Goal: Information Seeking & Learning: Compare options

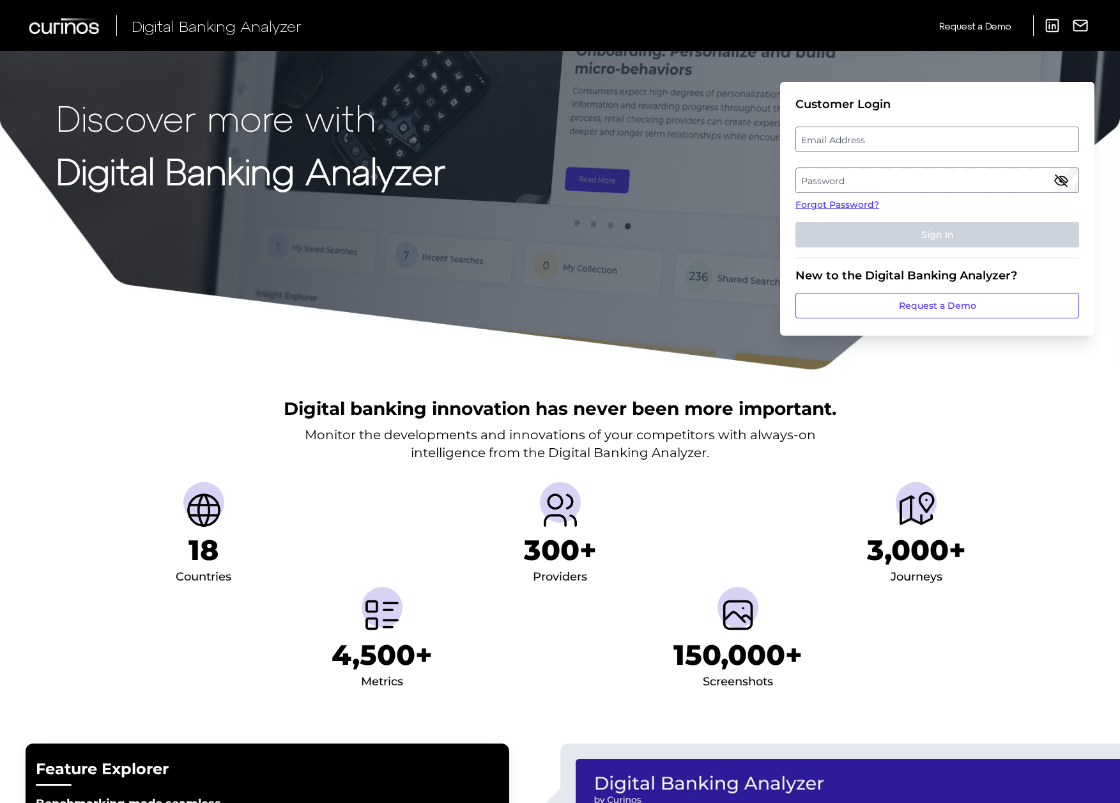
click at [845, 134] on label "Email Address" at bounding box center [937, 139] width 282 height 23
click at [845, 134] on input "email" at bounding box center [938, 140] width 284 height 26
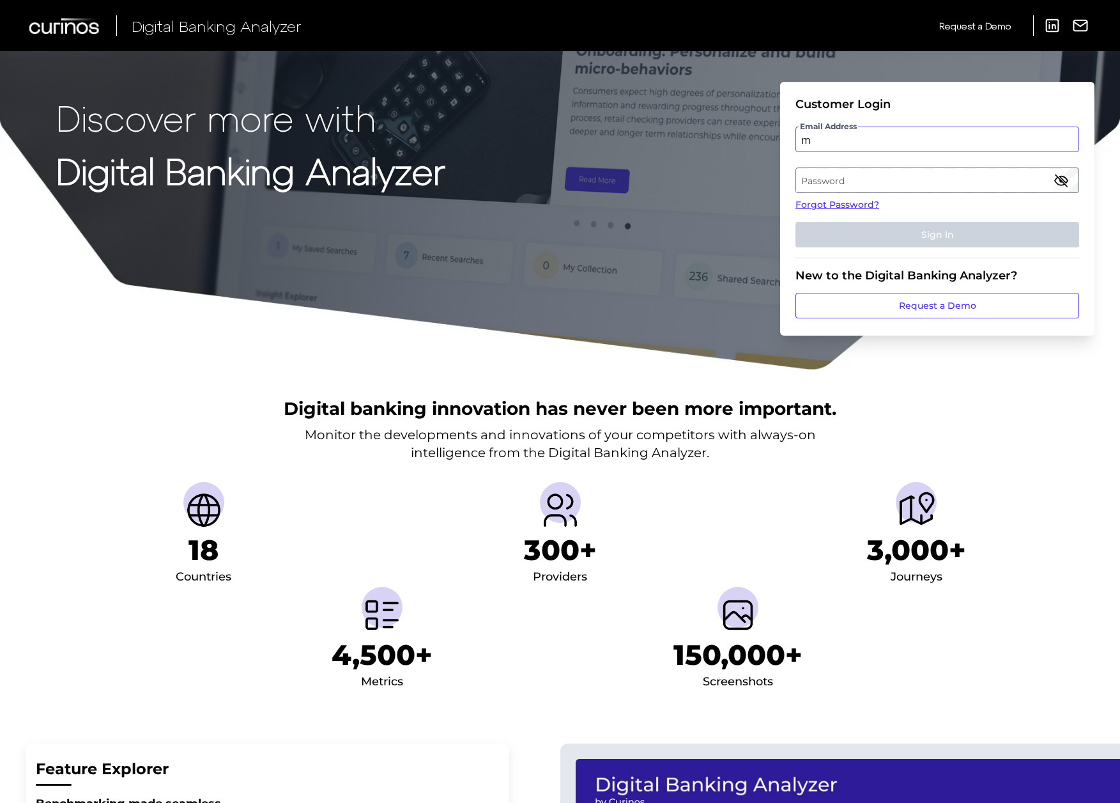
type input "[EMAIL_ADDRESS][PERSON_NAME][DOMAIN_NAME]"
click at [847, 181] on label "Password" at bounding box center [937, 180] width 282 height 23
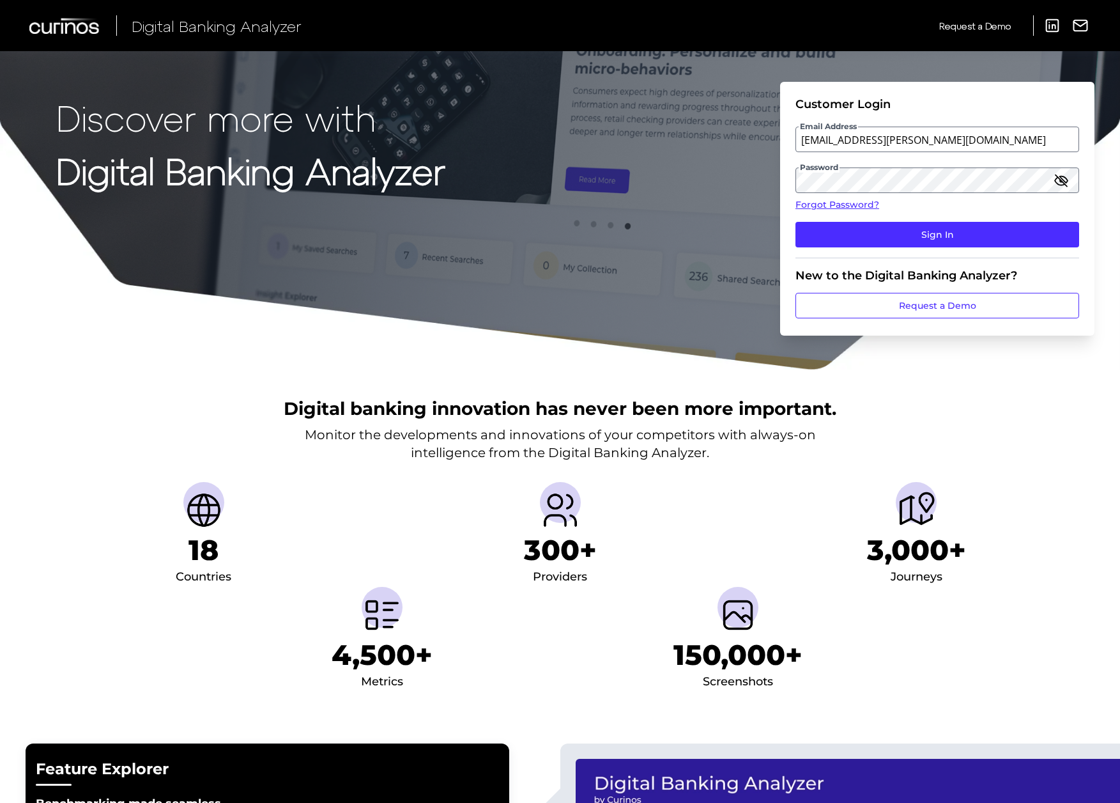
click at [1063, 180] on icon "button" at bounding box center [1061, 180] width 15 height 15
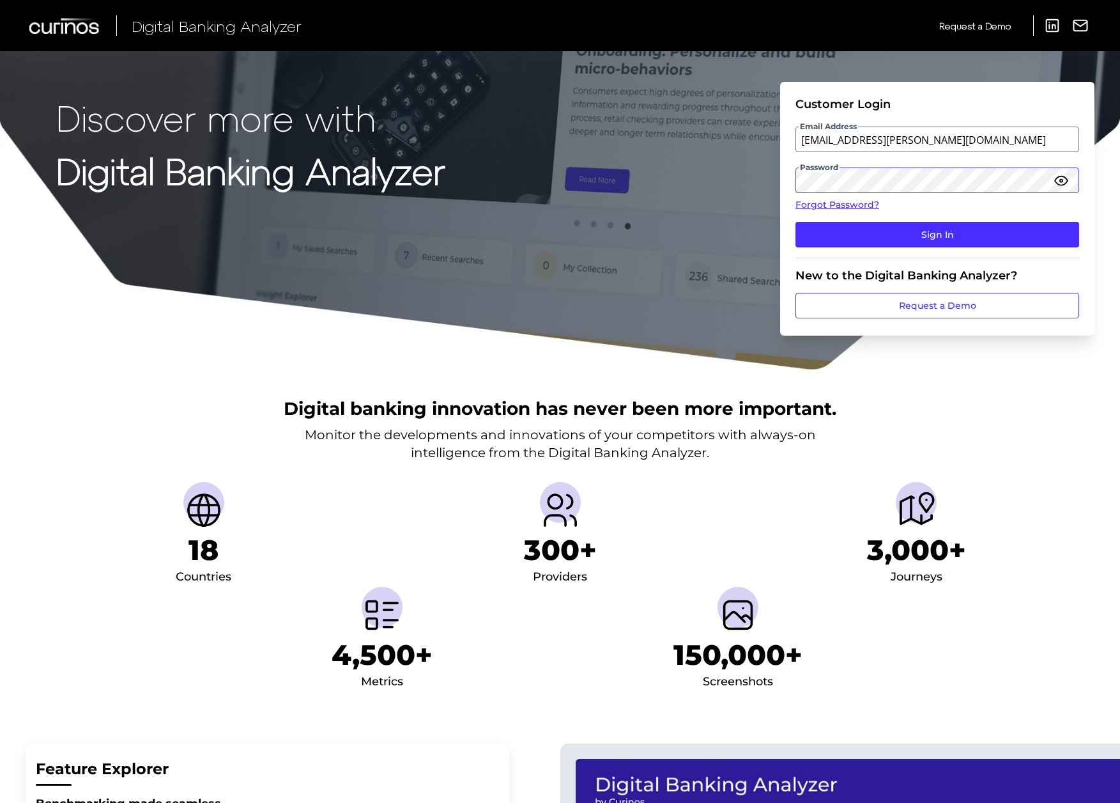
click at [796, 222] on button "Sign In" at bounding box center [938, 235] width 284 height 26
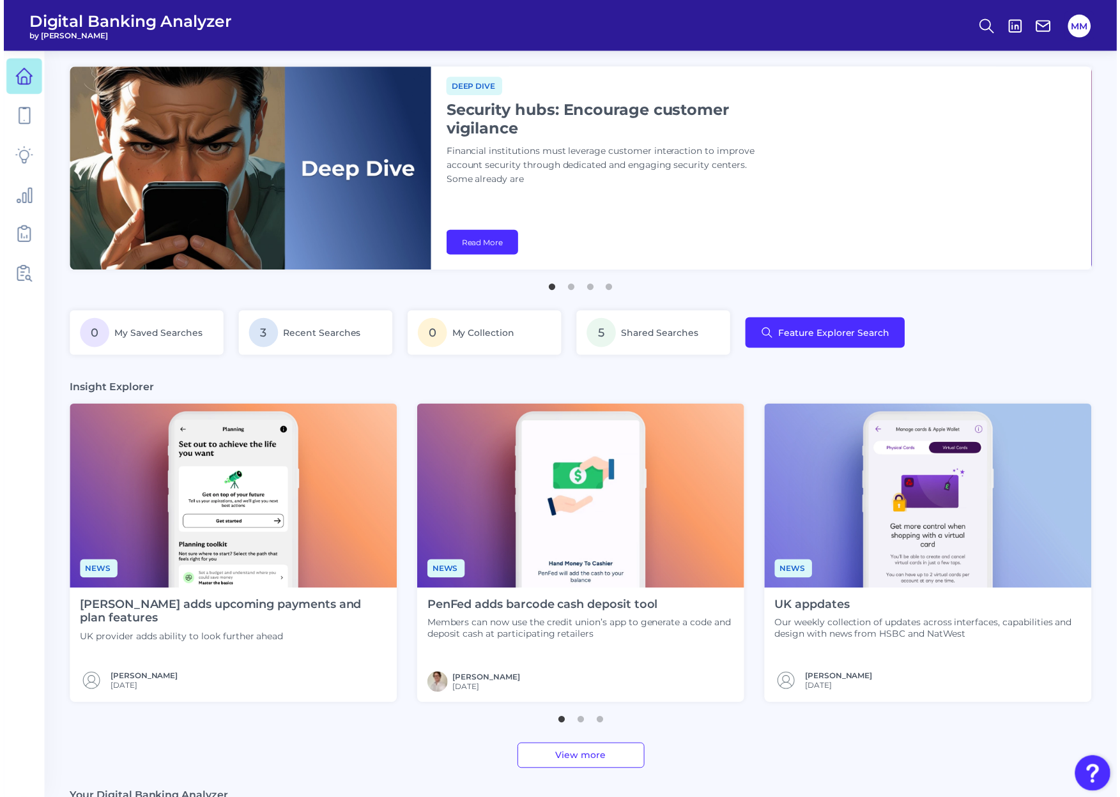
scroll to position [0, 24]
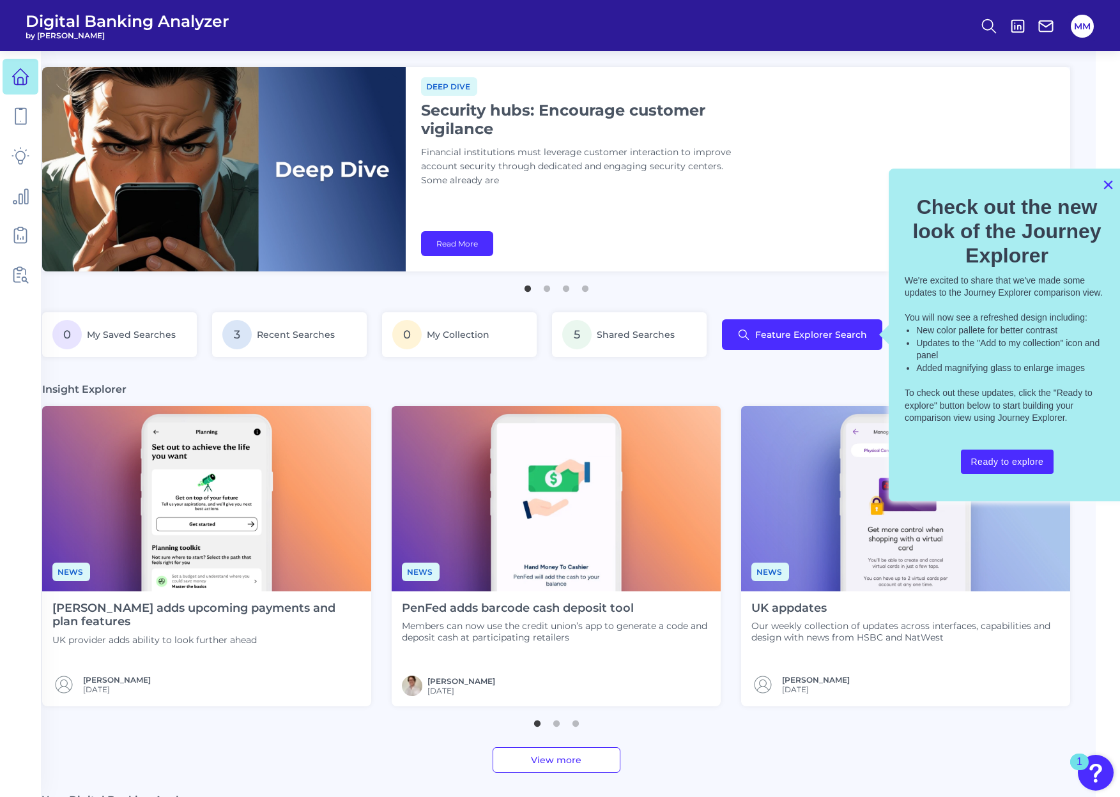
click at [1108, 189] on button "×" at bounding box center [1108, 184] width 12 height 20
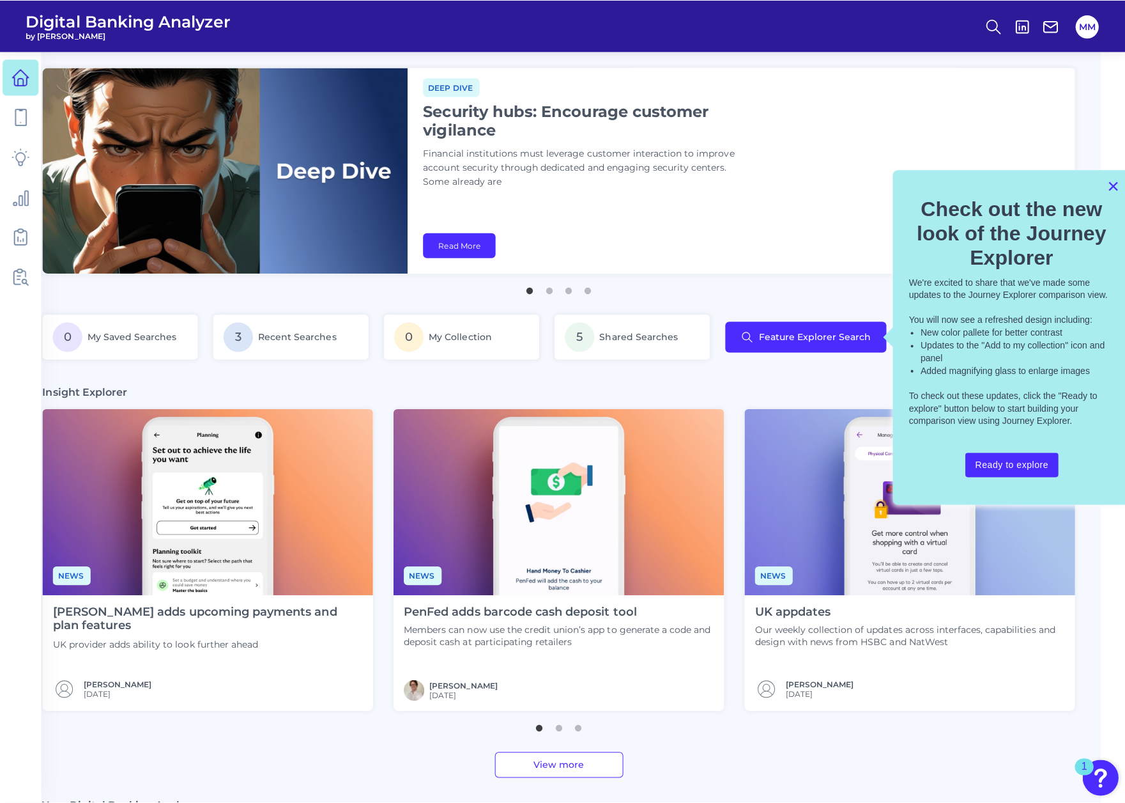
scroll to position [0, 0]
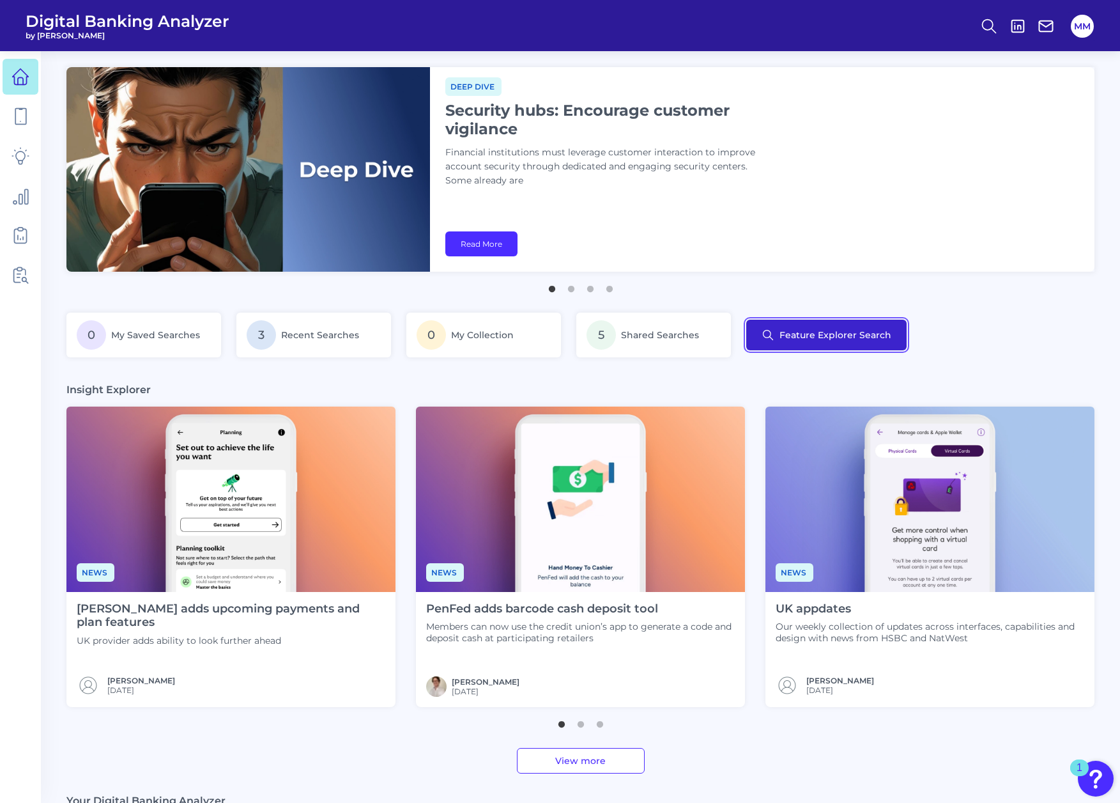
click at [826, 332] on button "Feature Explorer Search" at bounding box center [826, 334] width 160 height 31
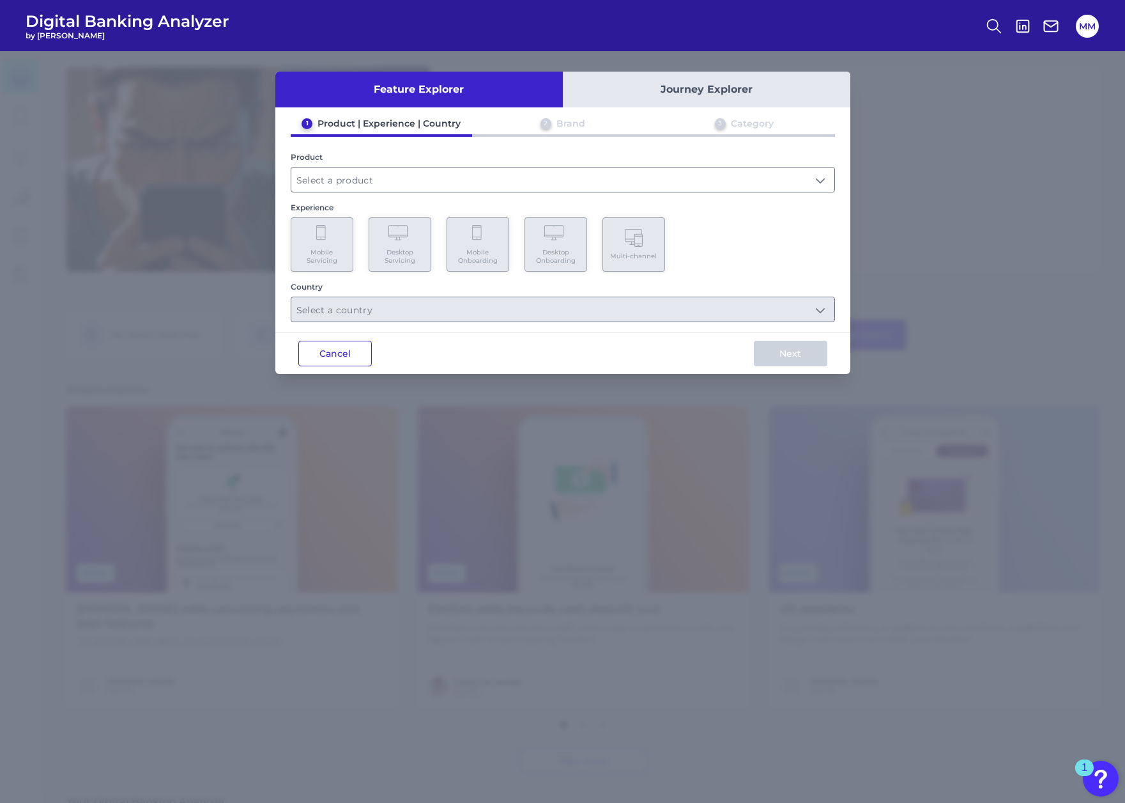
click at [359, 359] on button "Cancel" at bounding box center [334, 354] width 73 height 26
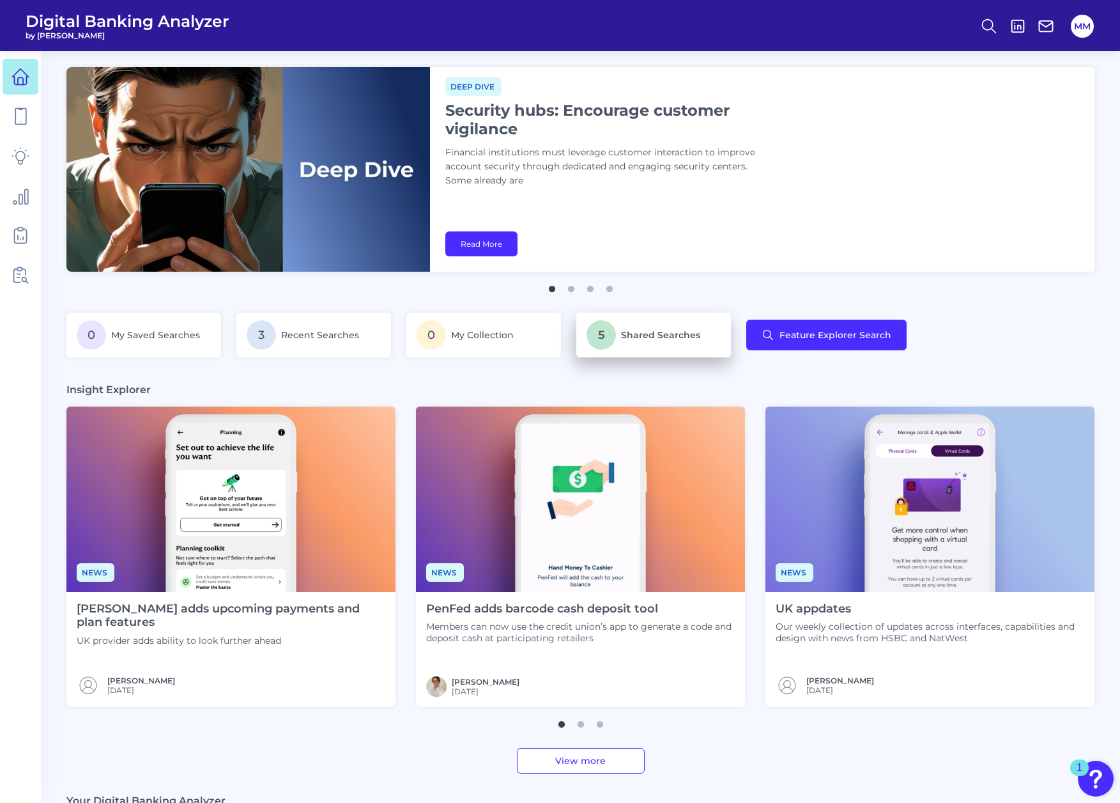
click at [689, 330] on span "Shared Searches" at bounding box center [660, 335] width 79 height 12
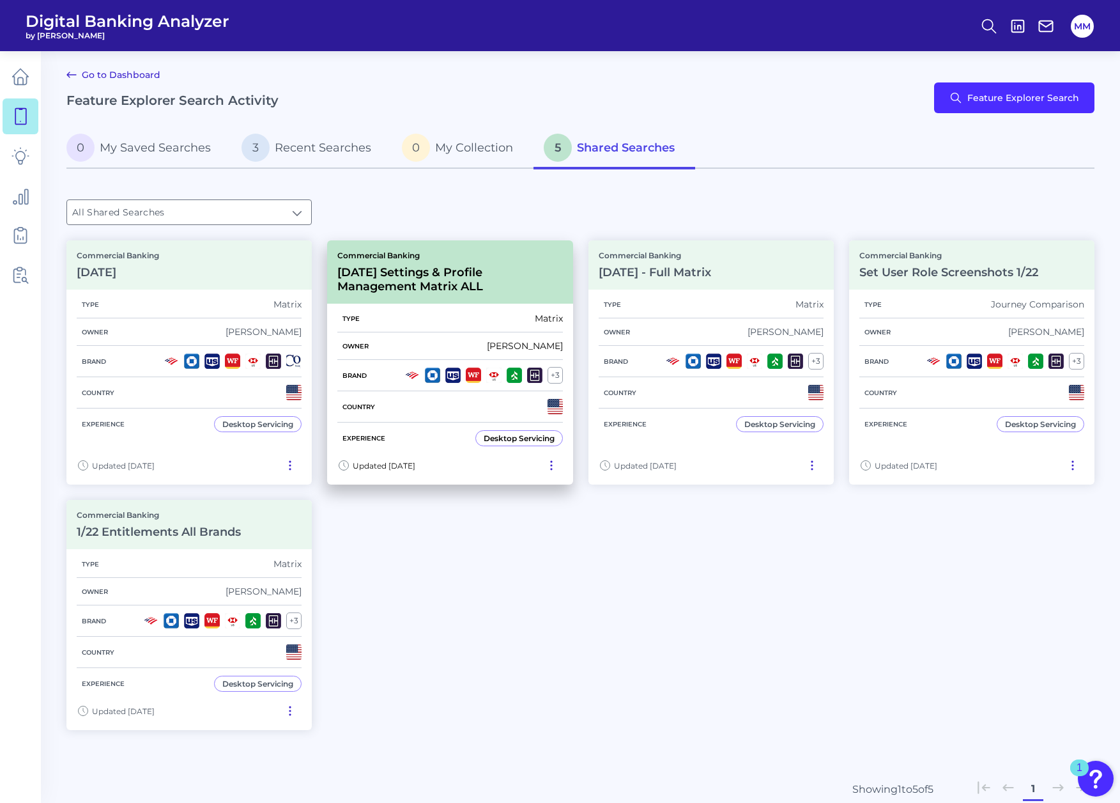
click at [510, 281] on h3 "1-22-25 Settings & Profile Management Matrix ALL" at bounding box center [449, 279] width 225 height 28
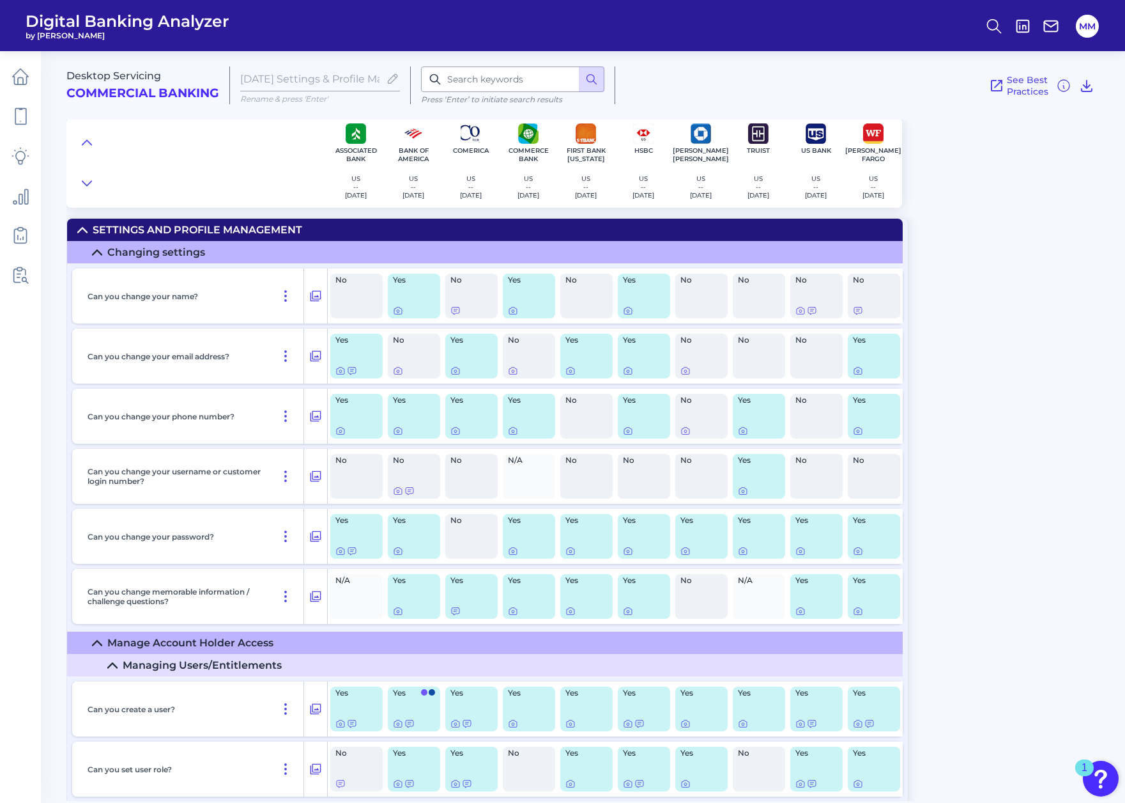
click at [157, 249] on div "Changing settings" at bounding box center [156, 252] width 98 height 12
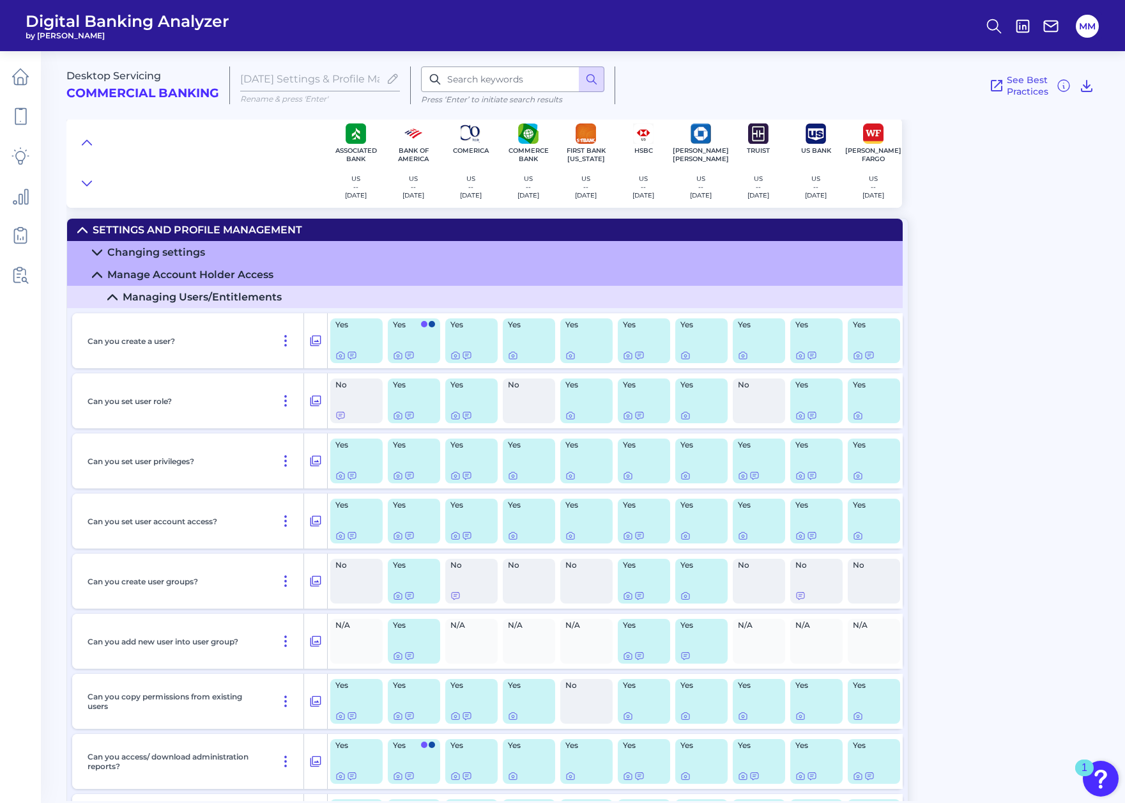
click at [176, 270] on div "Manage Account Holder Access" at bounding box center [190, 274] width 166 height 12
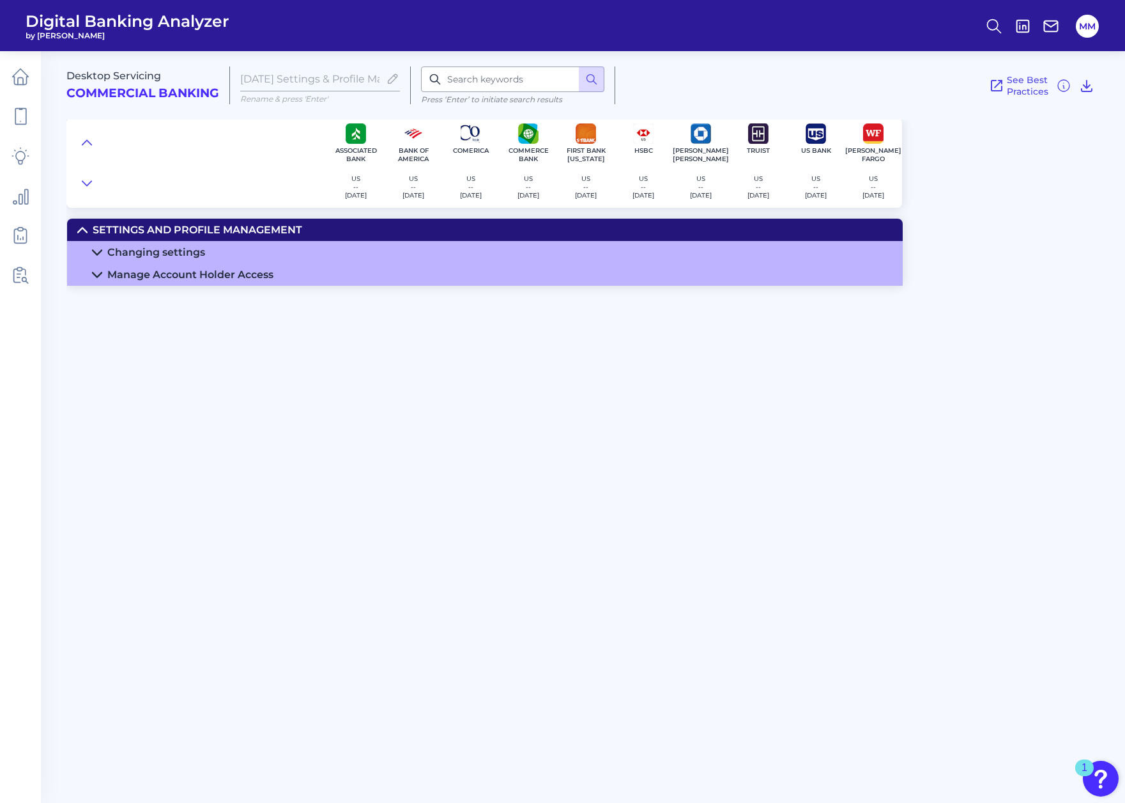
click at [1008, 156] on div "Desktop Servicing Commercial Banking 1-22-25 Settings & Profile Management Matr…" at bounding box center [595, 125] width 1059 height 166
click at [1036, 86] on span "See Best Practices" at bounding box center [1028, 85] width 42 height 23
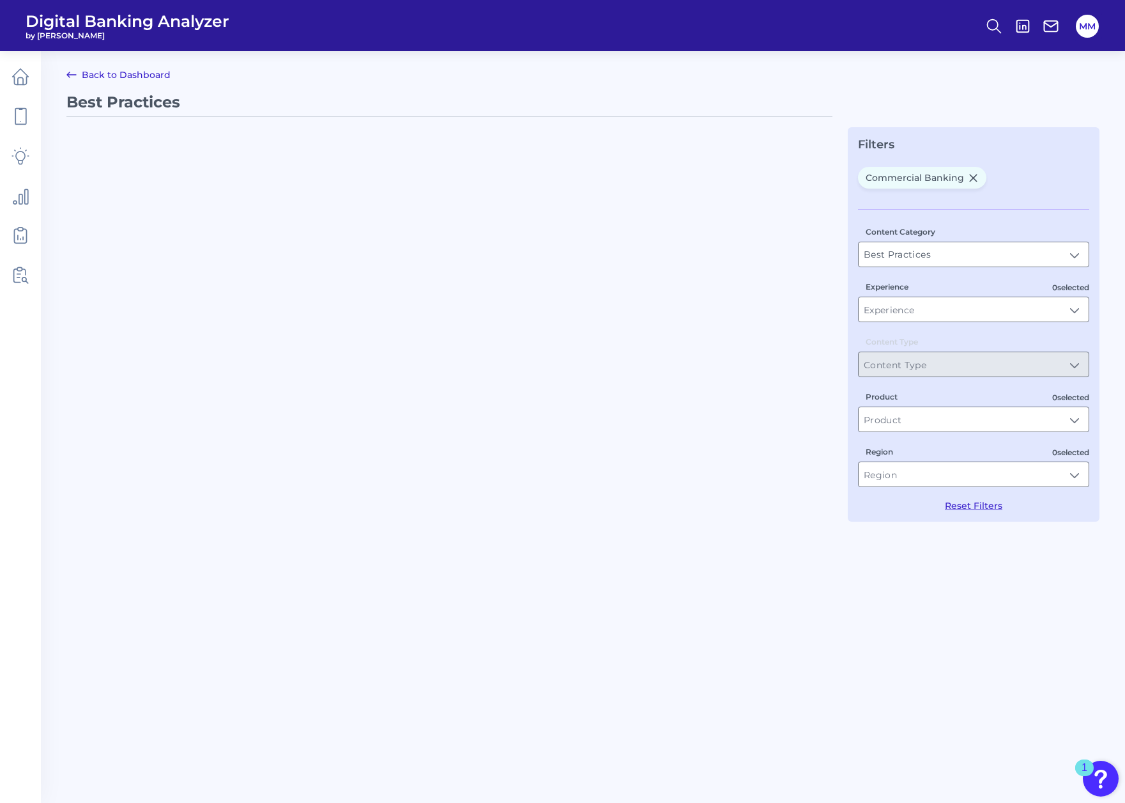
type input "Commercial Banking"
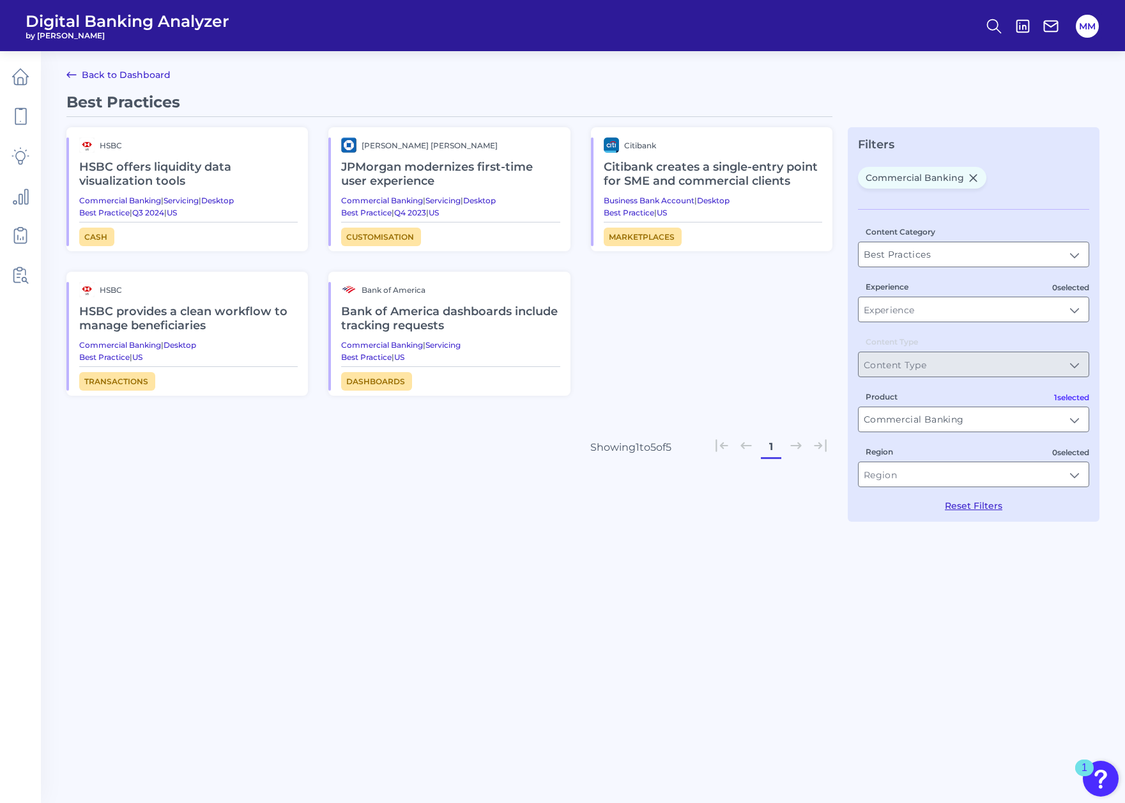
click at [141, 72] on link "Back to Dashboard" at bounding box center [118, 74] width 104 height 15
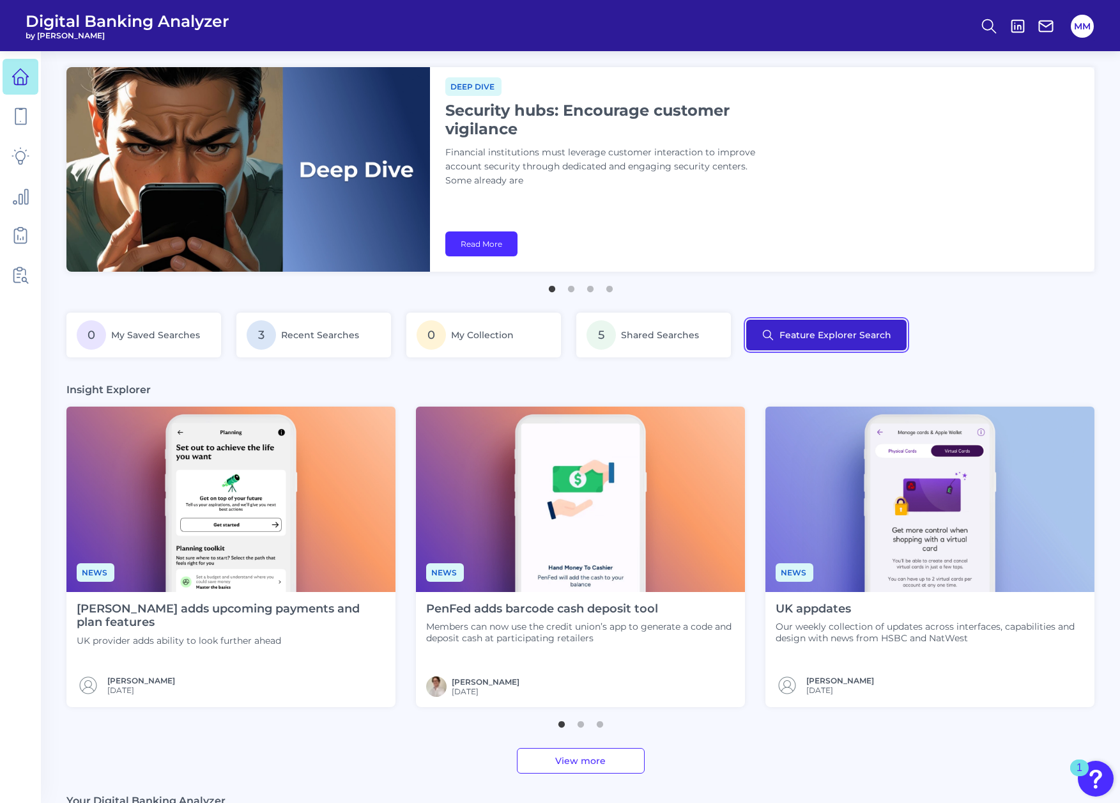
click at [792, 339] on button "Feature Explorer Search" at bounding box center [826, 334] width 160 height 31
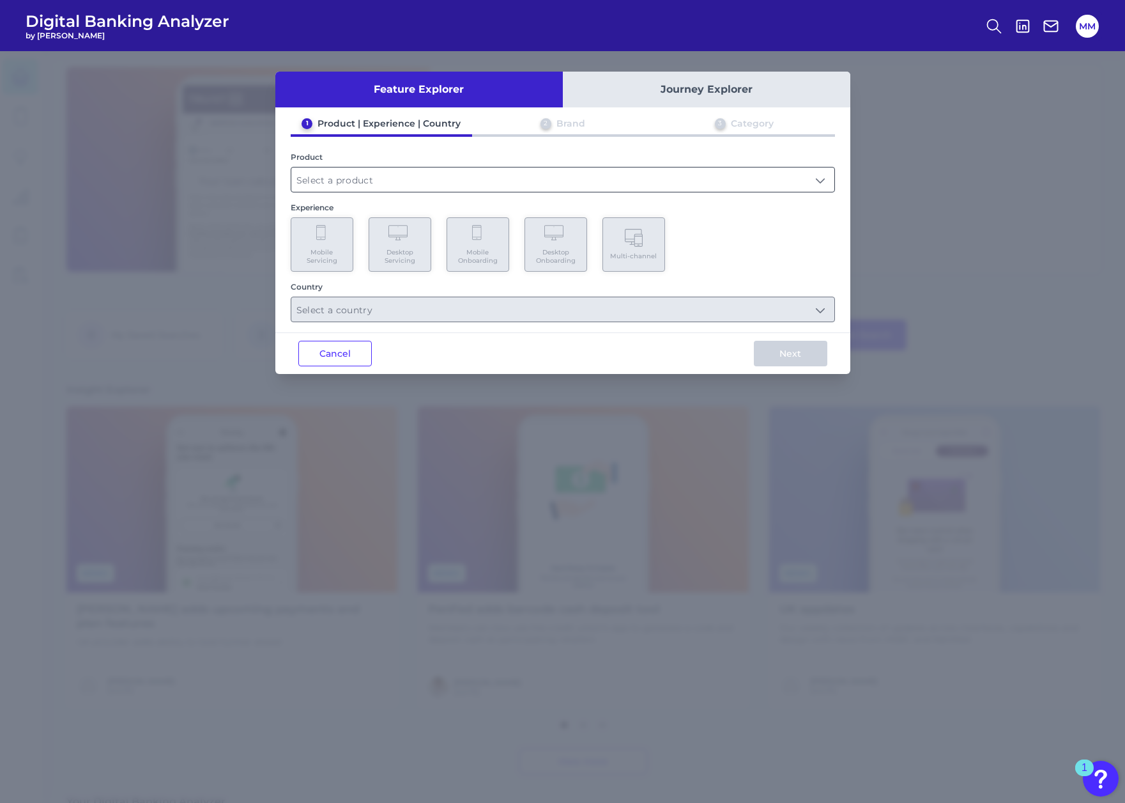
click at [751, 182] on input "text" at bounding box center [562, 179] width 543 height 24
click at [377, 215] on span "Commercial Banking" at bounding box center [350, 210] width 96 height 12
type input "Commercial Banking"
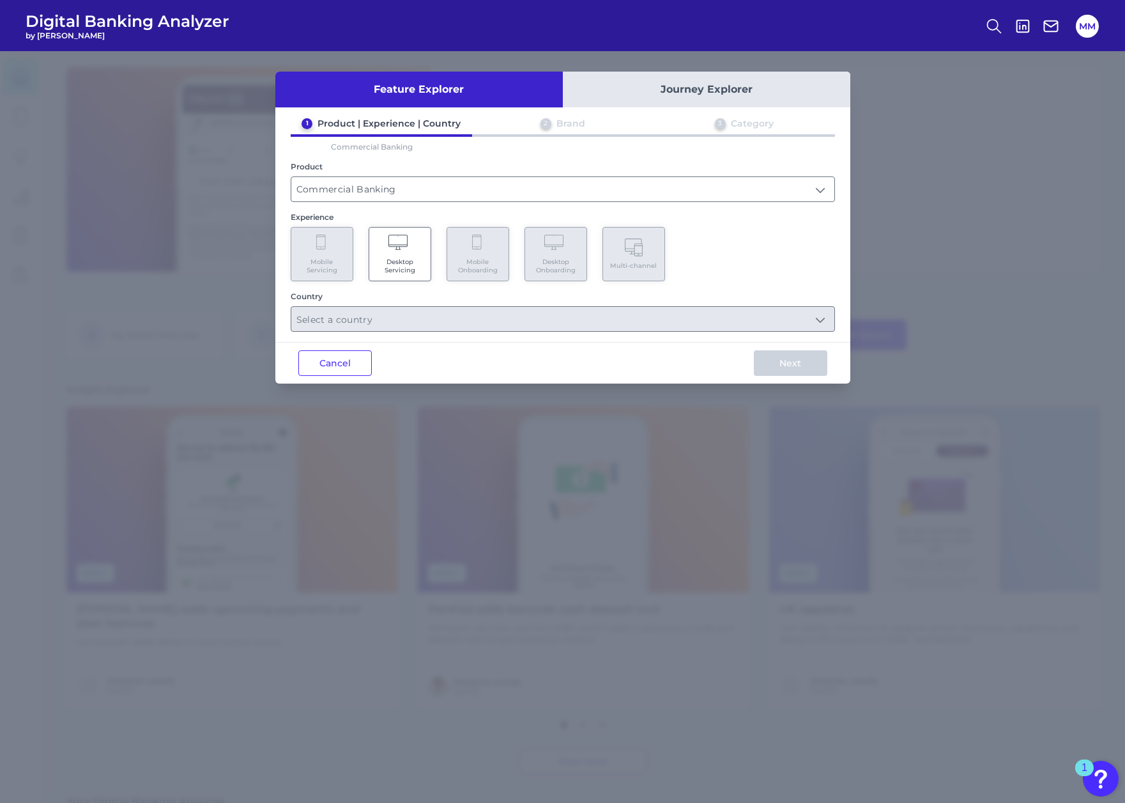
click at [391, 261] on span "Desktop Servicing" at bounding box center [400, 266] width 49 height 17
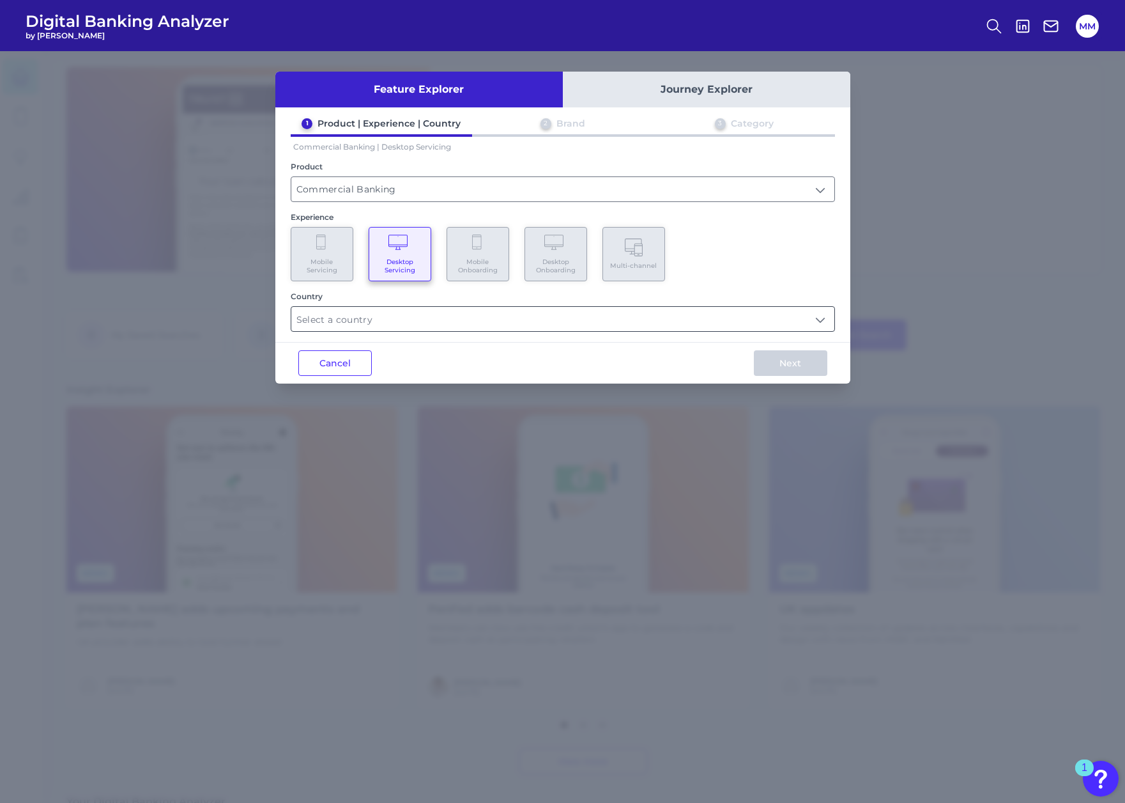
click at [396, 321] on input "text" at bounding box center [562, 319] width 543 height 24
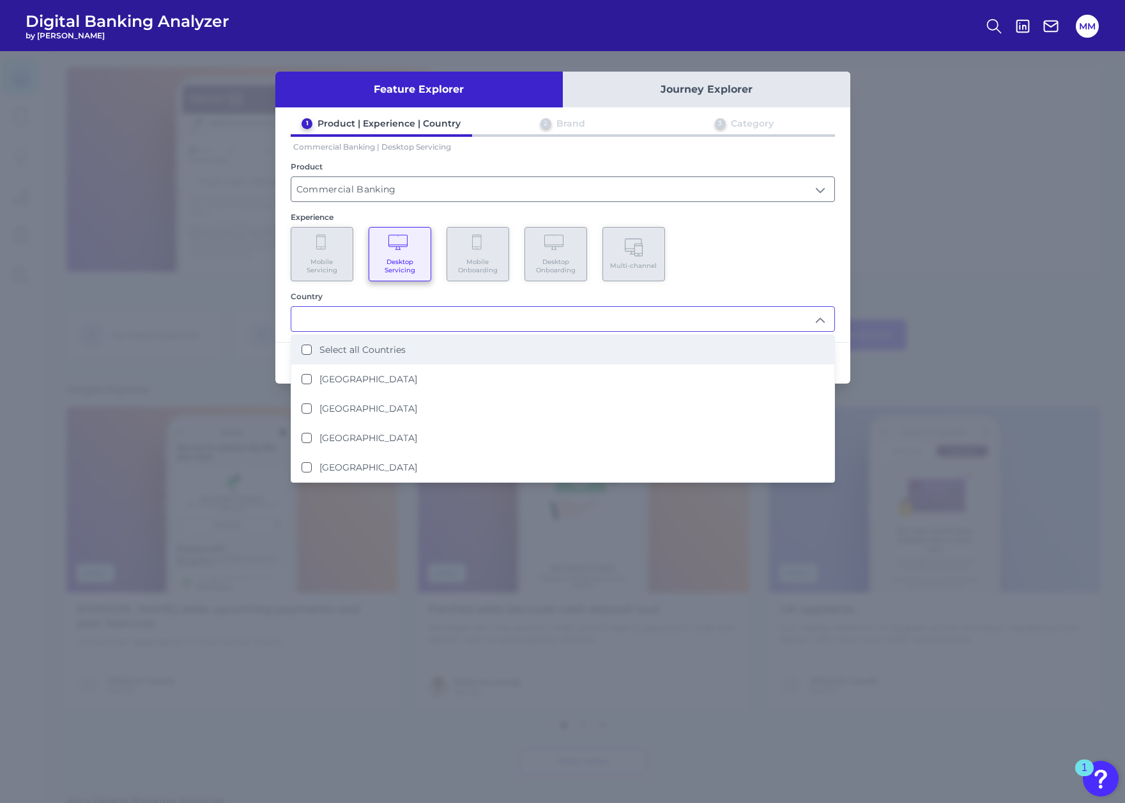
click at [373, 346] on label "Select all Countries" at bounding box center [362, 350] width 86 height 12
type input "Select all Countries"
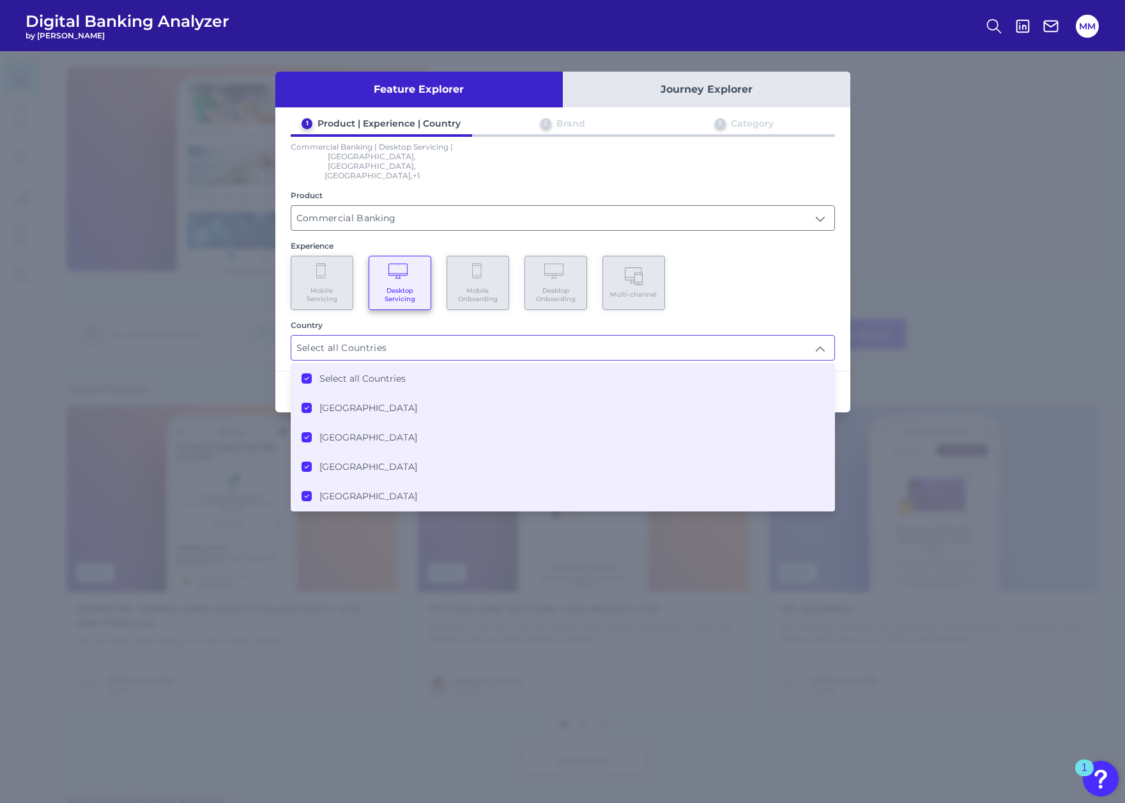
click at [728, 296] on div "1 Product | Experience | Country 2 Brand 3 Category Commercial Banking | Deskto…" at bounding box center [562, 239] width 575 height 243
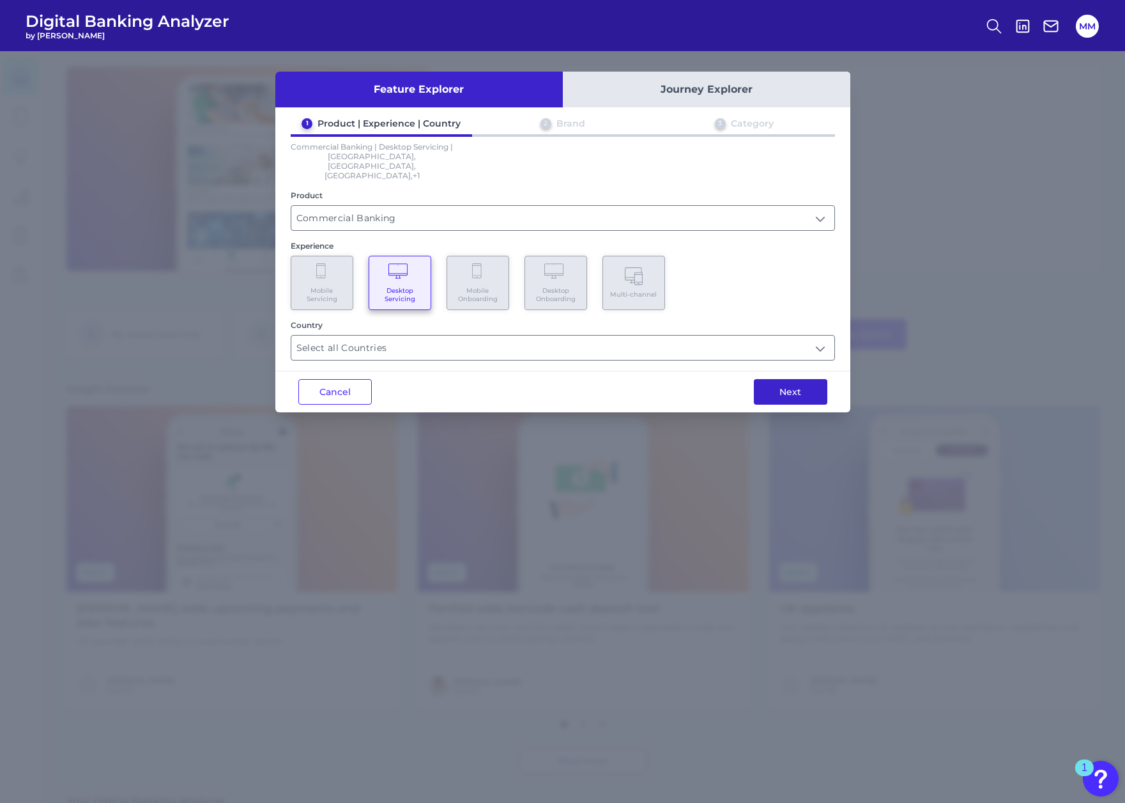
click at [783, 379] on button "Next" at bounding box center [790, 392] width 73 height 26
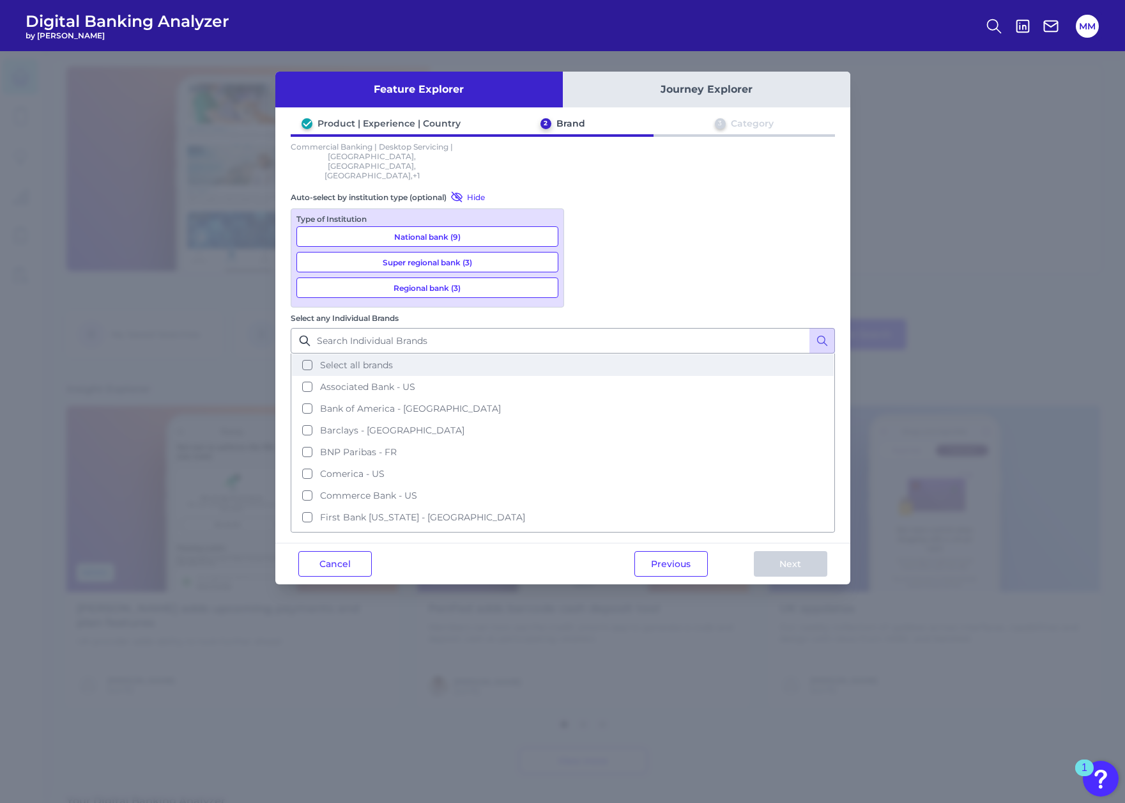
click at [584, 354] on button "Select all brands" at bounding box center [563, 365] width 542 height 22
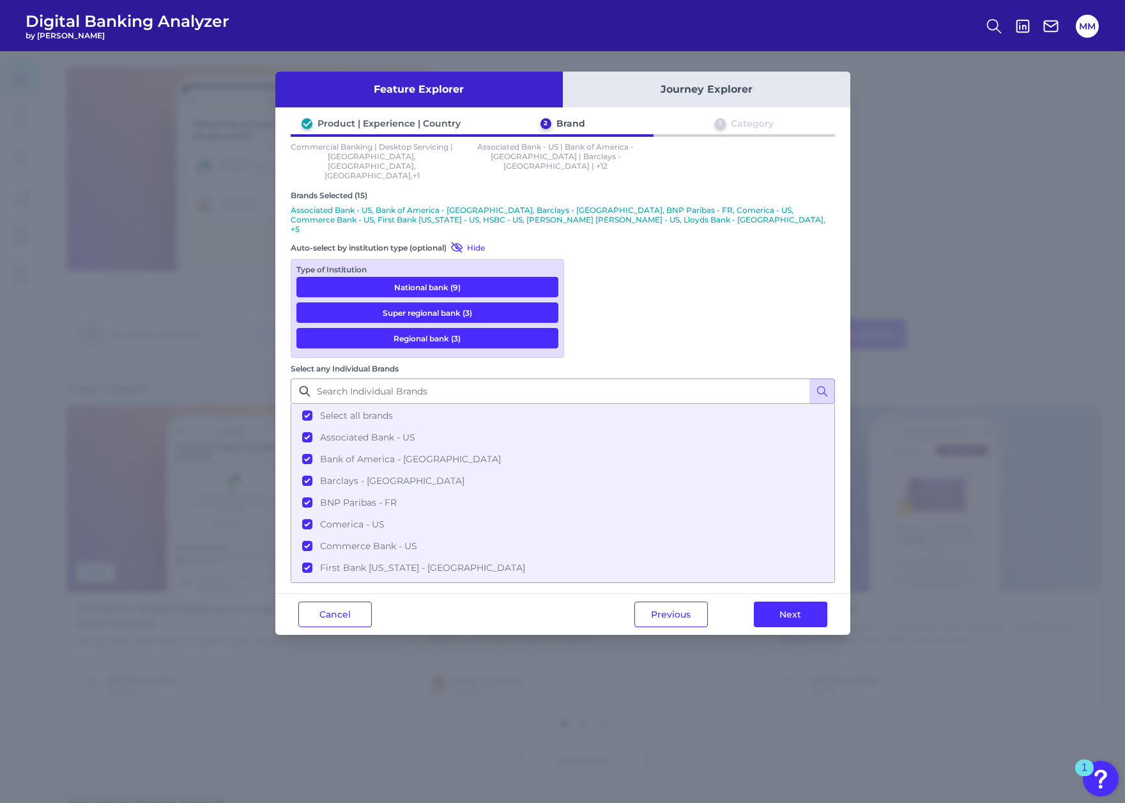
click at [631, 91] on button "Journey Explorer" at bounding box center [707, 90] width 288 height 36
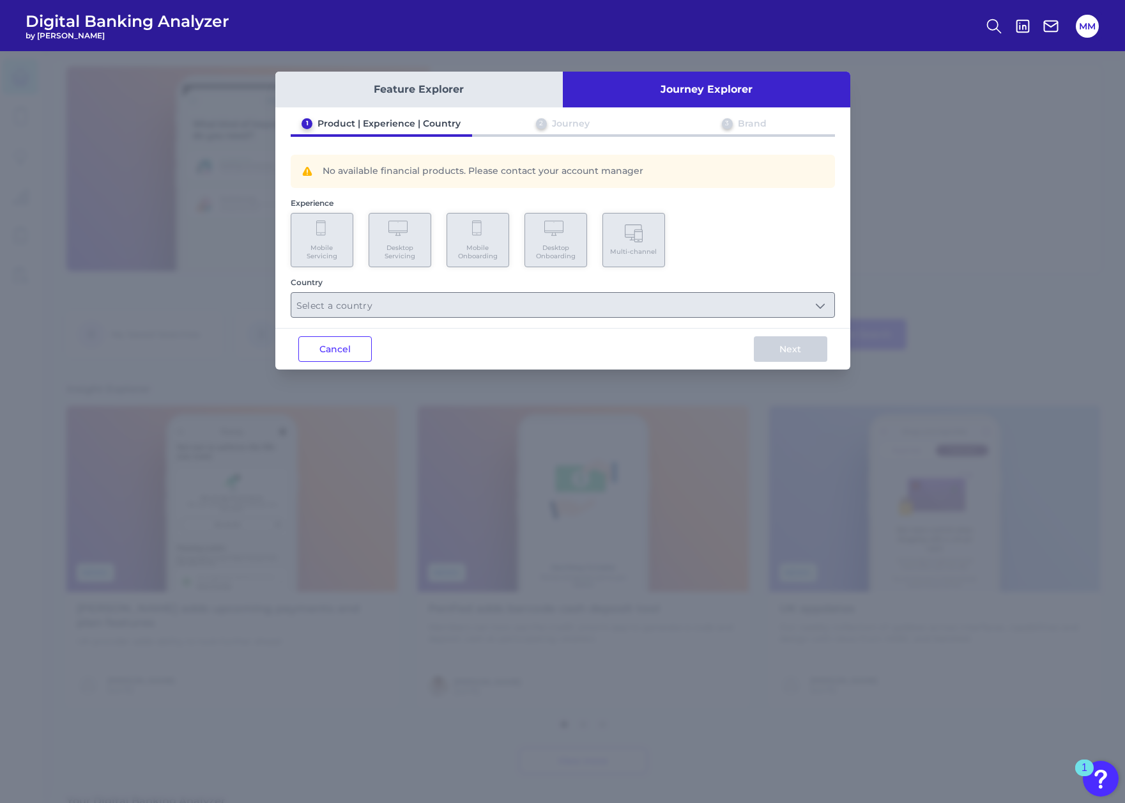
click at [480, 89] on button "Feature Explorer" at bounding box center [419, 90] width 288 height 36
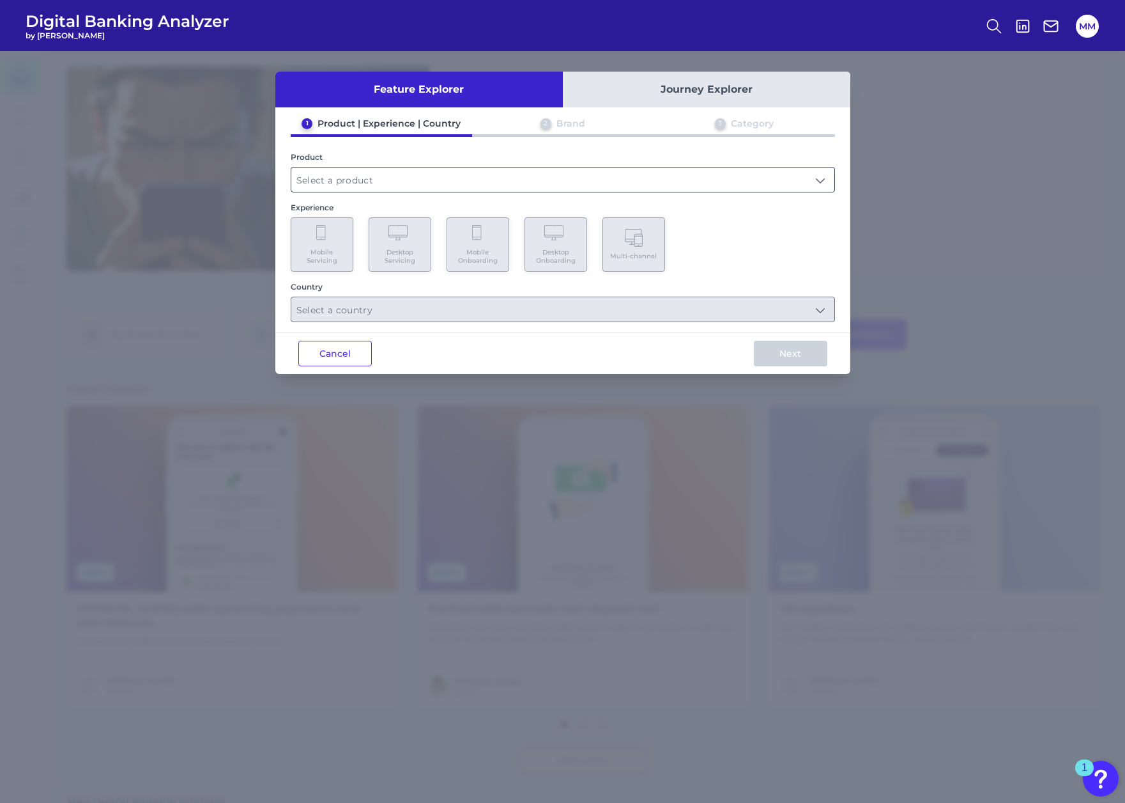
click at [458, 178] on input "text" at bounding box center [562, 179] width 543 height 24
click at [415, 204] on li "Commercial Banking" at bounding box center [562, 210] width 543 height 29
type input "Commercial Banking"
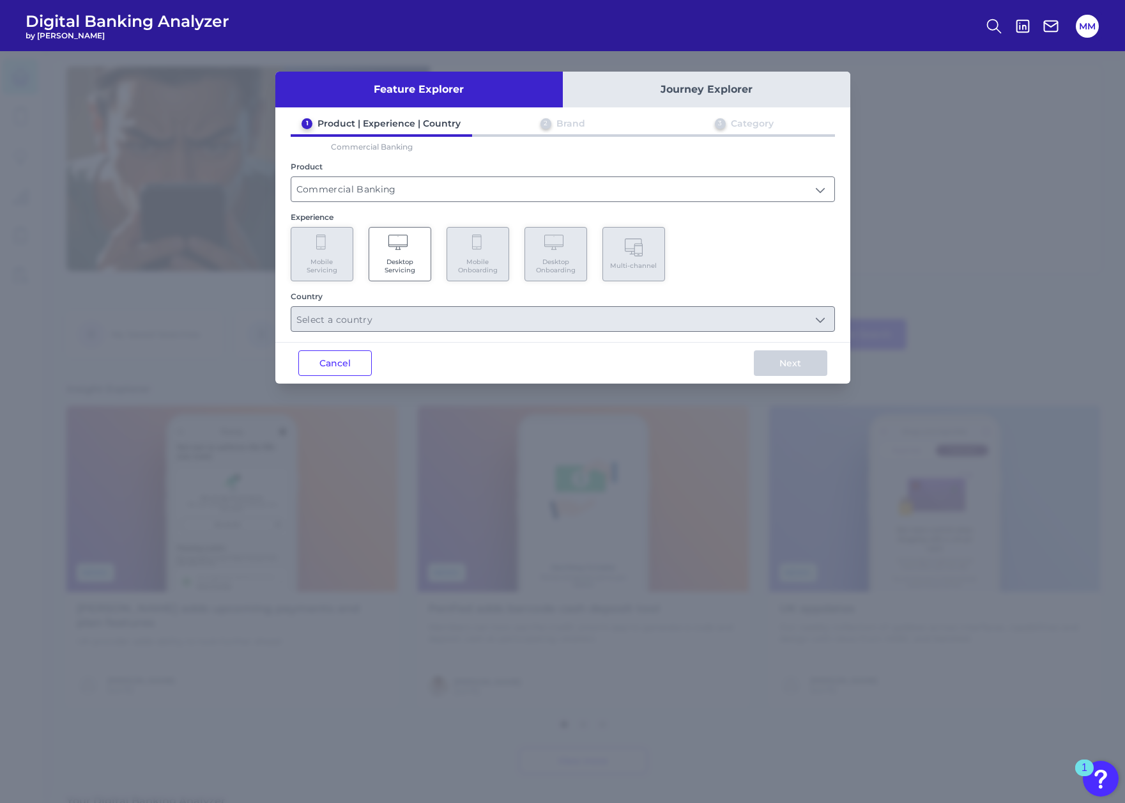
click at [412, 251] on Servicing "Desktop Servicing" at bounding box center [400, 254] width 63 height 54
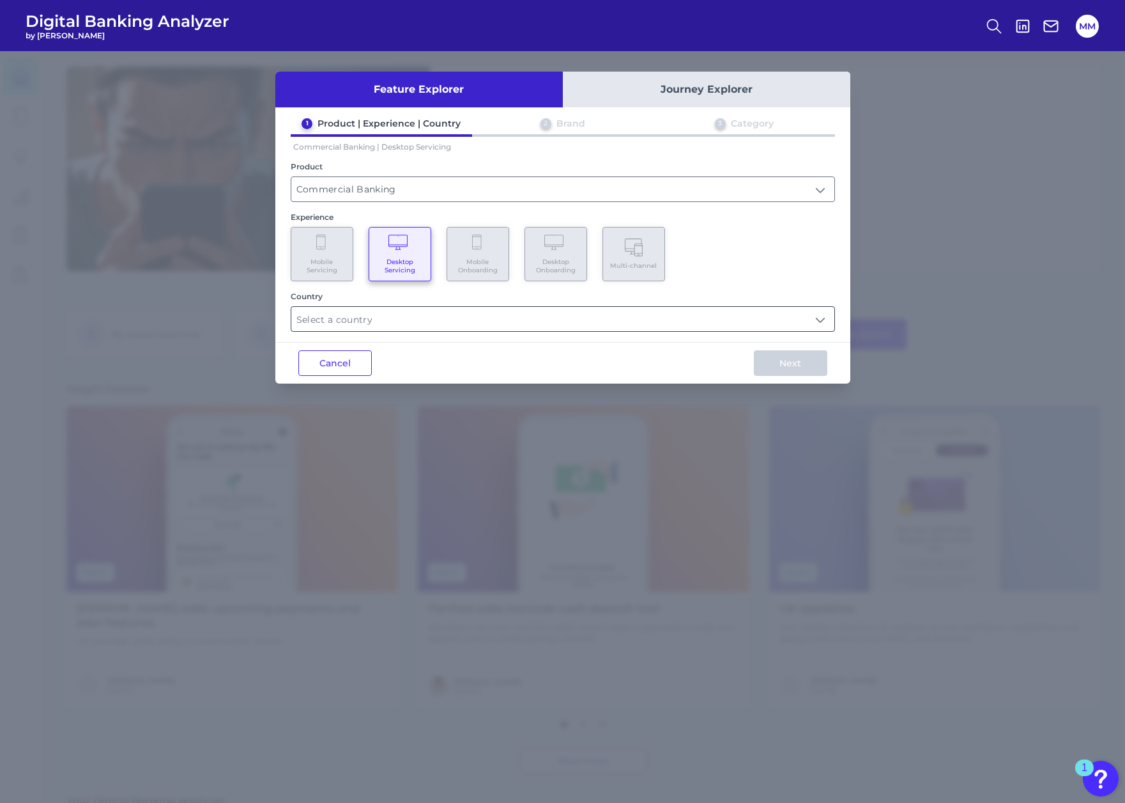
click at [420, 321] on input "text" at bounding box center [562, 319] width 543 height 24
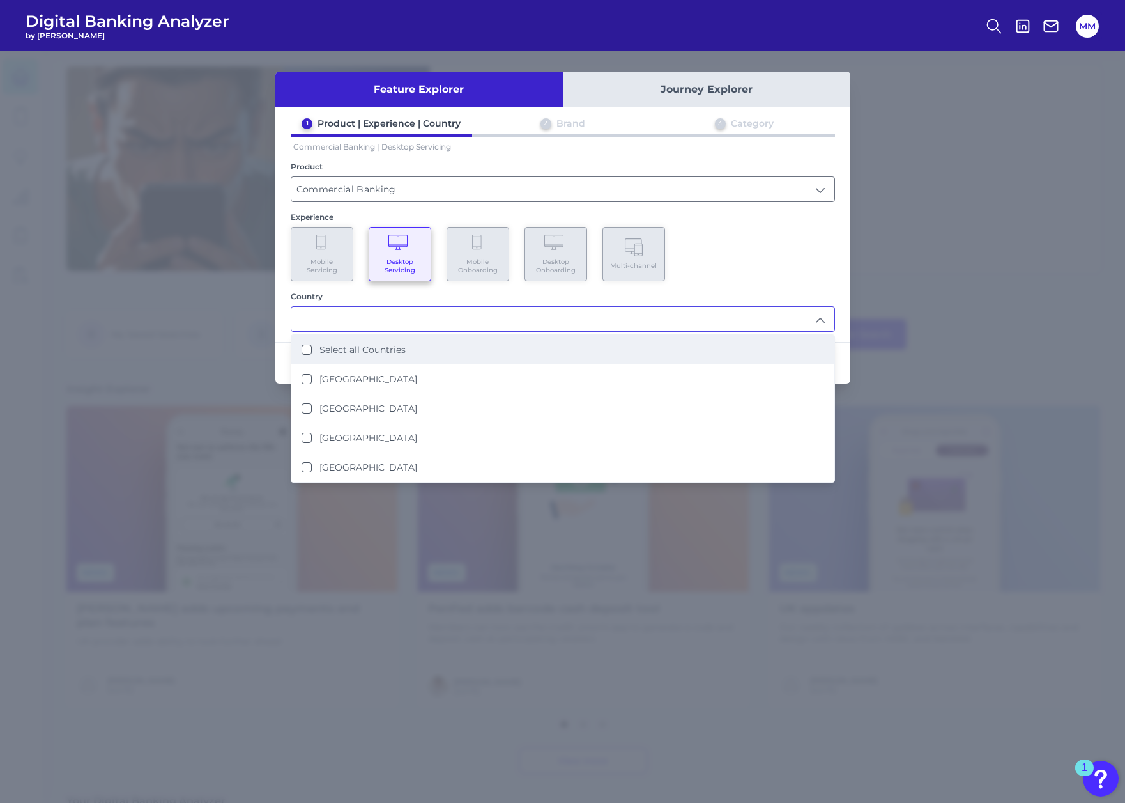
click at [381, 348] on label "Select all Countries" at bounding box center [362, 350] width 86 height 12
type input "Select all Countries"
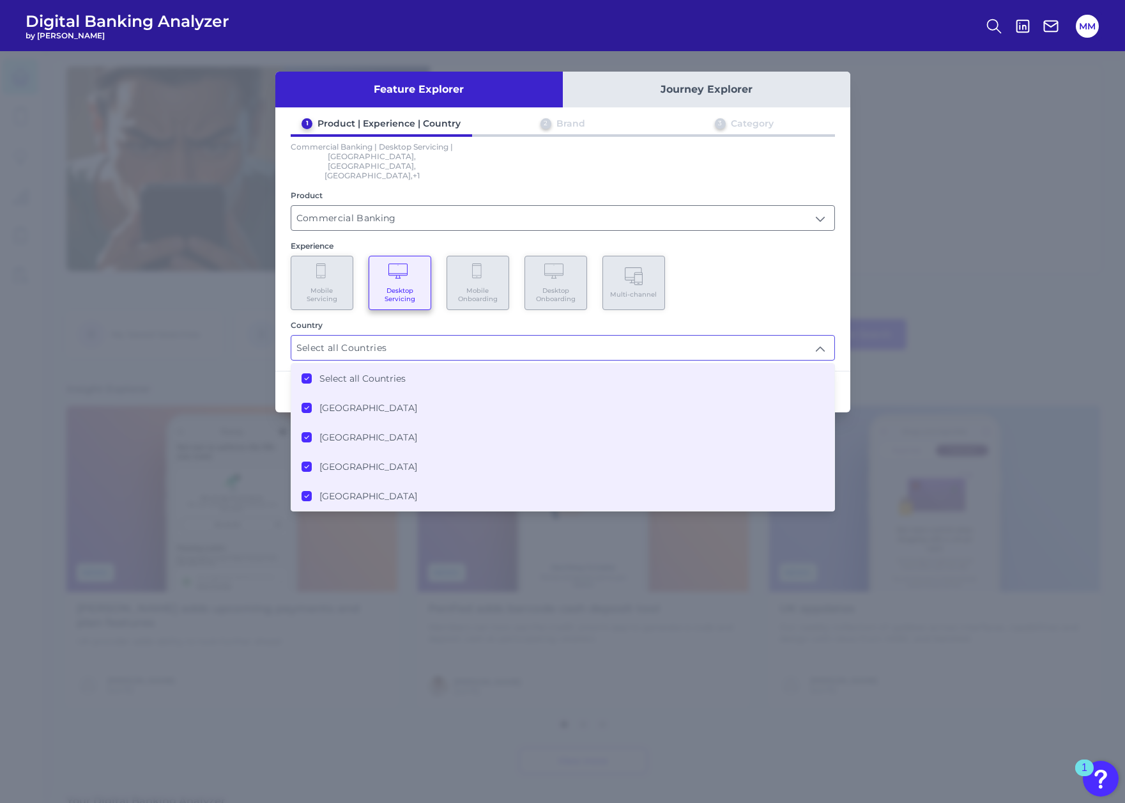
scroll to position [1, 0]
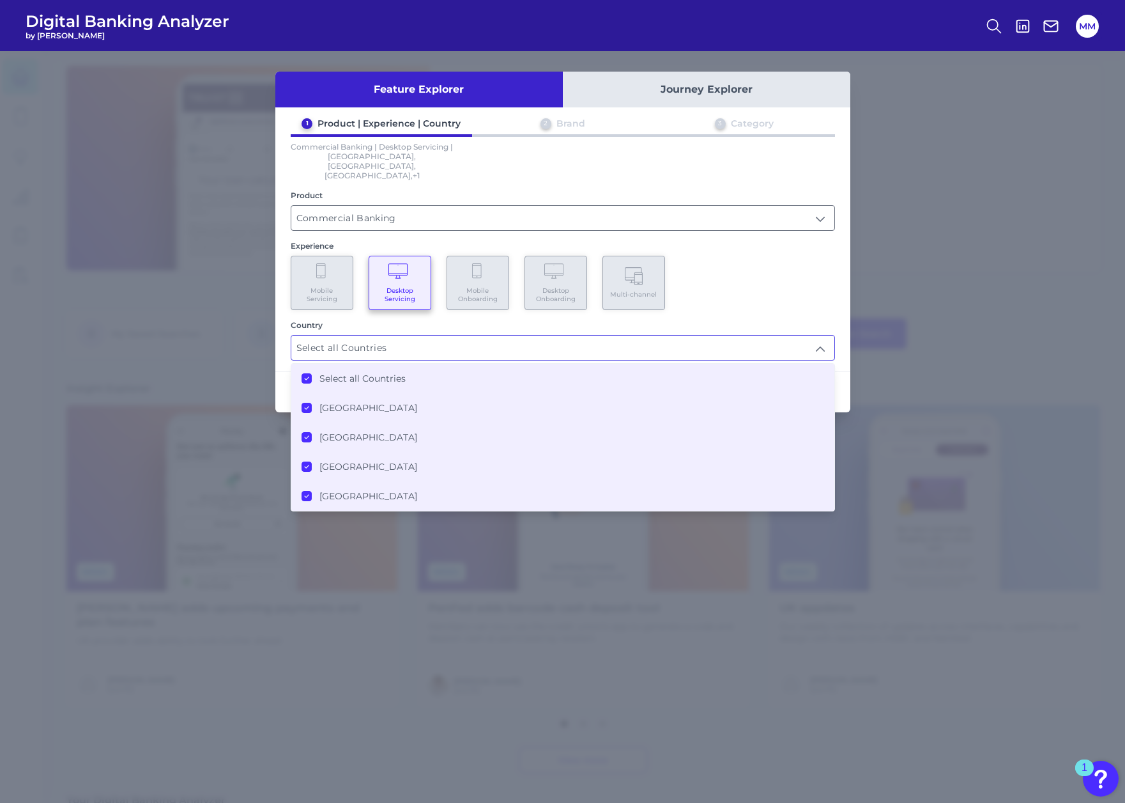
click at [773, 283] on div "Mobile Servicing Desktop Servicing Mobile Onboarding Desktop Onboarding Multi-c…" at bounding box center [563, 283] width 544 height 54
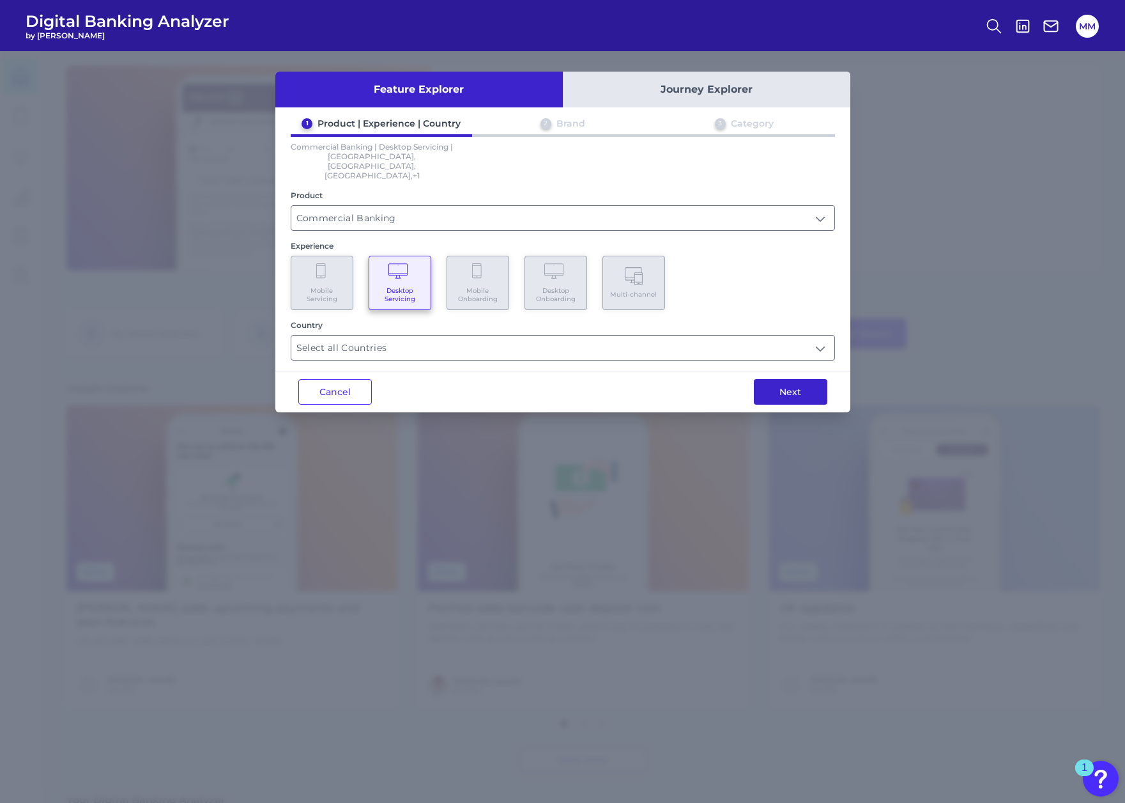
click at [776, 379] on button "Next" at bounding box center [790, 392] width 73 height 26
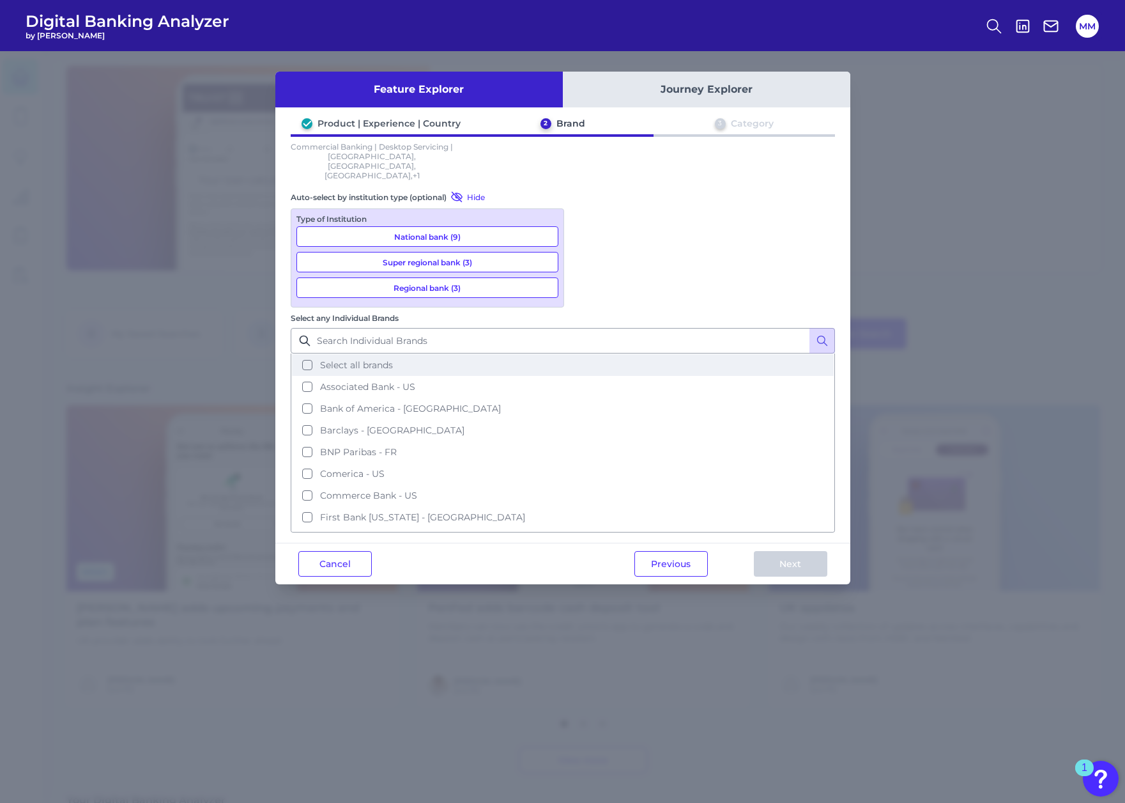
click at [584, 354] on button "Select all brands" at bounding box center [563, 365] width 542 height 22
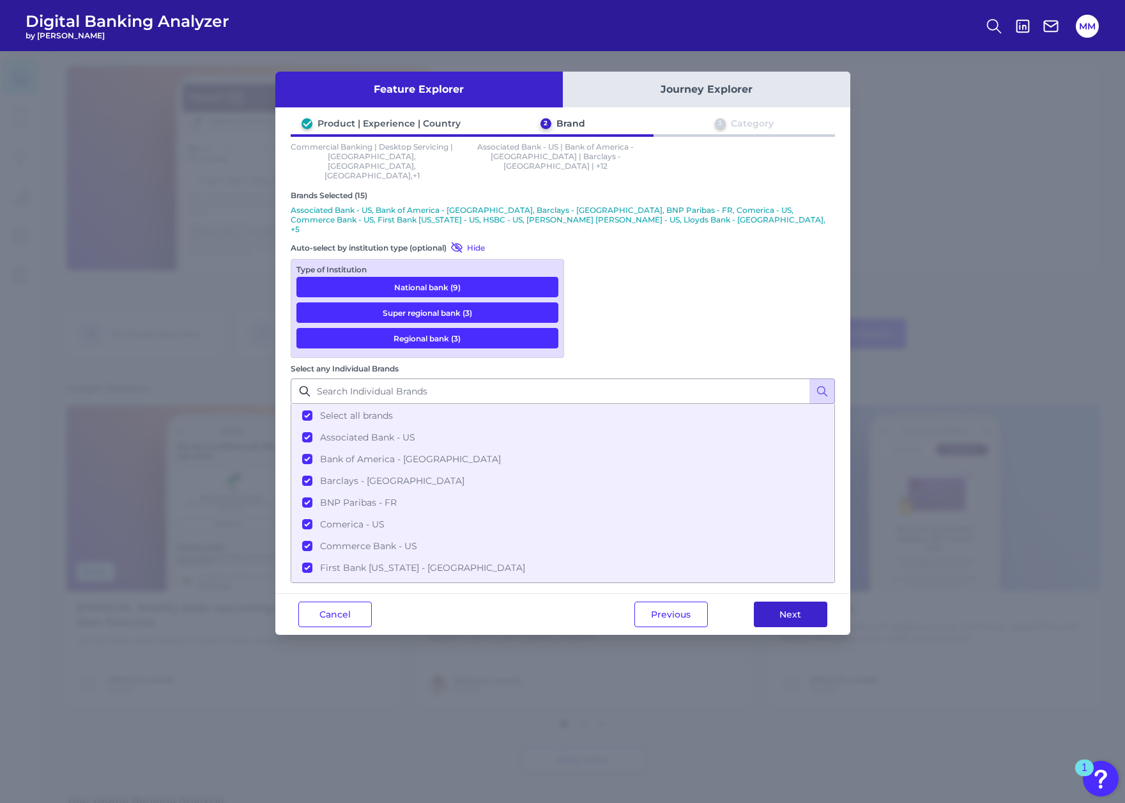
click at [803, 601] on button "Next" at bounding box center [790, 614] width 73 height 26
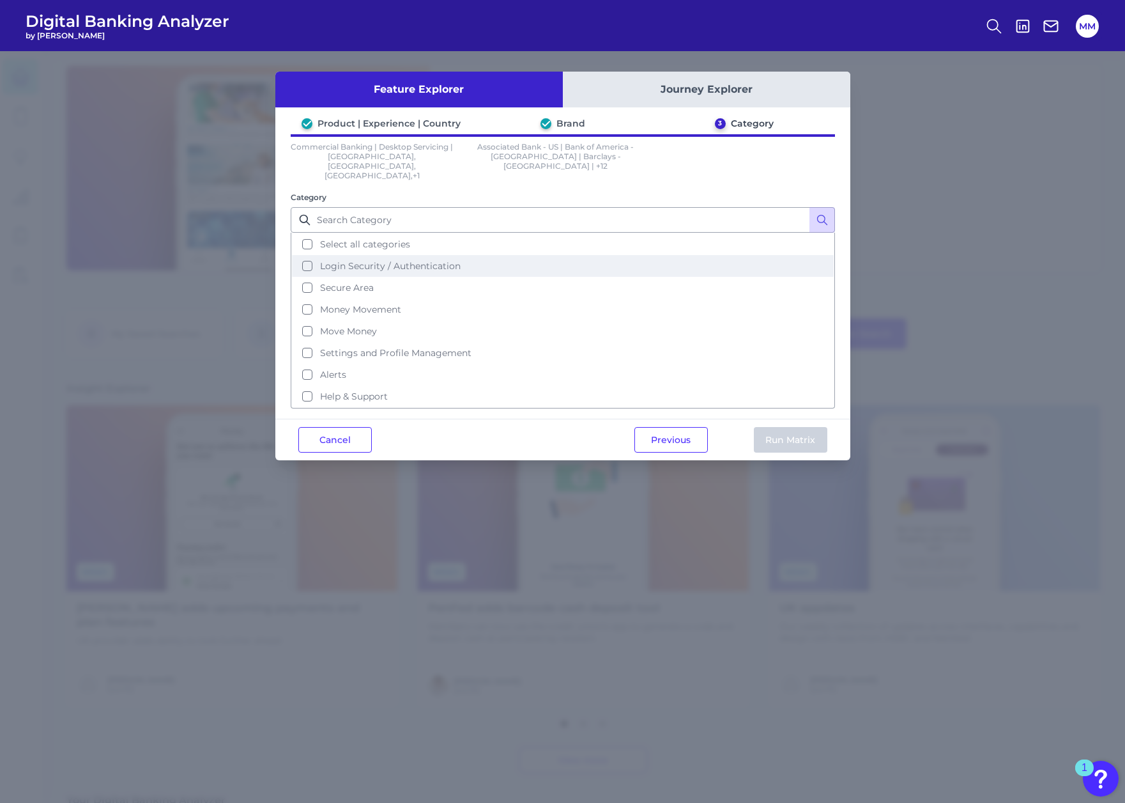
drag, startPoint x: 305, startPoint y: 222, endPoint x: 343, endPoint y: 235, distance: 40.0
click at [305, 233] on button "Select all categories" at bounding box center [563, 244] width 542 height 22
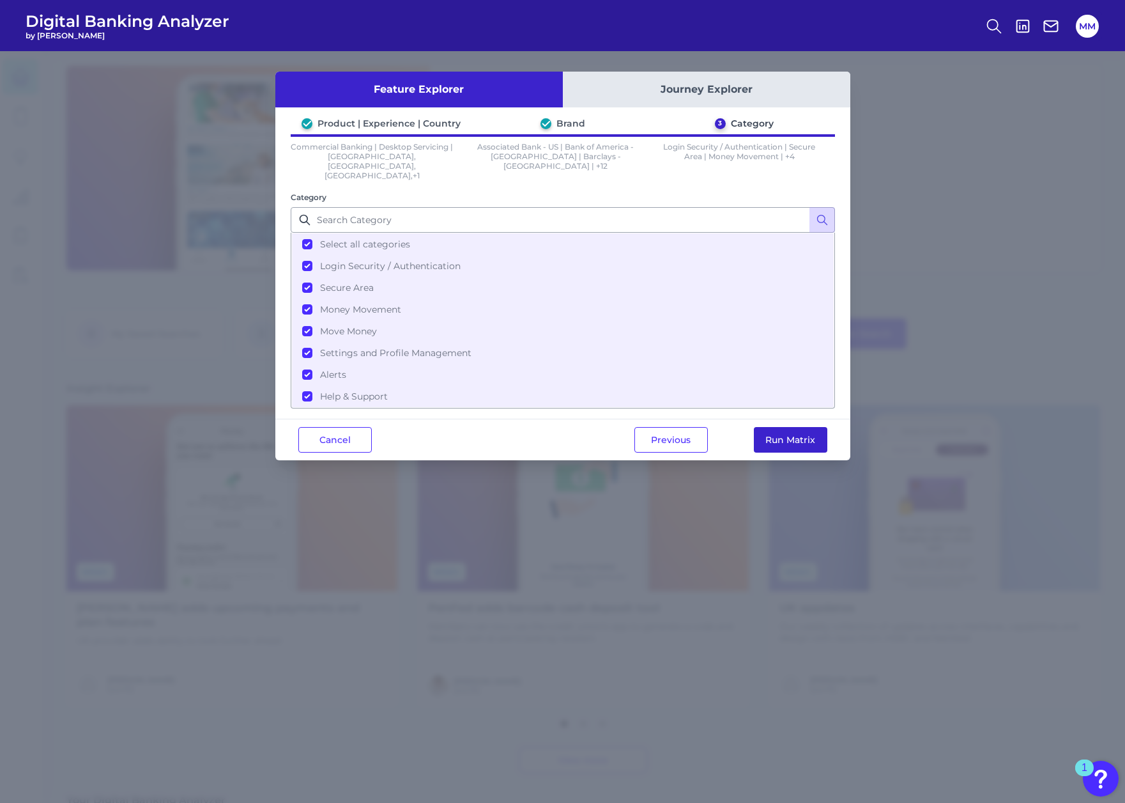
click at [793, 427] on button "Run Matrix" at bounding box center [790, 440] width 73 height 26
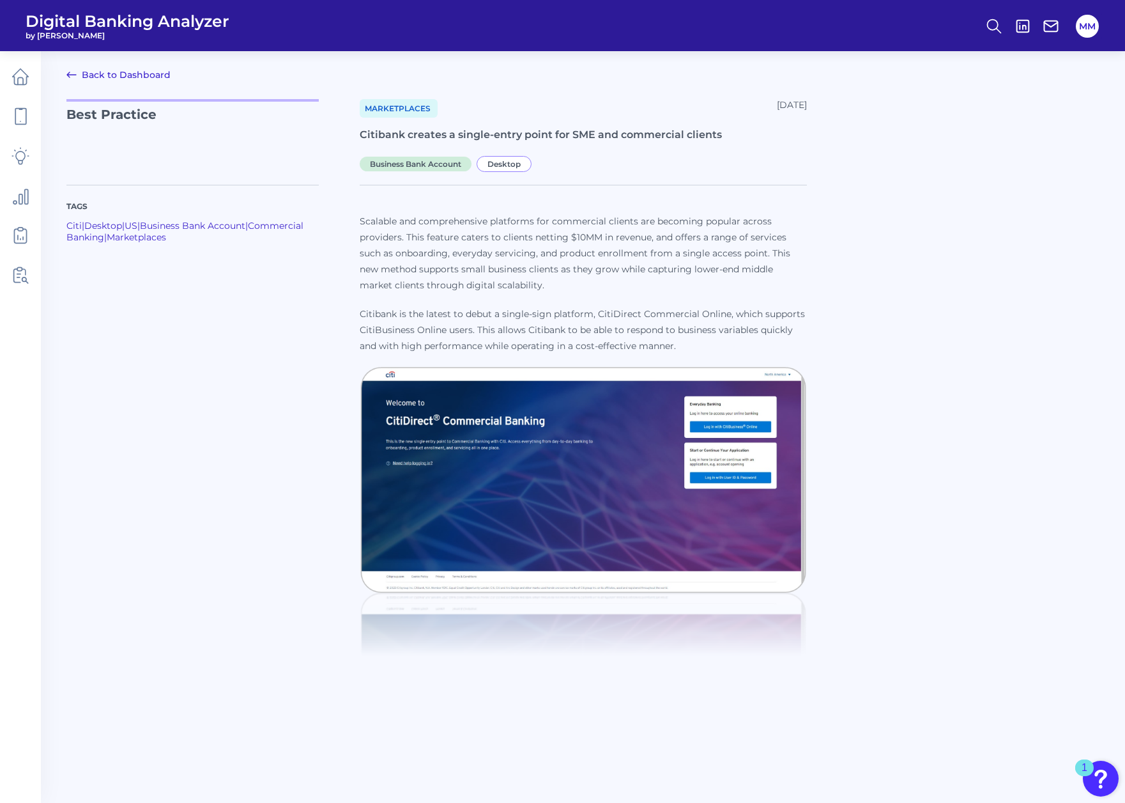
click at [88, 73] on link "Back to Dashboard" at bounding box center [118, 74] width 104 height 15
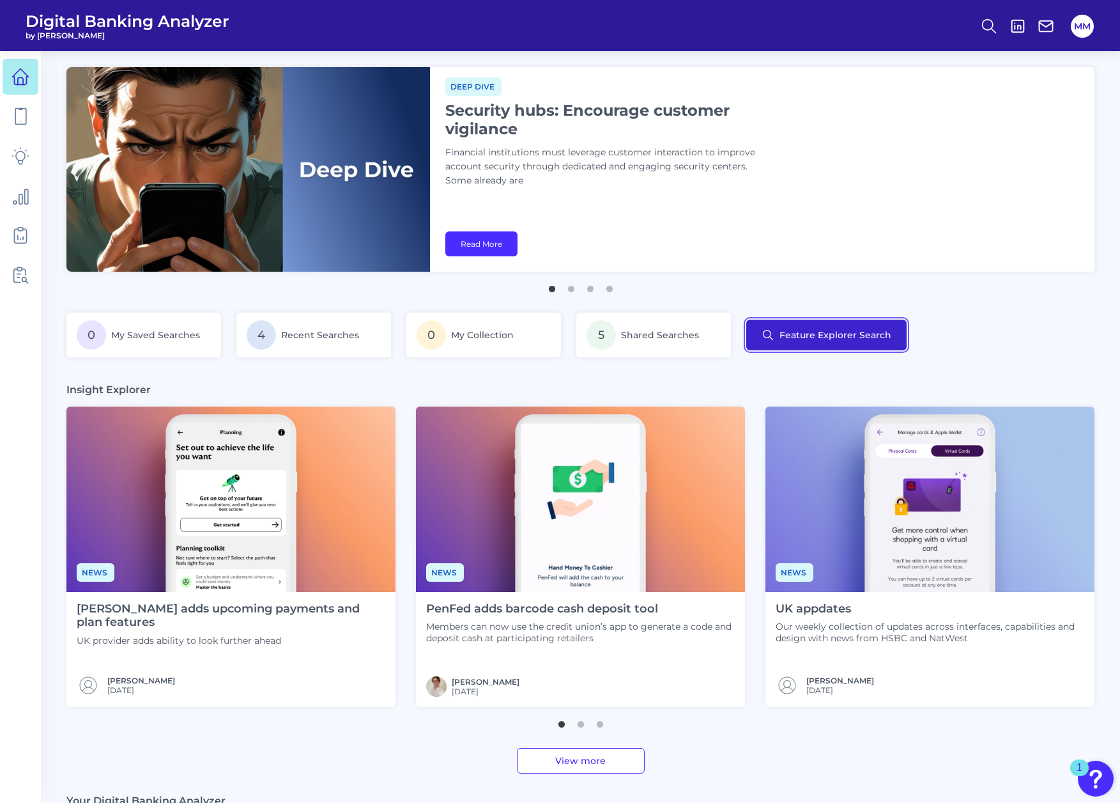
click at [813, 329] on button "Feature Explorer Search" at bounding box center [826, 334] width 160 height 31
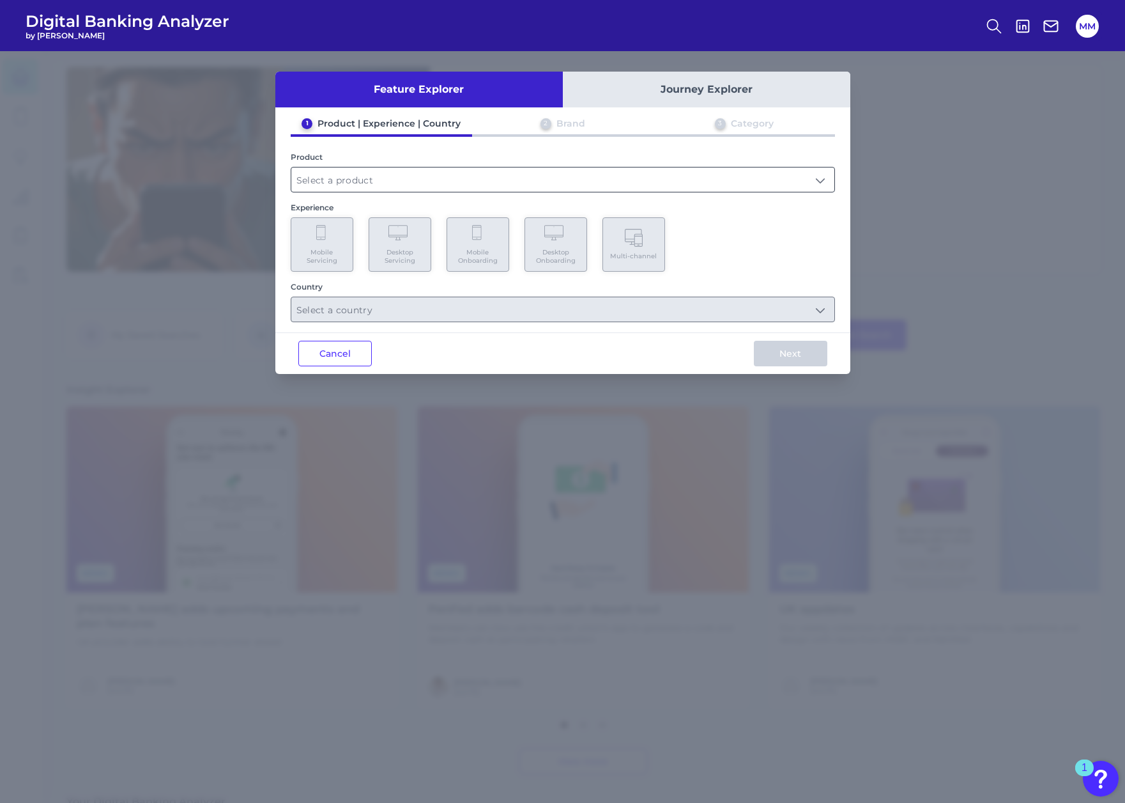
click at [475, 180] on input "text" at bounding box center [562, 179] width 543 height 24
click at [449, 206] on li "Commercial Banking" at bounding box center [562, 210] width 543 height 29
type input "Commercial Banking"
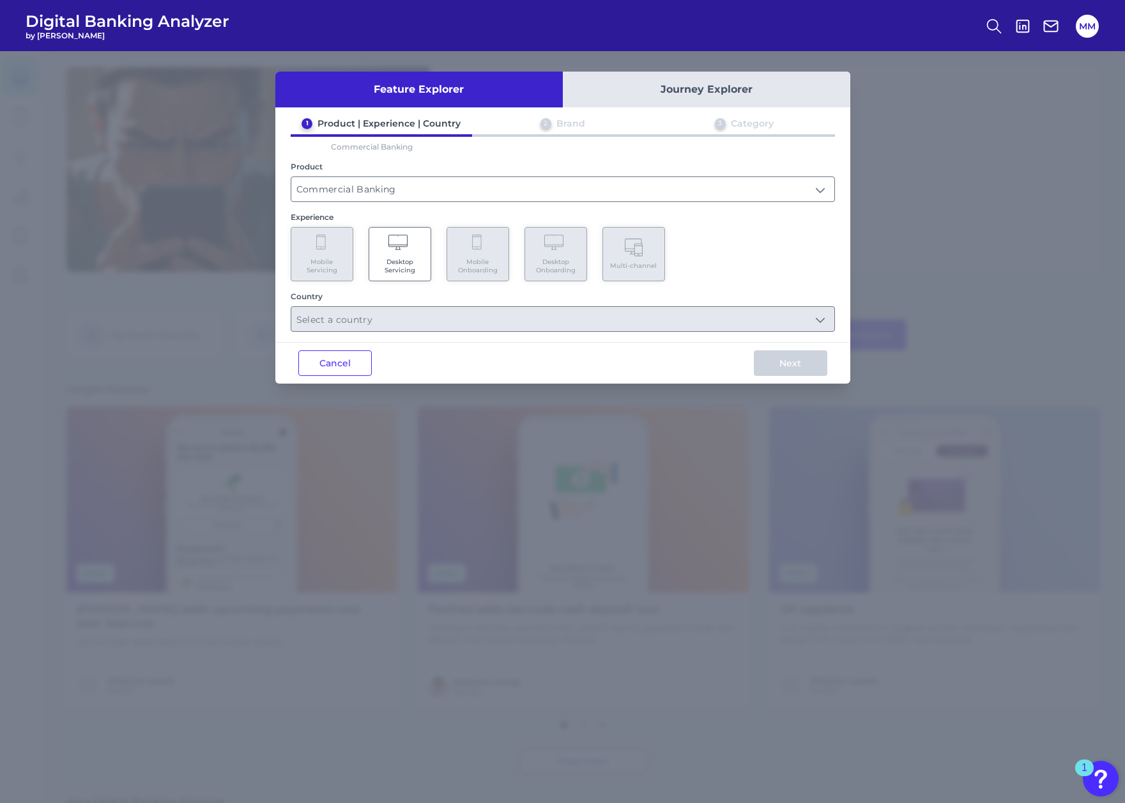
click at [406, 247] on icon at bounding box center [400, 244] width 22 height 18
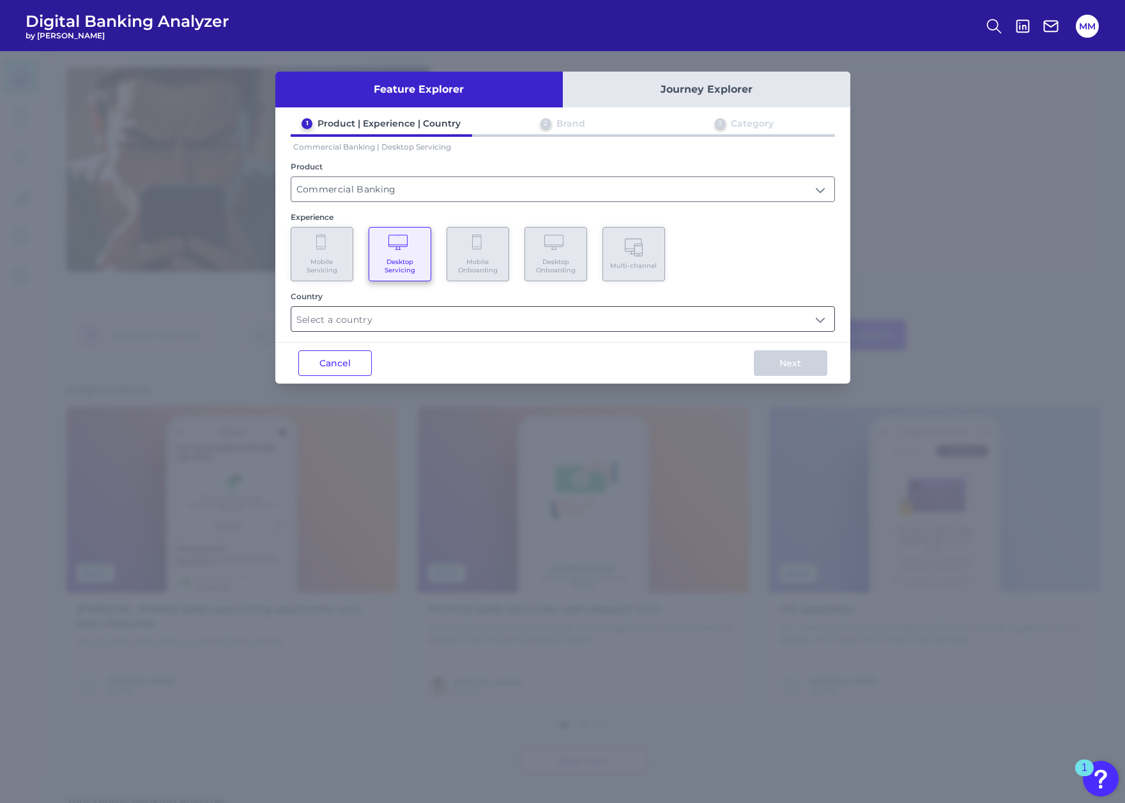
click at [396, 314] on input "text" at bounding box center [562, 319] width 543 height 24
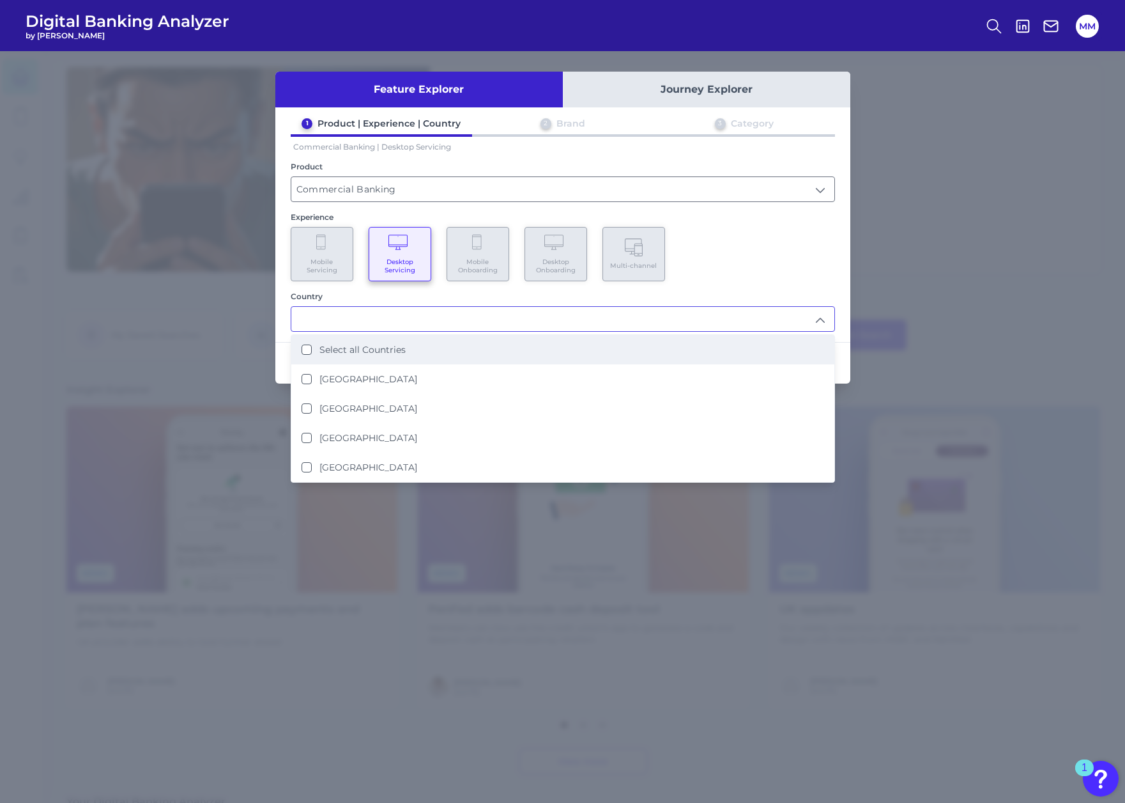
click at [376, 354] on label "Select all Countries" at bounding box center [362, 350] width 86 height 12
type input "Select all Countries"
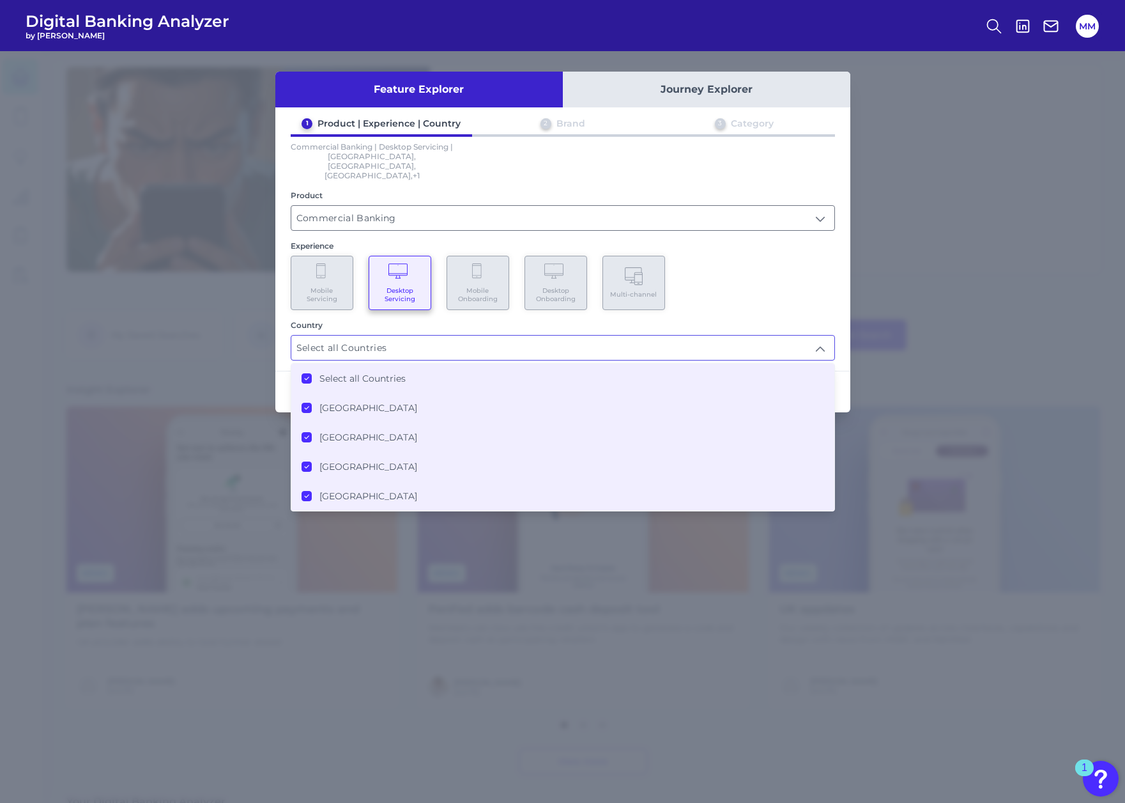
scroll to position [1, 0]
drag, startPoint x: 812, startPoint y: 259, endPoint x: 810, endPoint y: 270, distance: 10.4
click at [812, 260] on div "Mobile Servicing Desktop Servicing Mobile Onboarding Desktop Onboarding Multi-c…" at bounding box center [563, 283] width 544 height 54
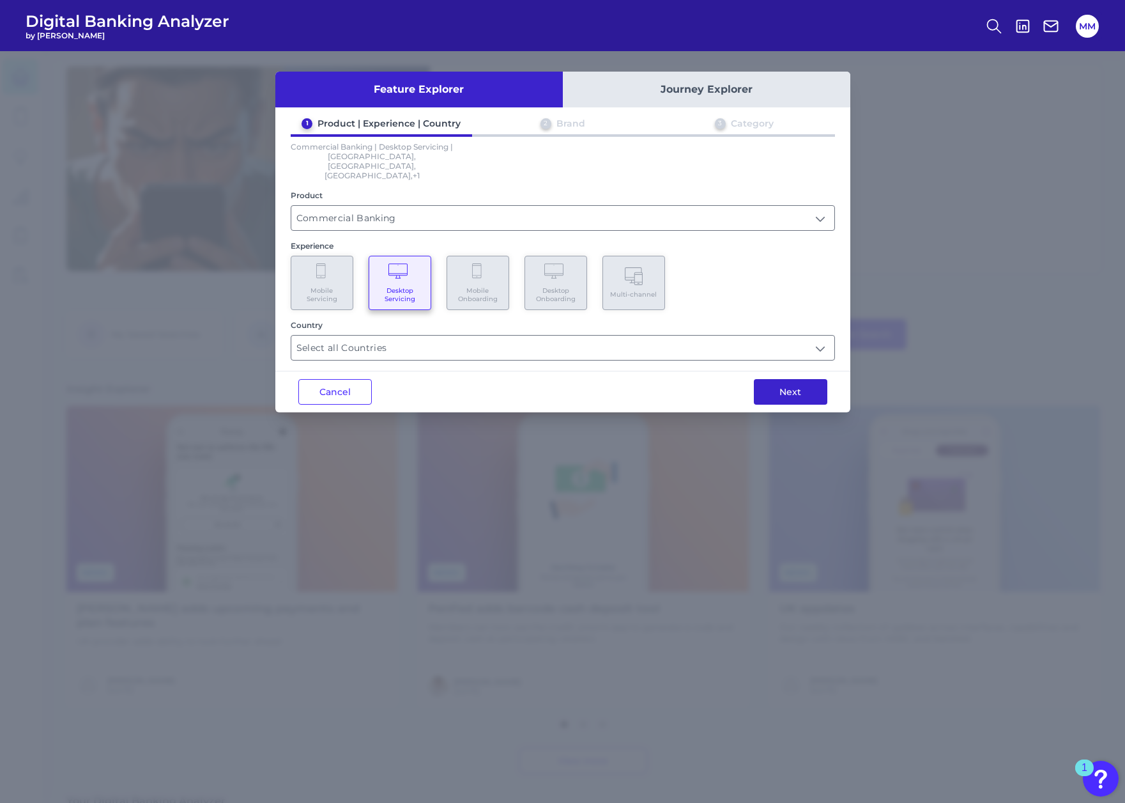
click at [779, 380] on button "Next" at bounding box center [790, 392] width 73 height 26
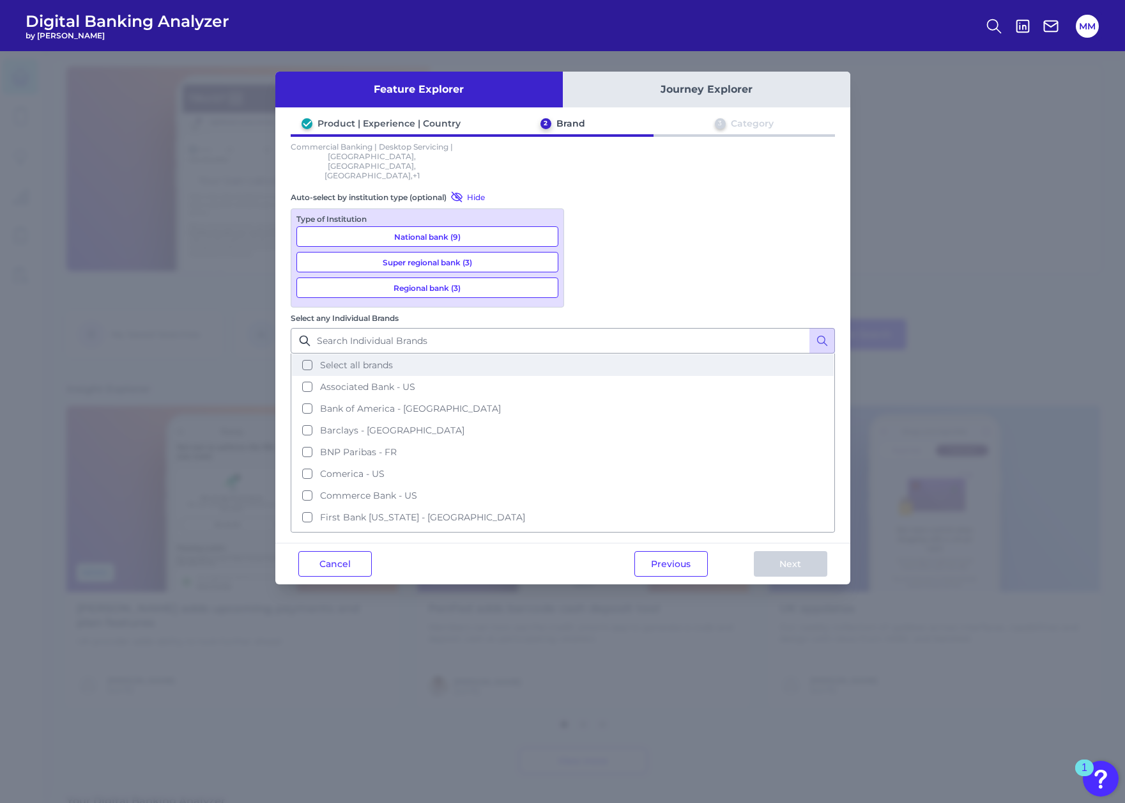
click at [585, 354] on button "Select all brands" at bounding box center [563, 365] width 542 height 22
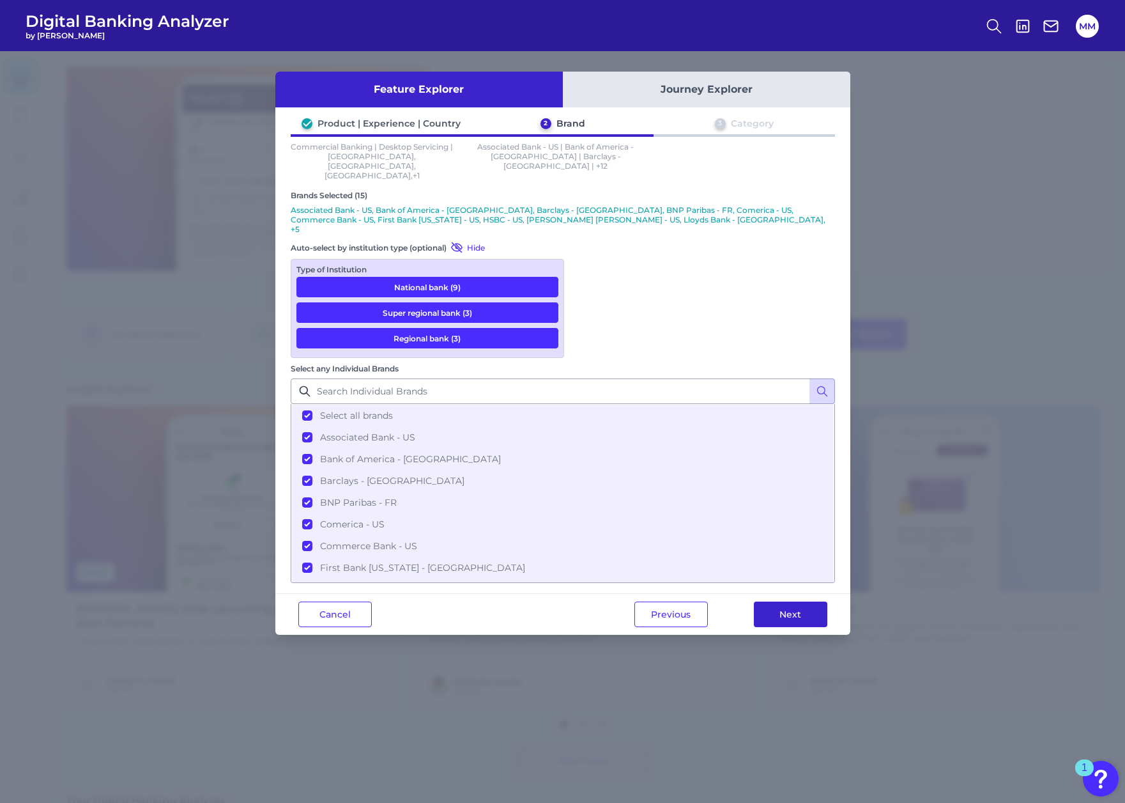
click at [783, 601] on button "Next" at bounding box center [790, 614] width 73 height 26
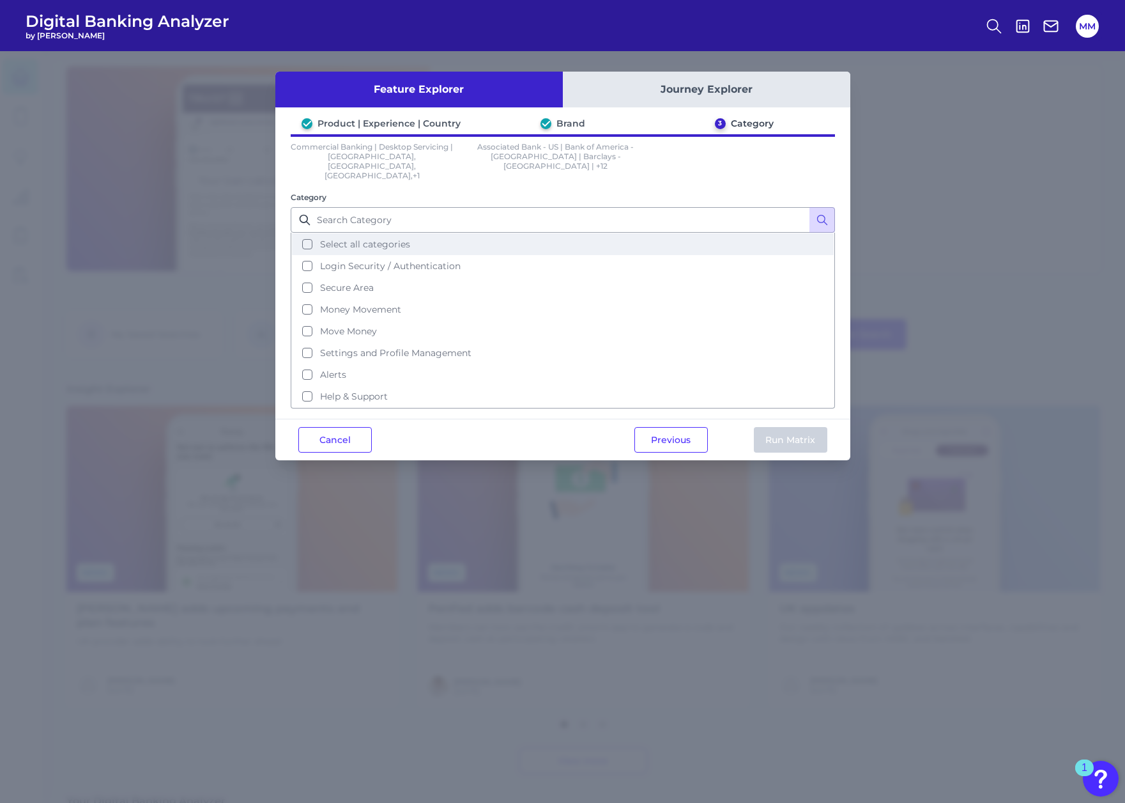
click at [308, 233] on button "Select all categories" at bounding box center [563, 244] width 542 height 22
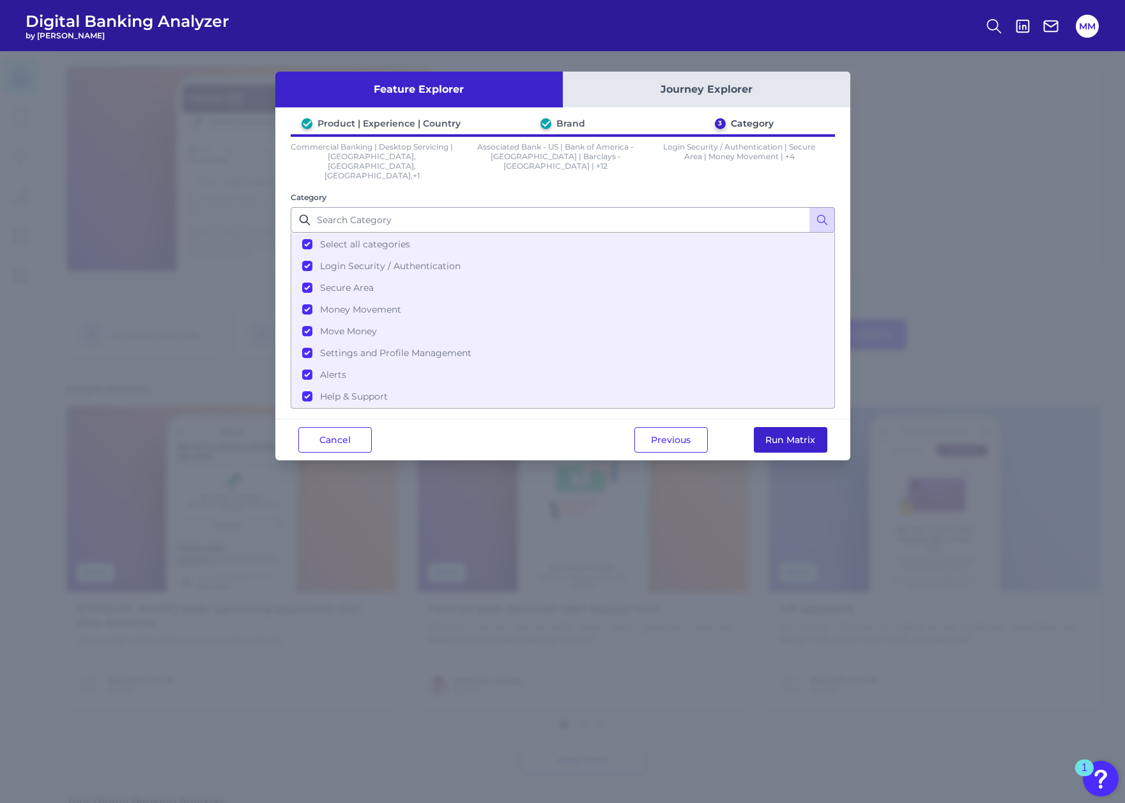
click at [781, 427] on button "Run Matrix" at bounding box center [790, 440] width 73 height 26
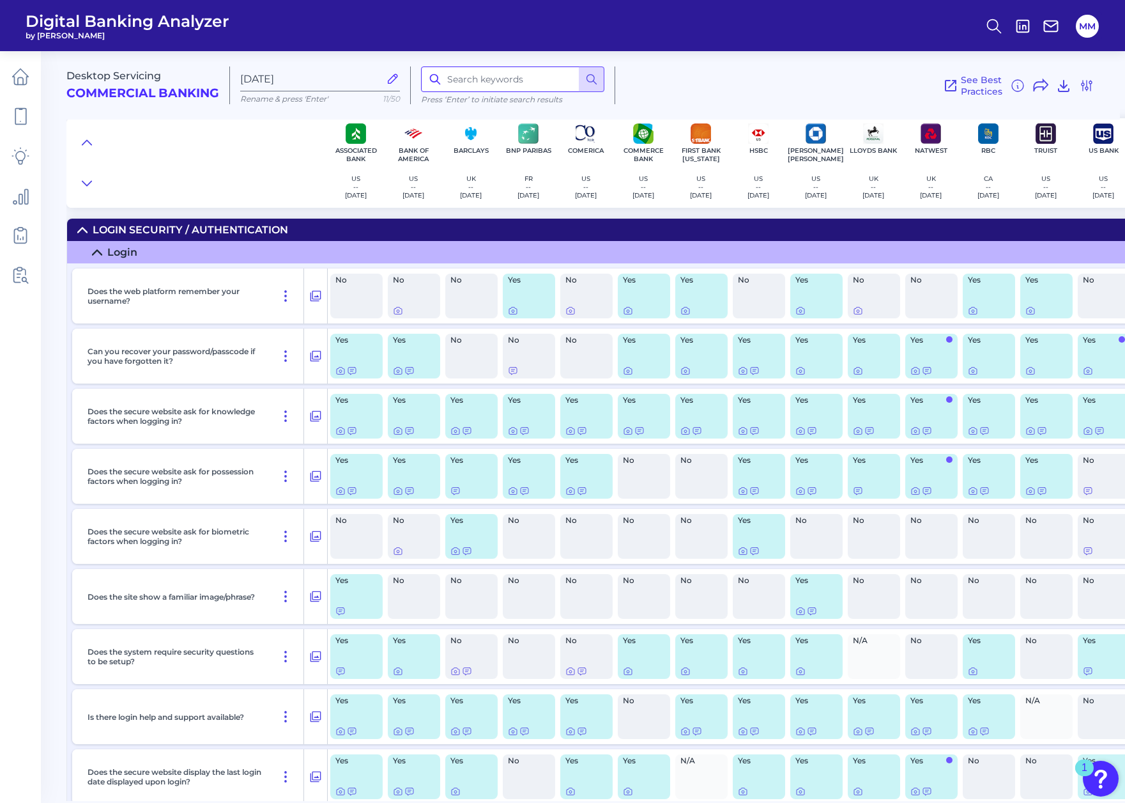
click at [483, 86] on input at bounding box center [512, 79] width 183 height 26
type input "loan"
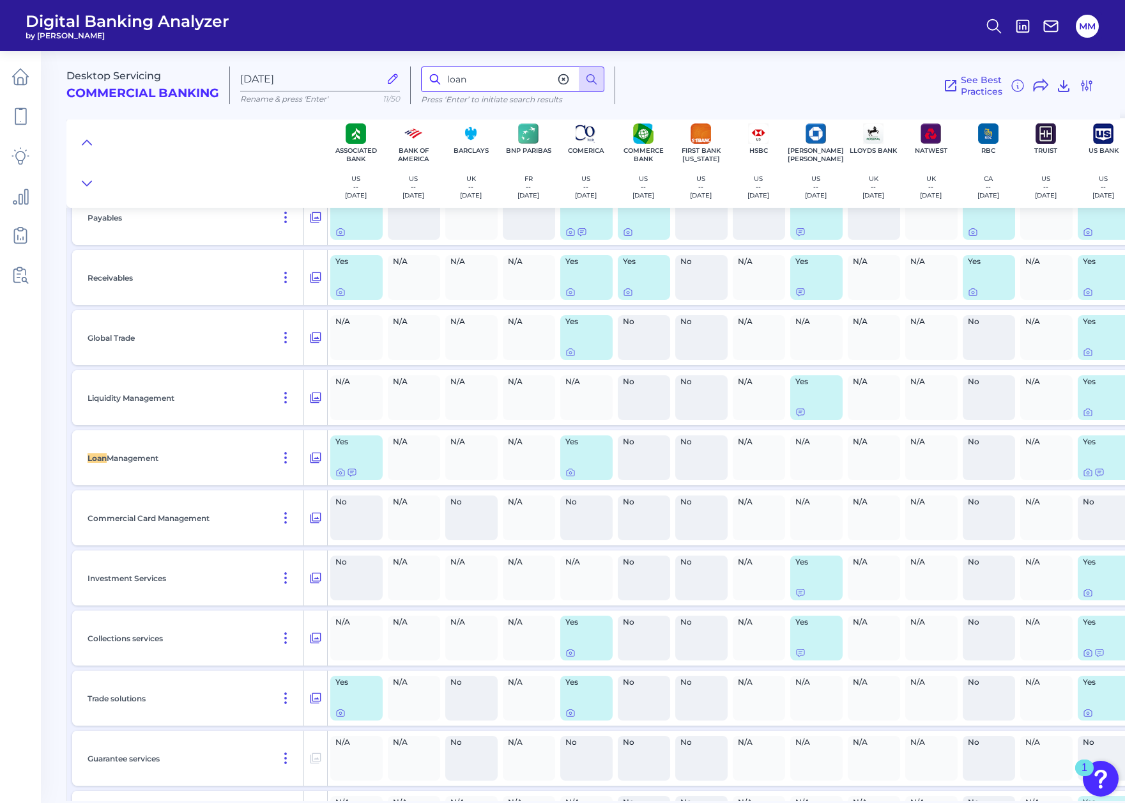
scroll to position [15157, 0]
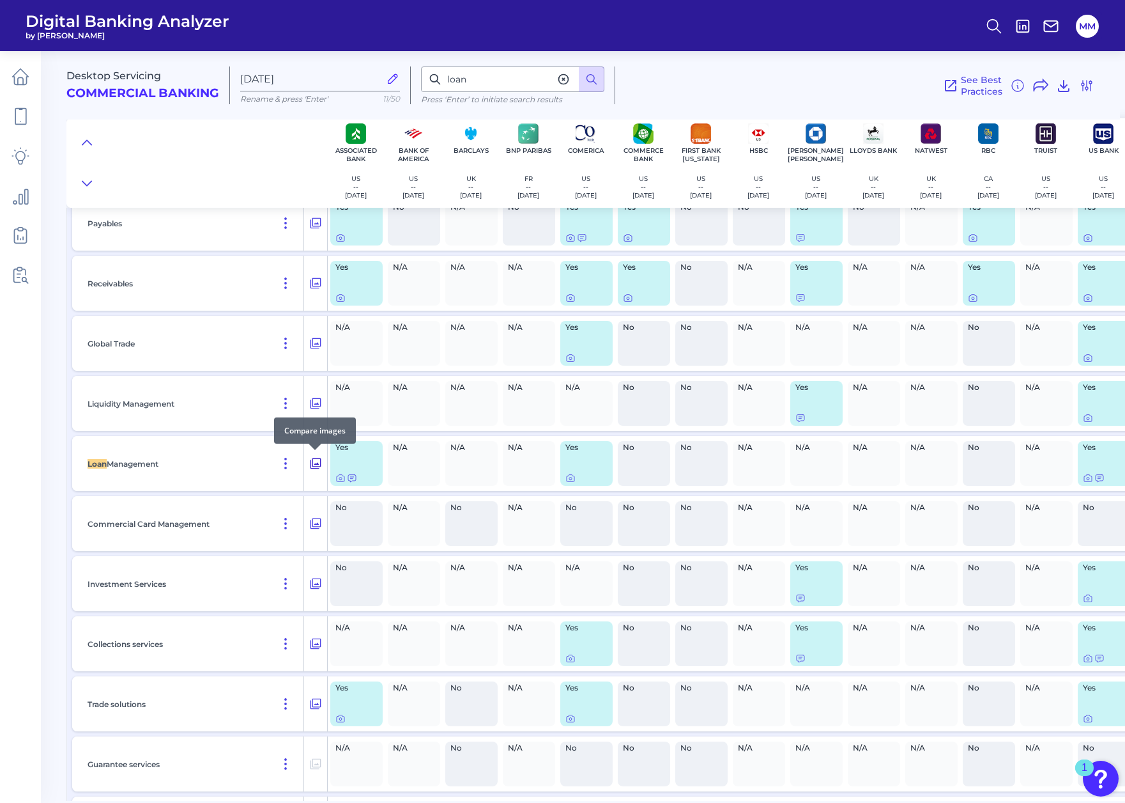
click at [315, 462] on icon at bounding box center [315, 463] width 13 height 15
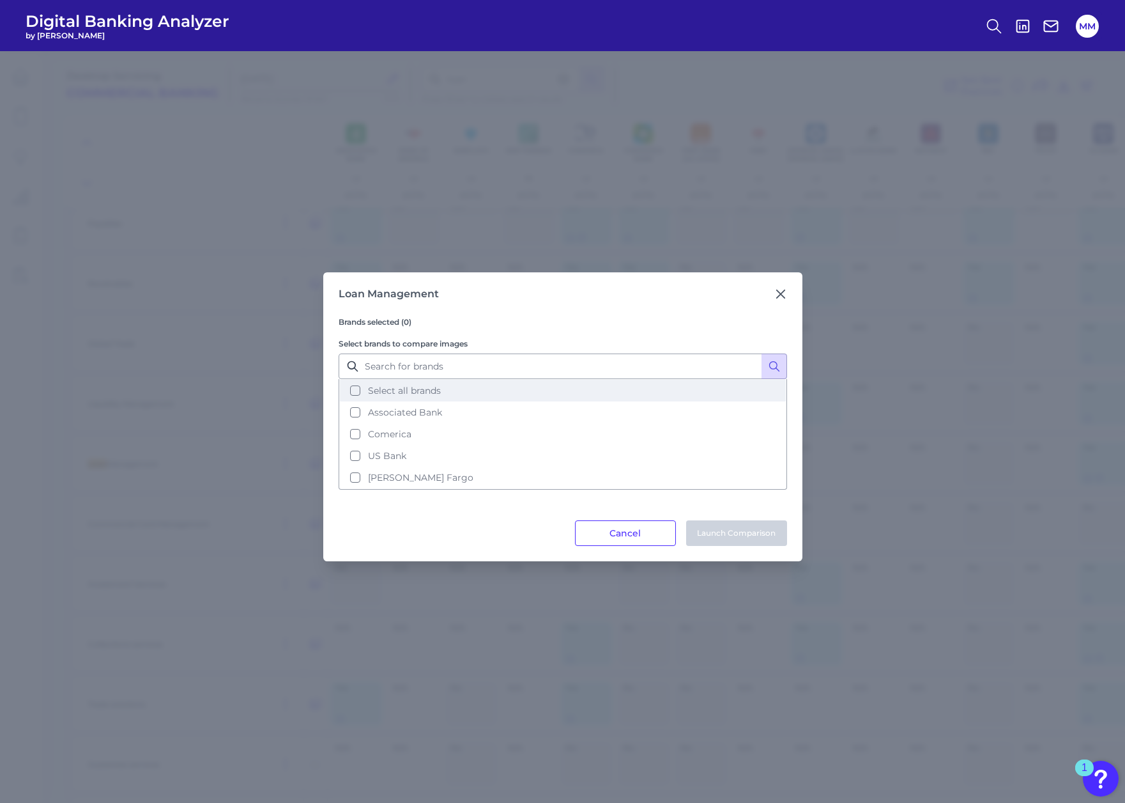
click at [356, 389] on button "Select all brands" at bounding box center [563, 391] width 446 height 22
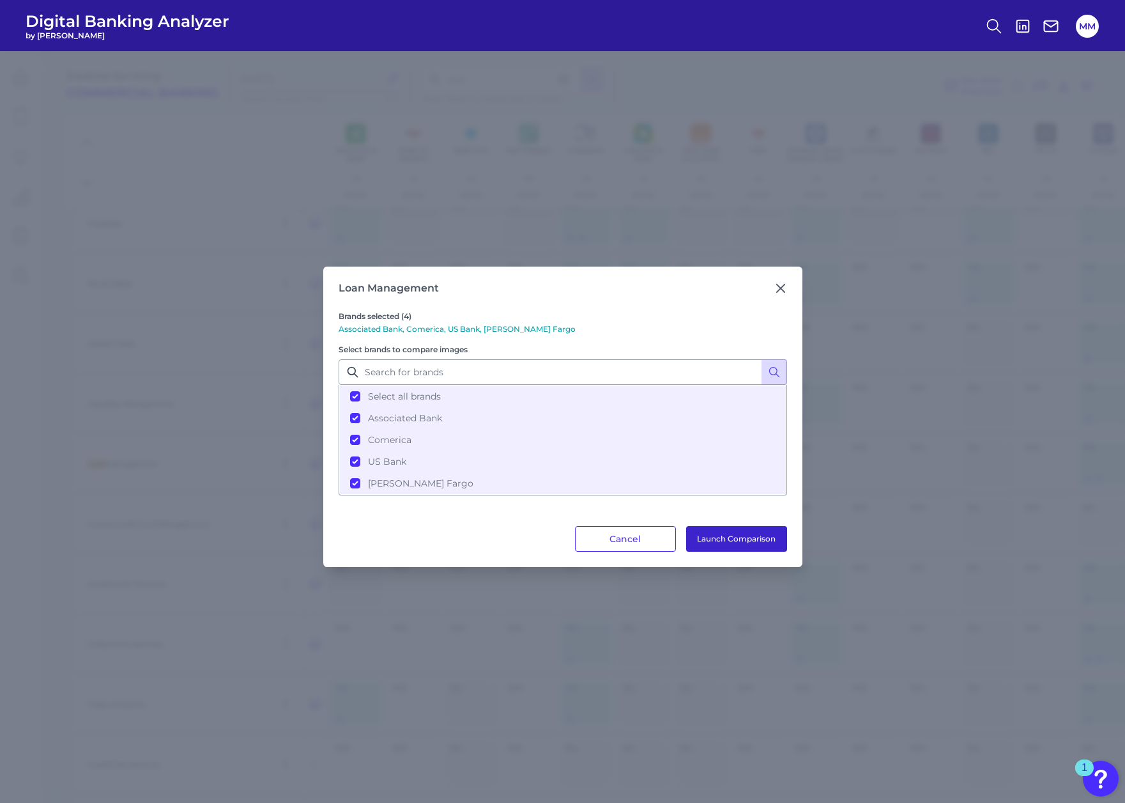
click at [735, 536] on button "Launch Comparison" at bounding box center [736, 539] width 101 height 26
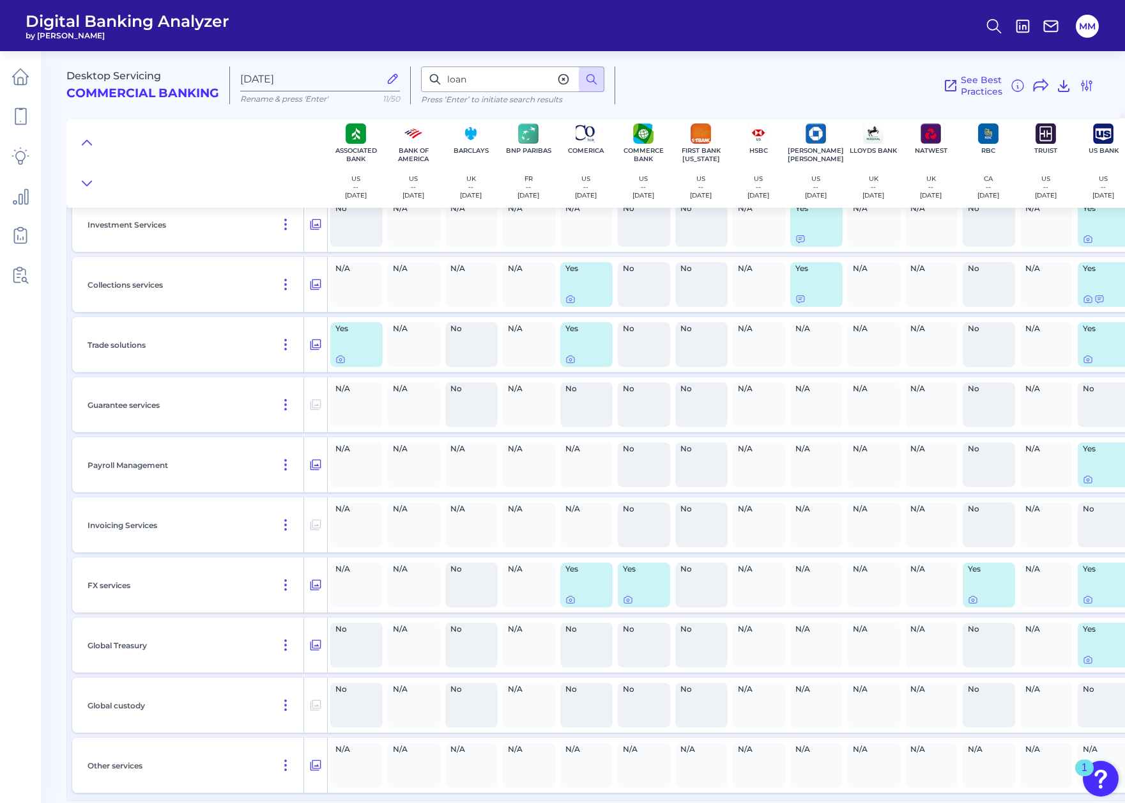
scroll to position [15521, 76]
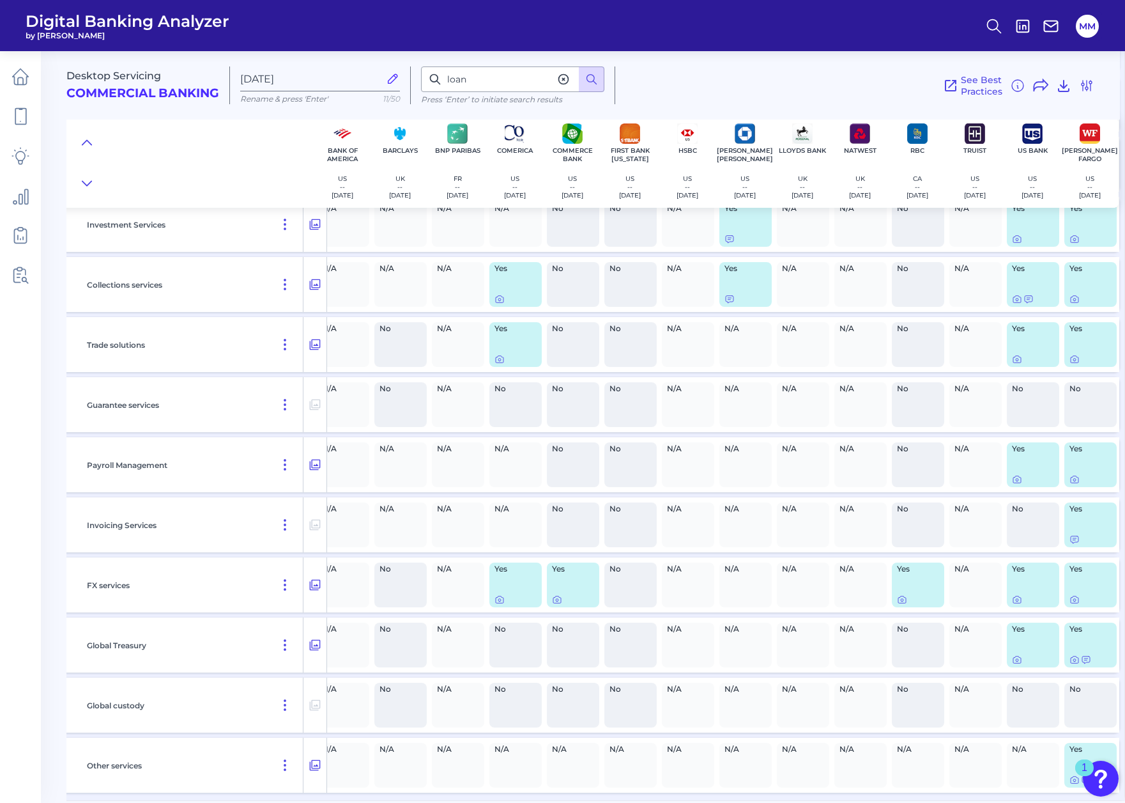
click at [1095, 750] on div "Yes" at bounding box center [1091, 765] width 52 height 45
click at [1073, 747] on span "Yes" at bounding box center [1087, 749] width 35 height 8
click at [1089, 745] on span "Yes" at bounding box center [1087, 749] width 35 height 8
click at [312, 762] on icon at bounding box center [315, 764] width 13 height 15
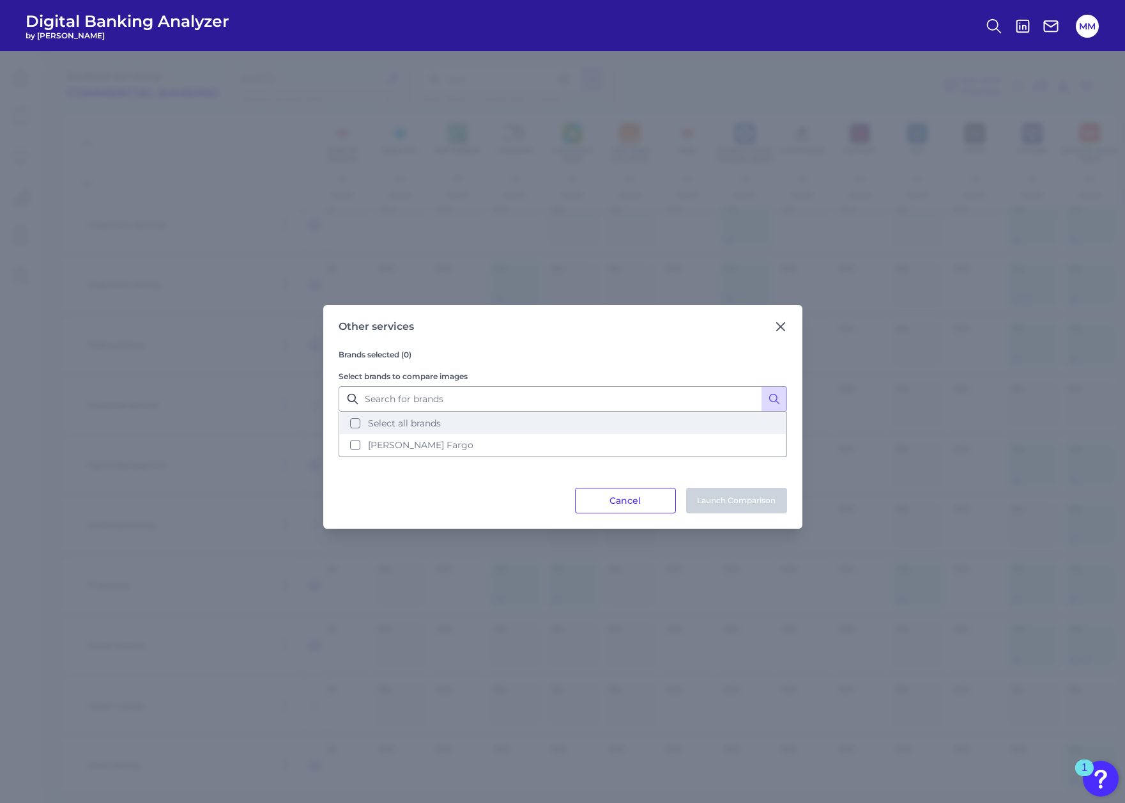
click at [385, 420] on span "Select all brands" at bounding box center [404, 423] width 73 height 12
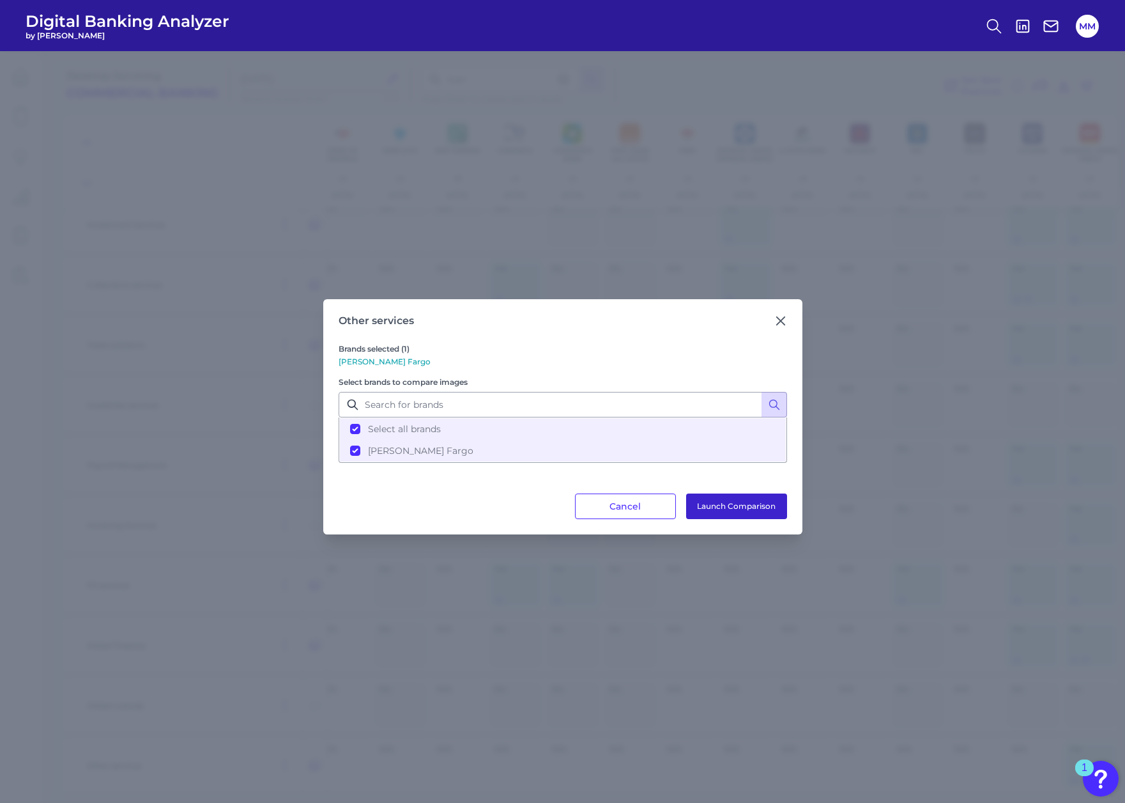
click at [719, 502] on button "Launch Comparison" at bounding box center [736, 506] width 101 height 26
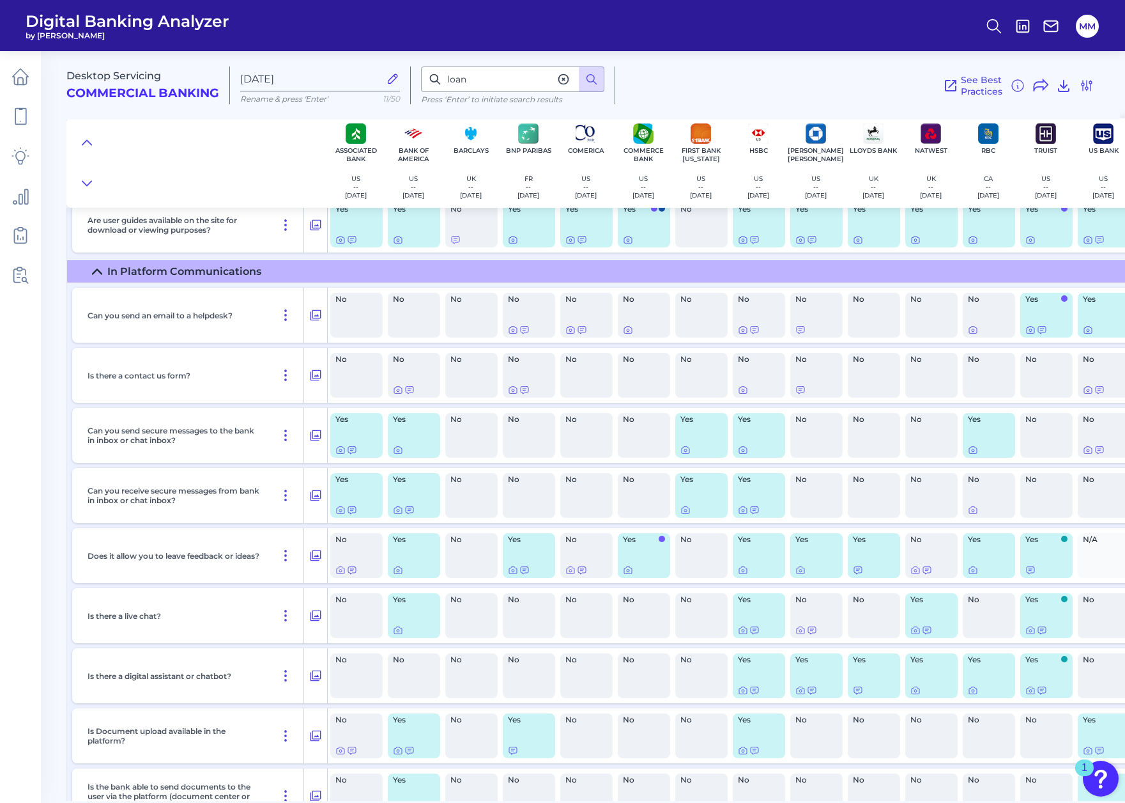
scroll to position [14315, 0]
click at [150, 268] on div "In Platform Communications" at bounding box center [184, 271] width 154 height 12
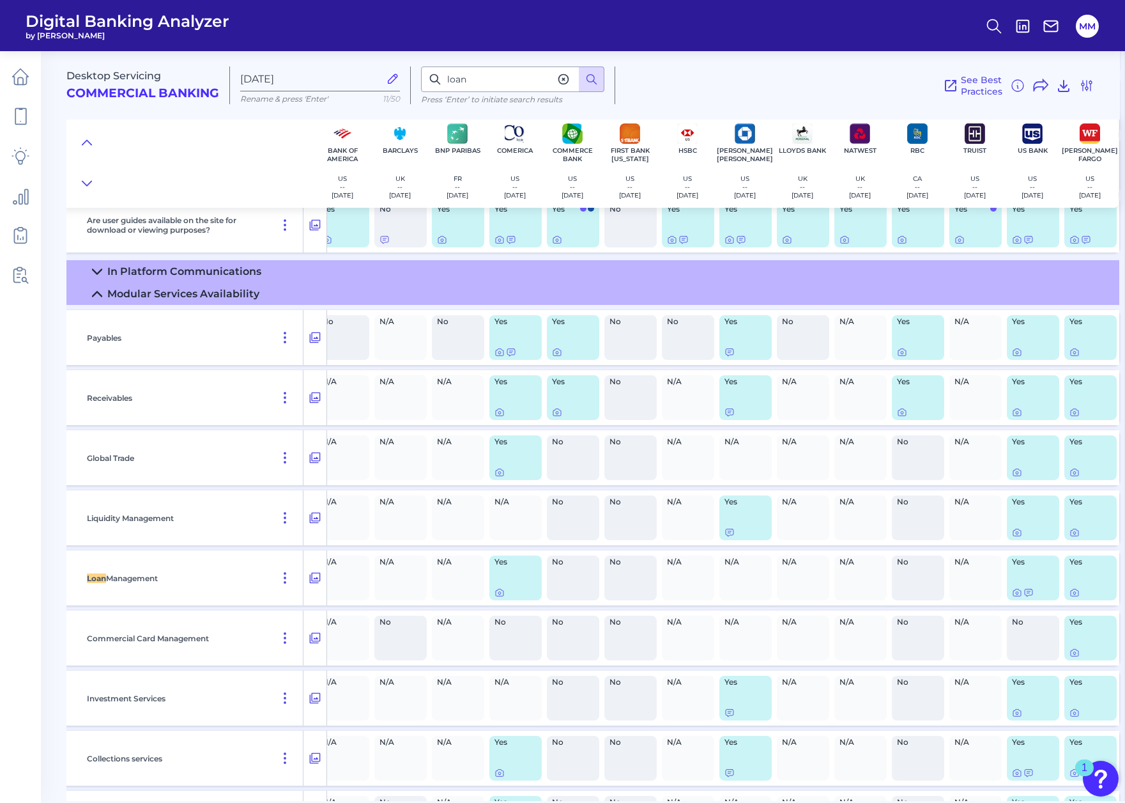
scroll to position [14314, 0]
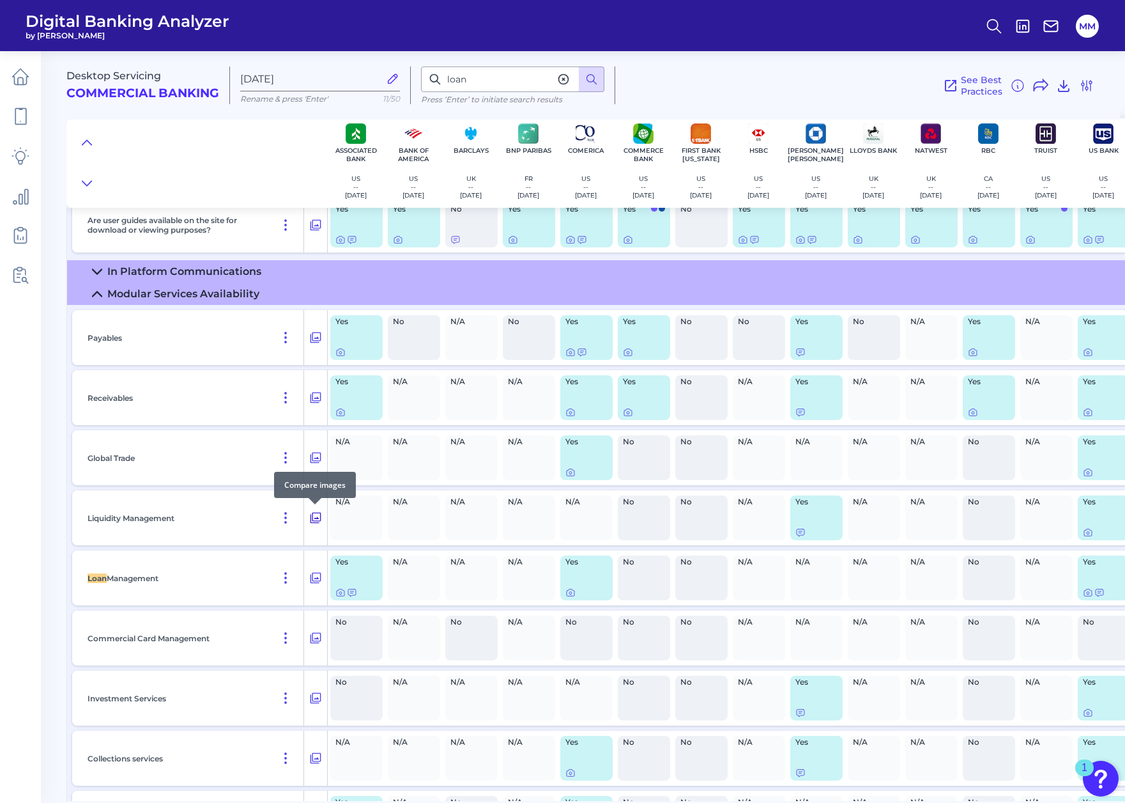
click at [320, 519] on icon at bounding box center [316, 517] width 11 height 11
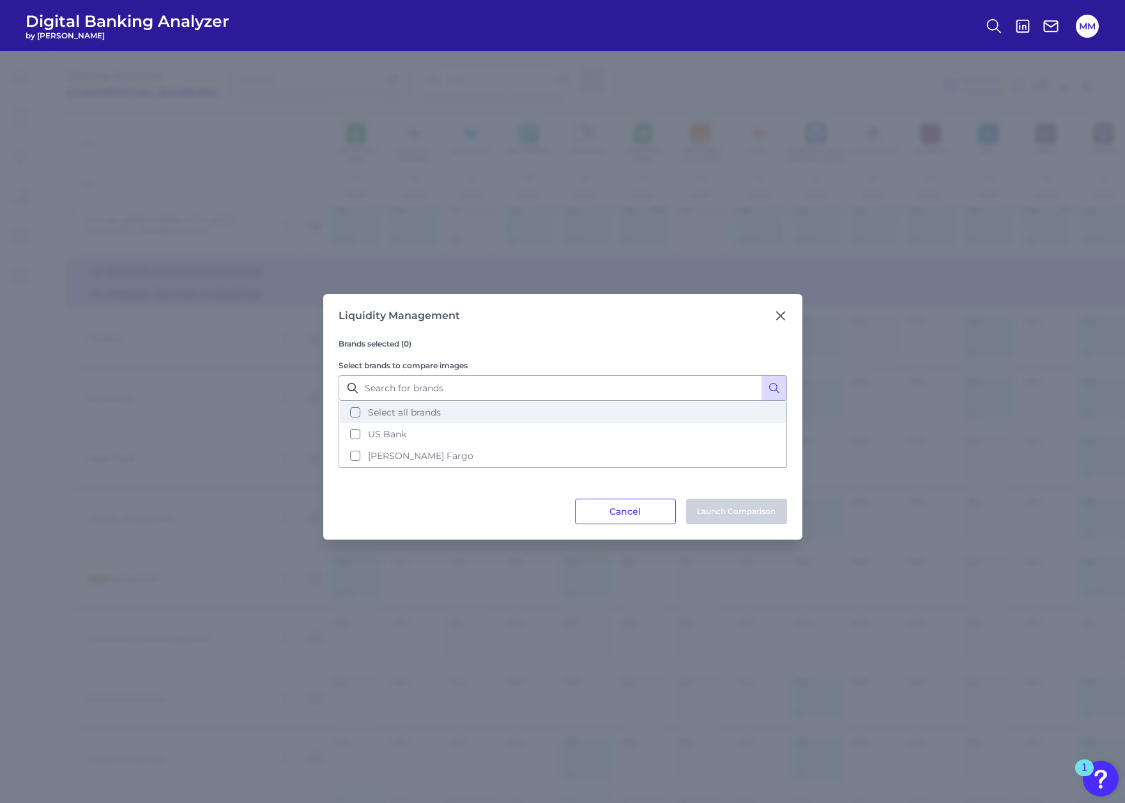
click at [355, 406] on button "Select all brands" at bounding box center [563, 412] width 446 height 22
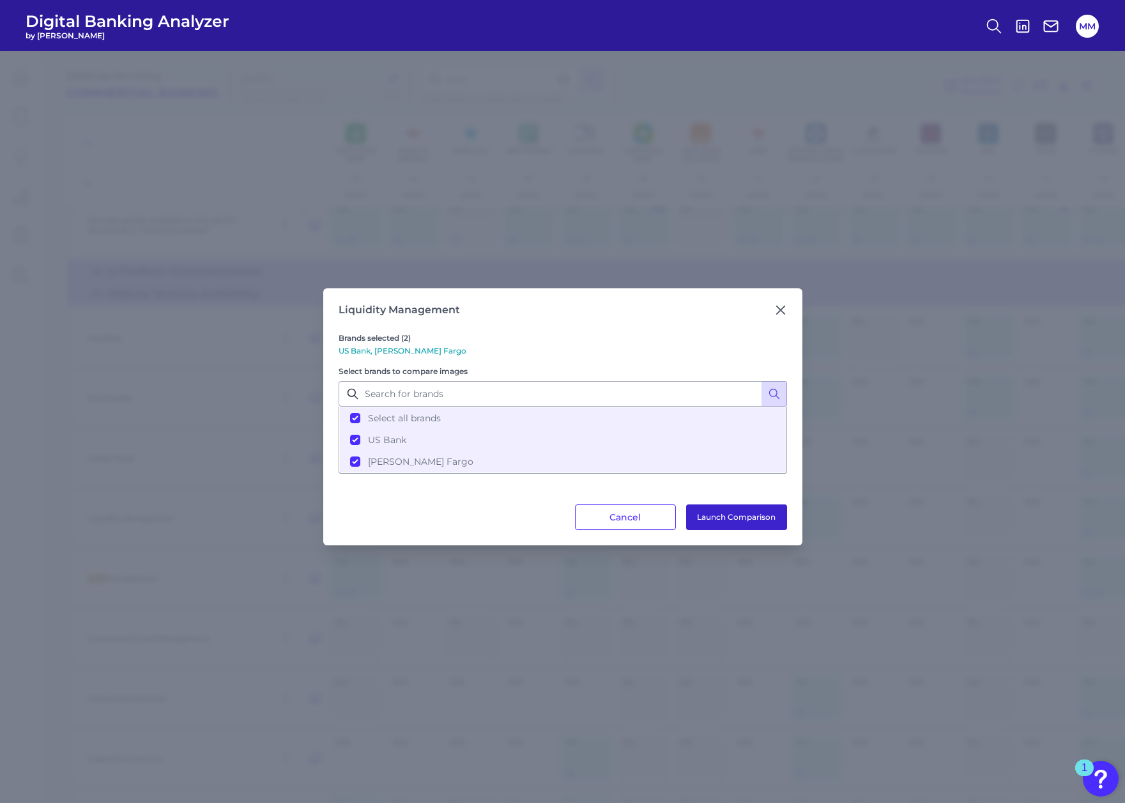
click at [720, 521] on button "Launch Comparison" at bounding box center [736, 517] width 101 height 26
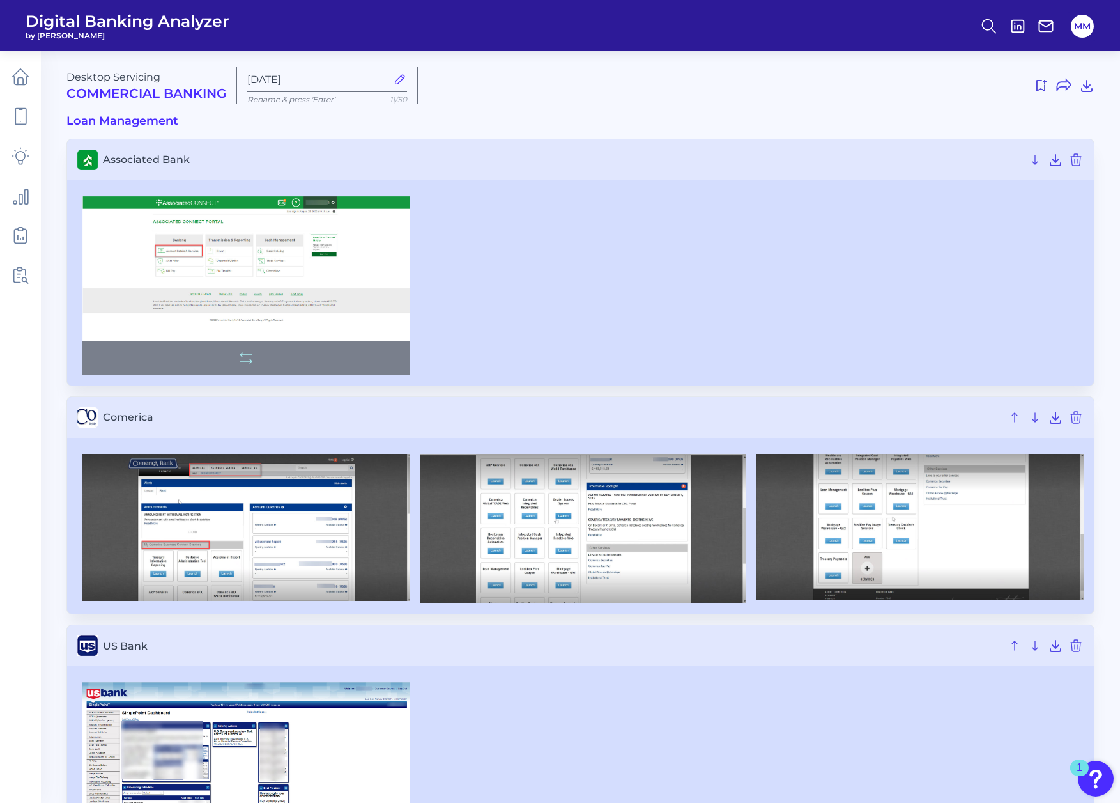
click at [231, 280] on img at bounding box center [245, 285] width 327 height 178
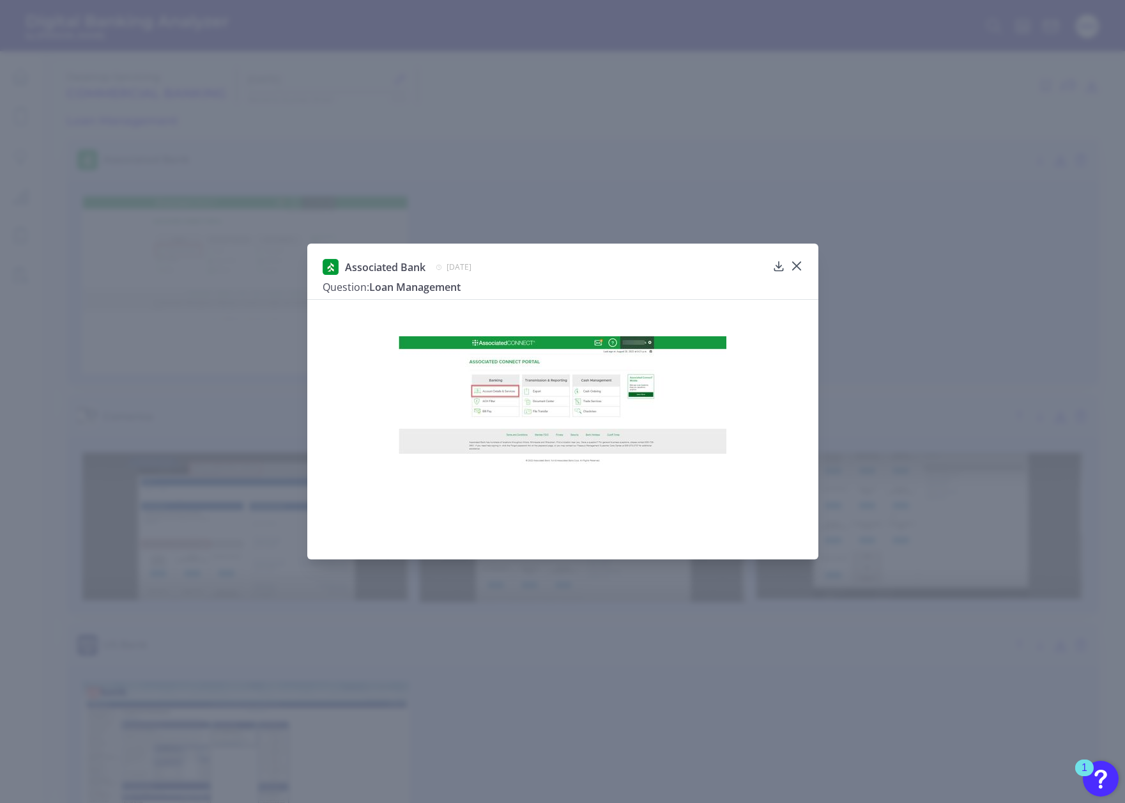
click at [880, 343] on div "Associated Bank September 10, 2024 Question: Loan Management" at bounding box center [562, 401] width 1125 height 803
click at [800, 266] on icon at bounding box center [796, 265] width 13 height 13
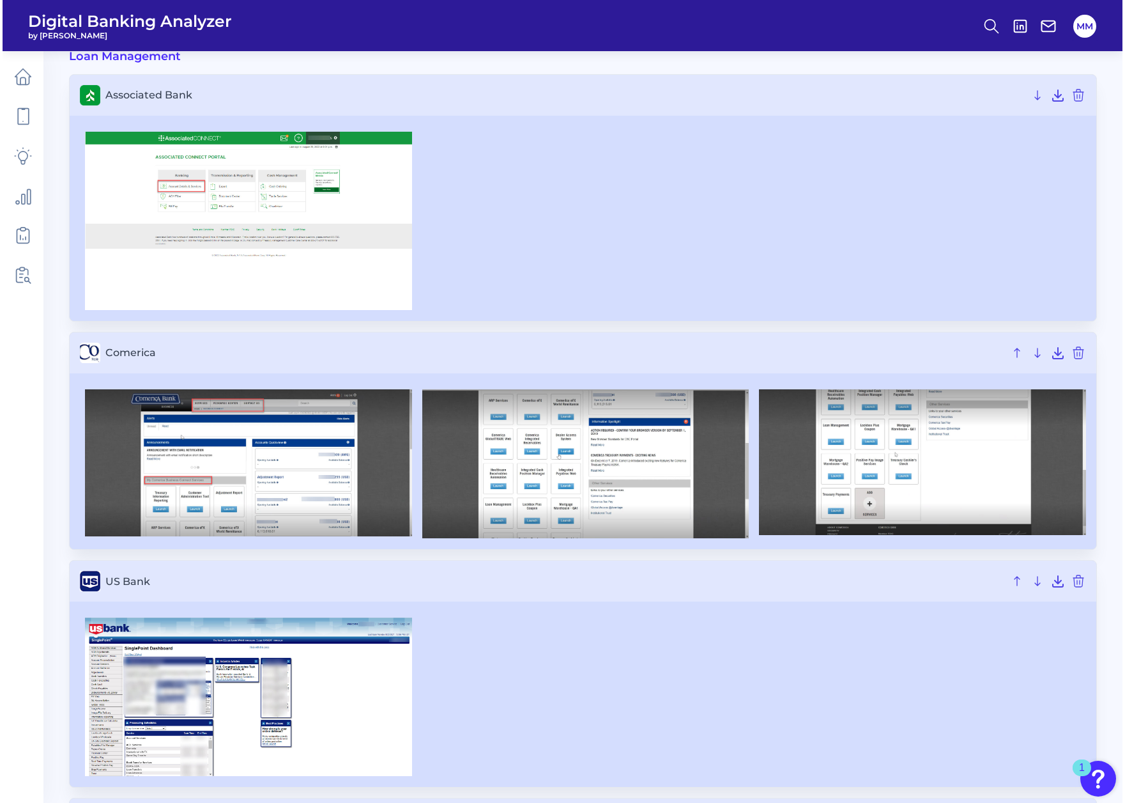
scroll to position [105, 0]
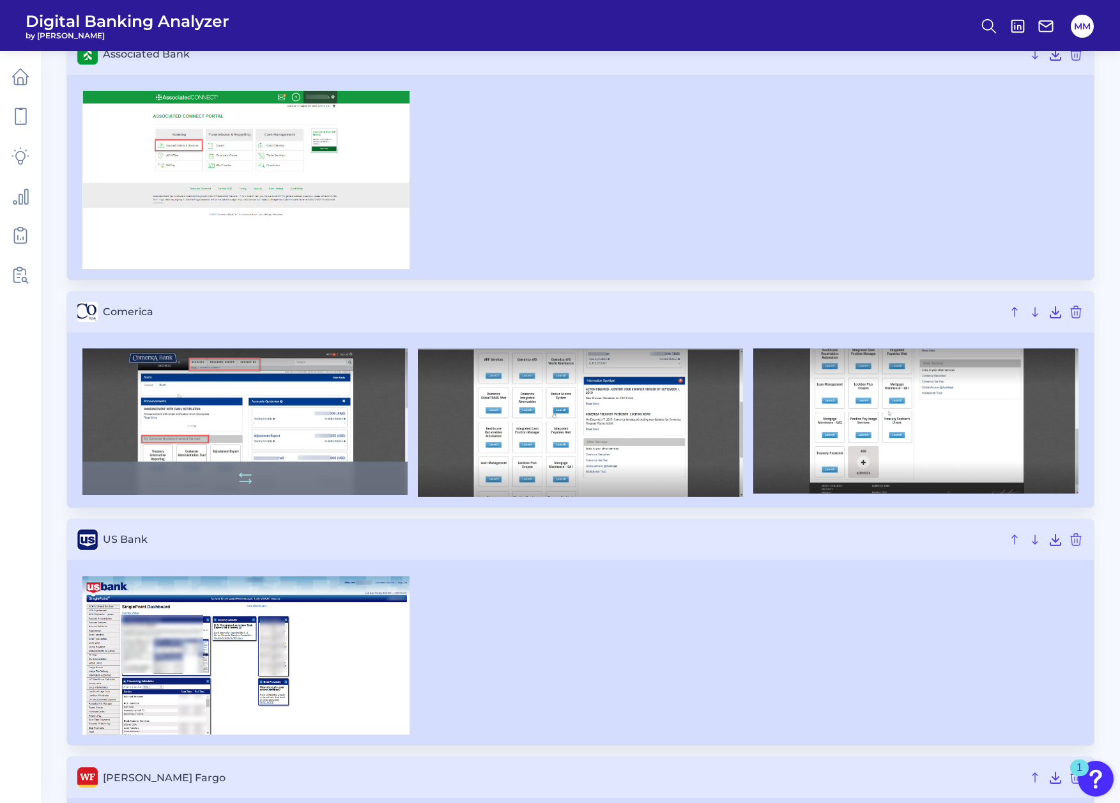
click at [224, 429] on img at bounding box center [244, 421] width 325 height 146
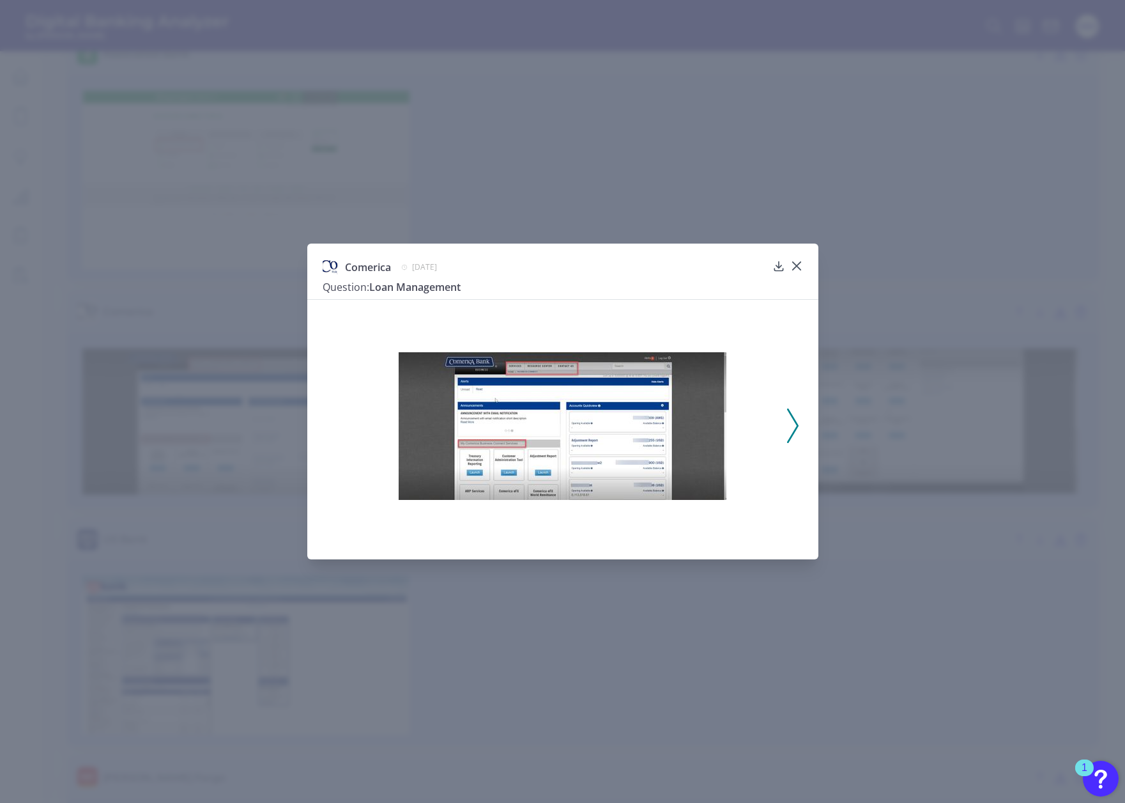
click at [556, 410] on img at bounding box center [563, 426] width 328 height 148
click at [536, 432] on img at bounding box center [563, 426] width 328 height 148
click at [794, 426] on icon at bounding box center [793, 425] width 12 height 35
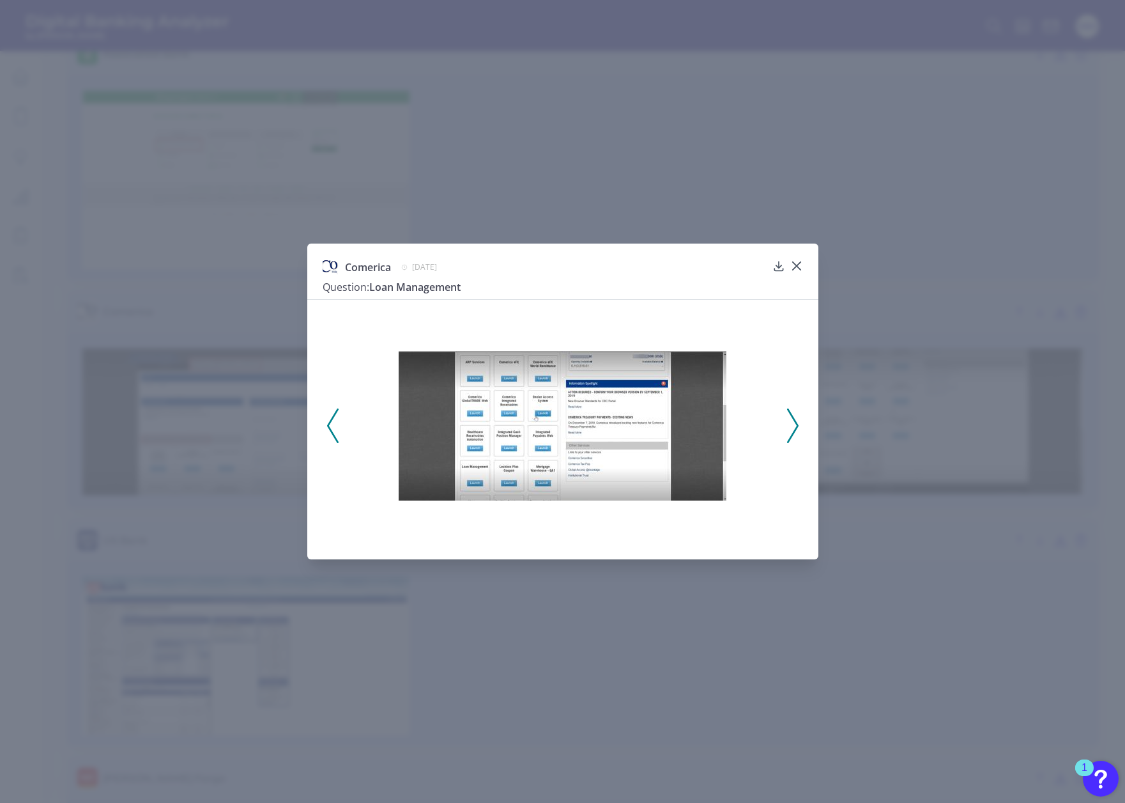
click at [794, 426] on icon at bounding box center [793, 425] width 12 height 35
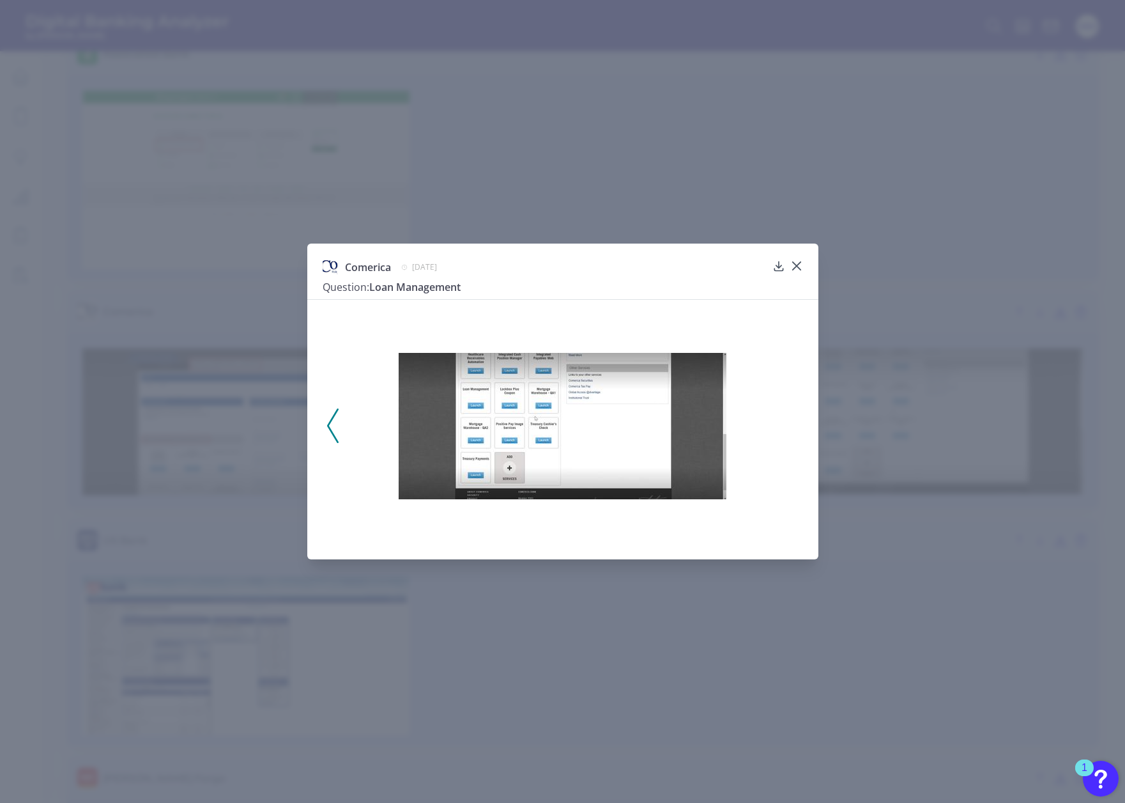
click at [794, 426] on div at bounding box center [562, 421] width 511 height 245
click at [335, 427] on icon at bounding box center [333, 425] width 12 height 35
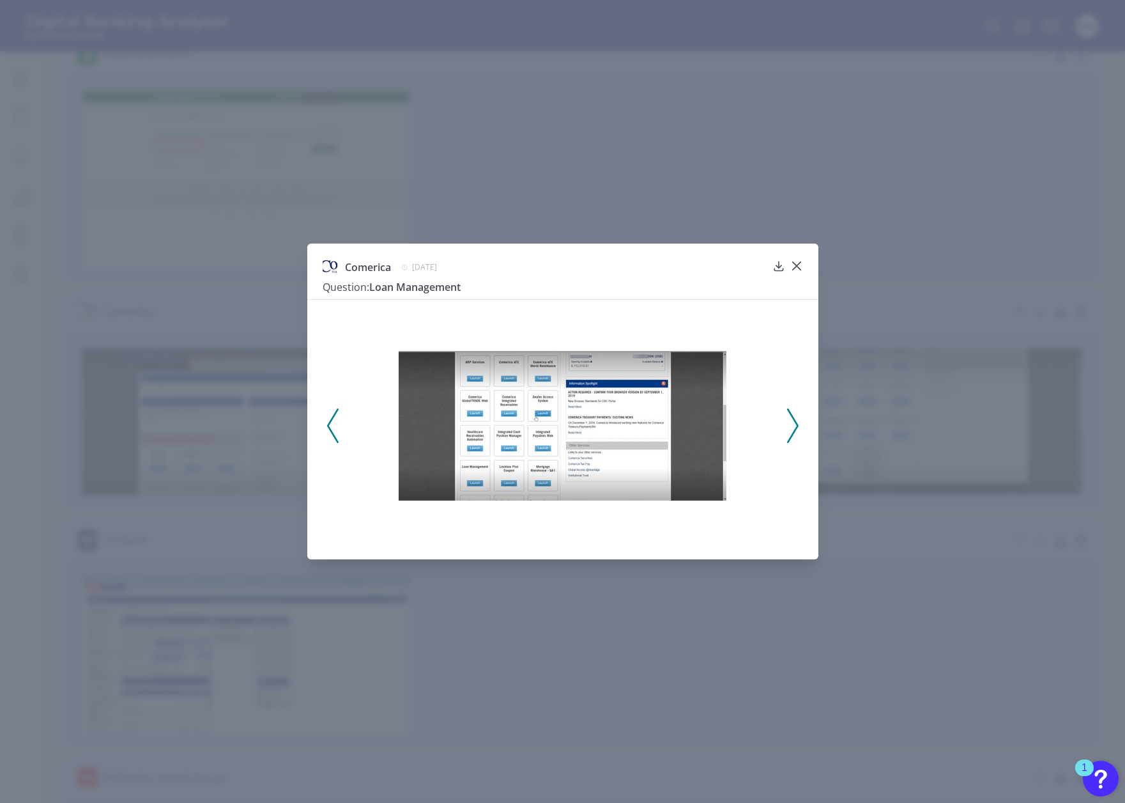
click at [335, 427] on icon at bounding box center [333, 425] width 12 height 35
click at [798, 266] on icon at bounding box center [796, 265] width 13 height 13
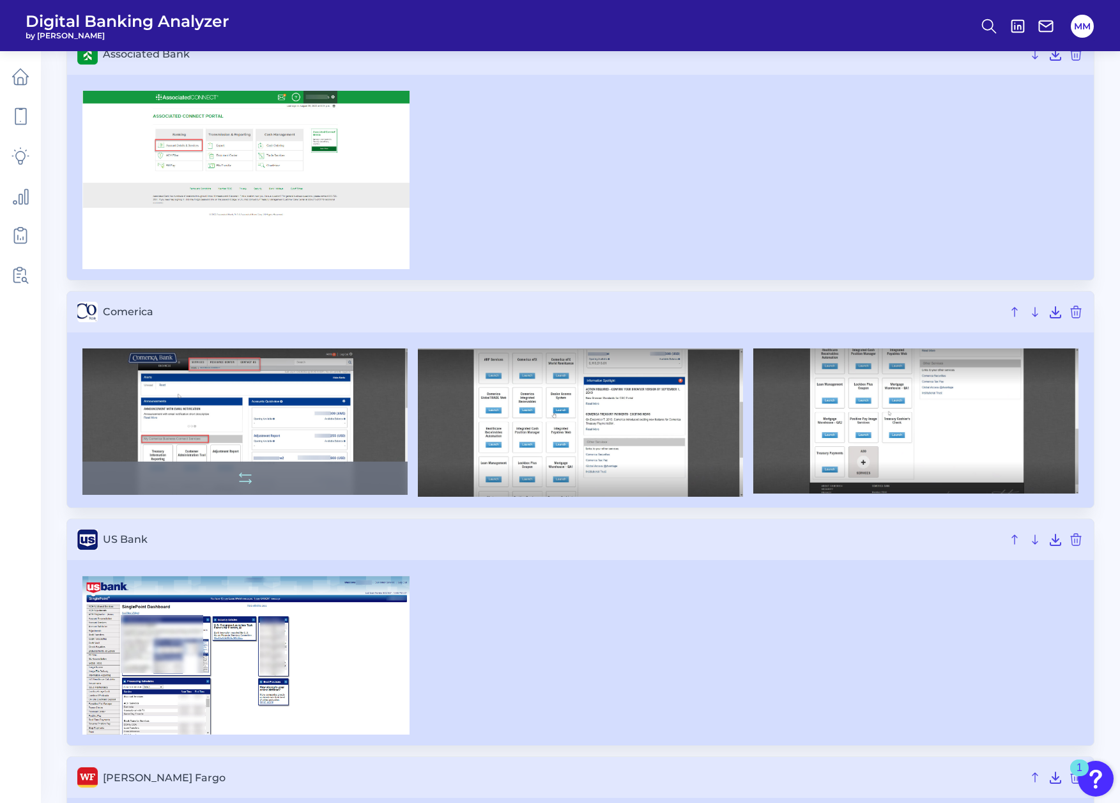
click at [279, 427] on img at bounding box center [244, 421] width 325 height 146
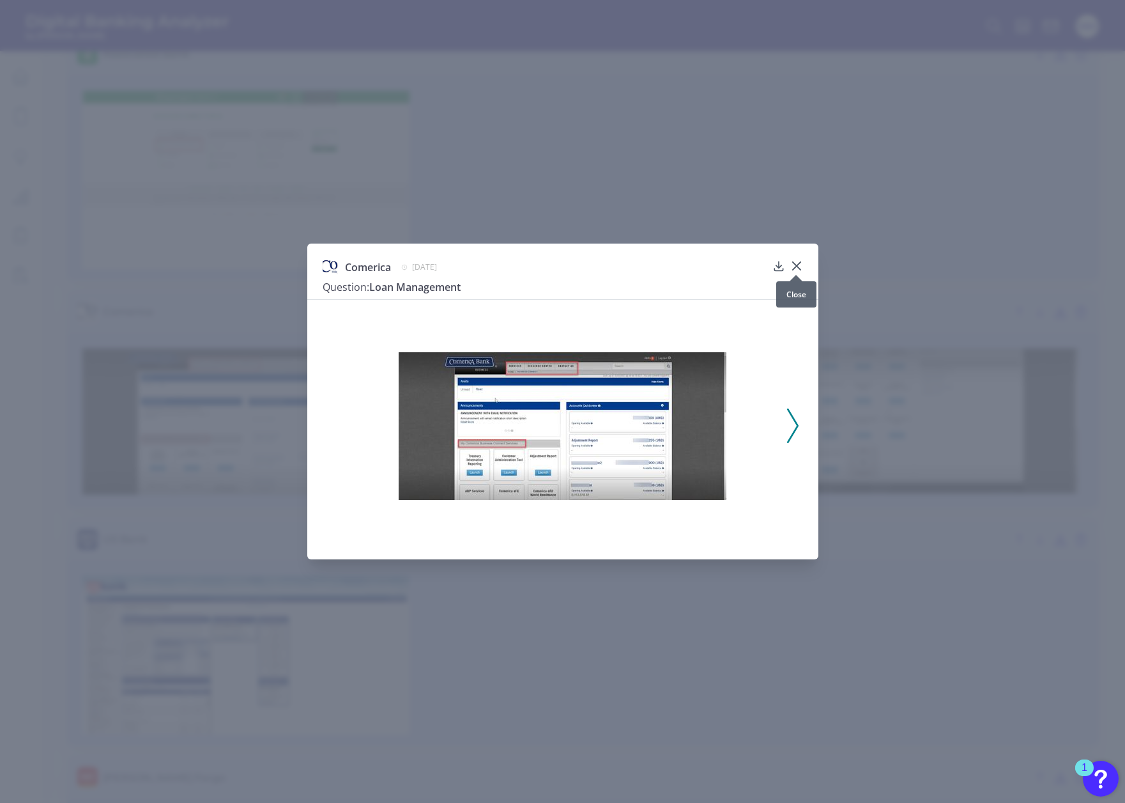
click at [800, 264] on icon at bounding box center [796, 265] width 13 height 13
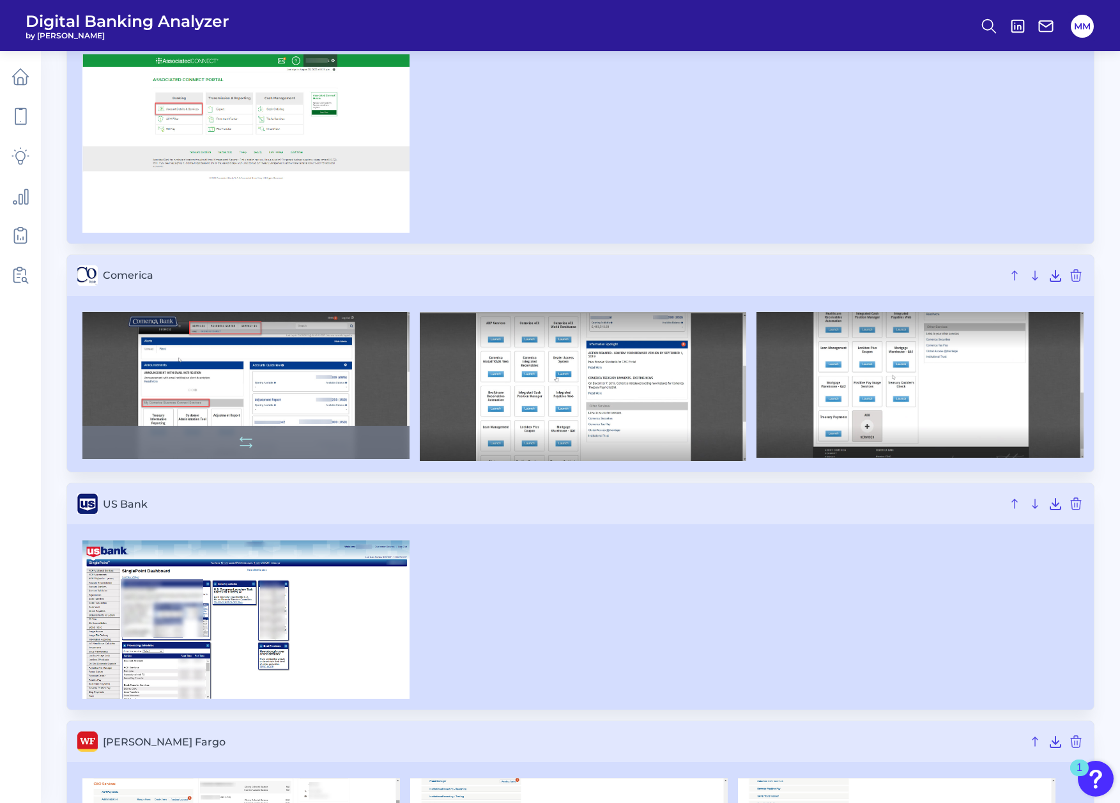
scroll to position [143, 0]
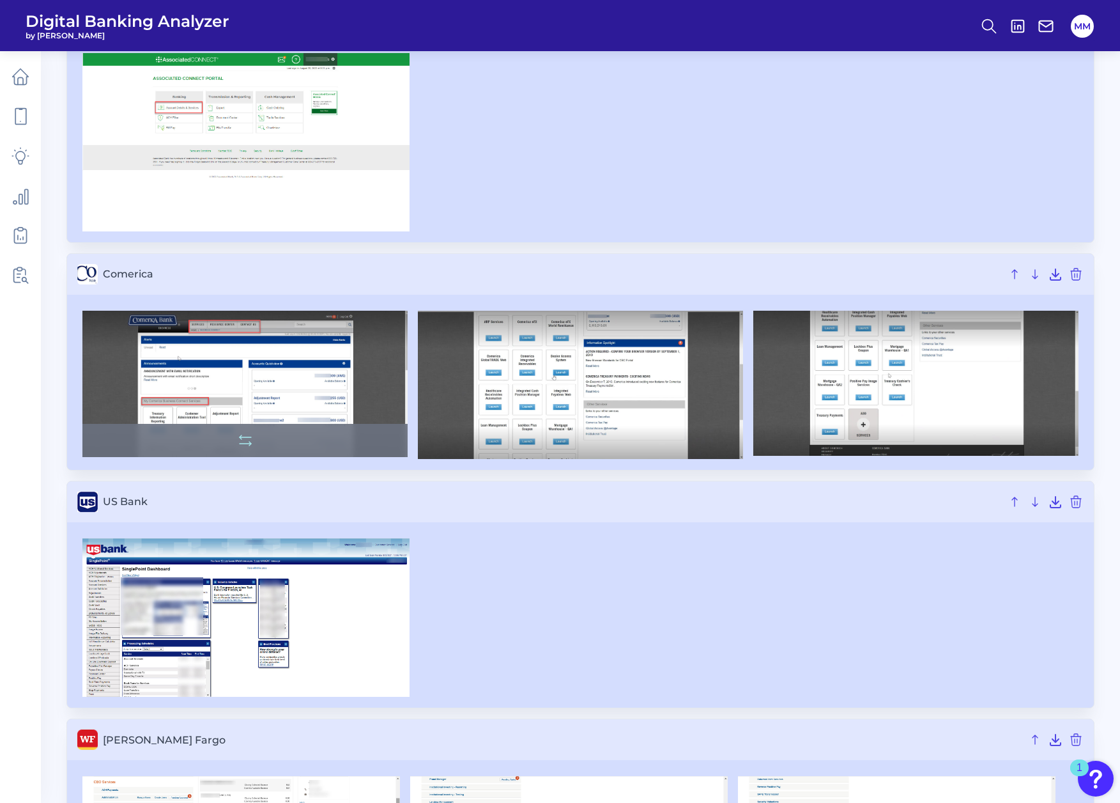
click at [258, 384] on img at bounding box center [244, 384] width 325 height 146
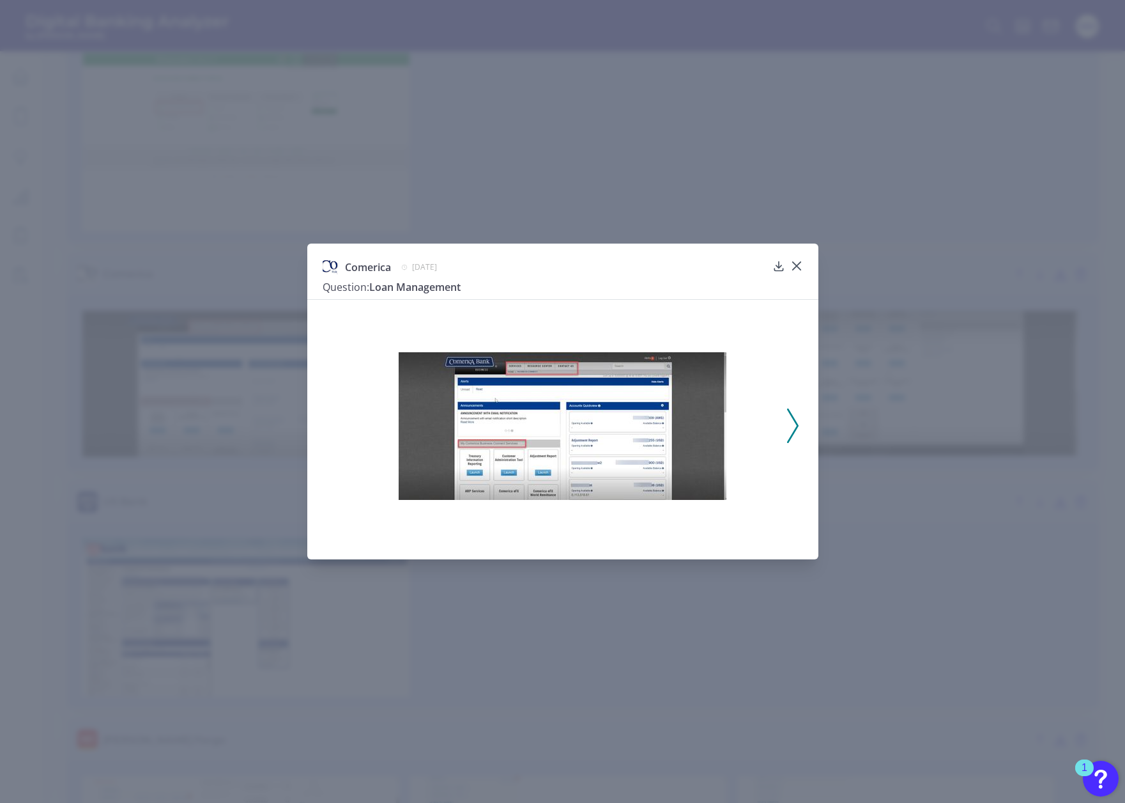
click at [551, 403] on img at bounding box center [563, 426] width 328 height 148
click at [566, 426] on img at bounding box center [563, 426] width 328 height 148
click at [710, 87] on div "Comerica September 12, 2024 Question: Loan Management" at bounding box center [562, 401] width 1125 height 803
click at [800, 262] on icon at bounding box center [796, 266] width 8 height 8
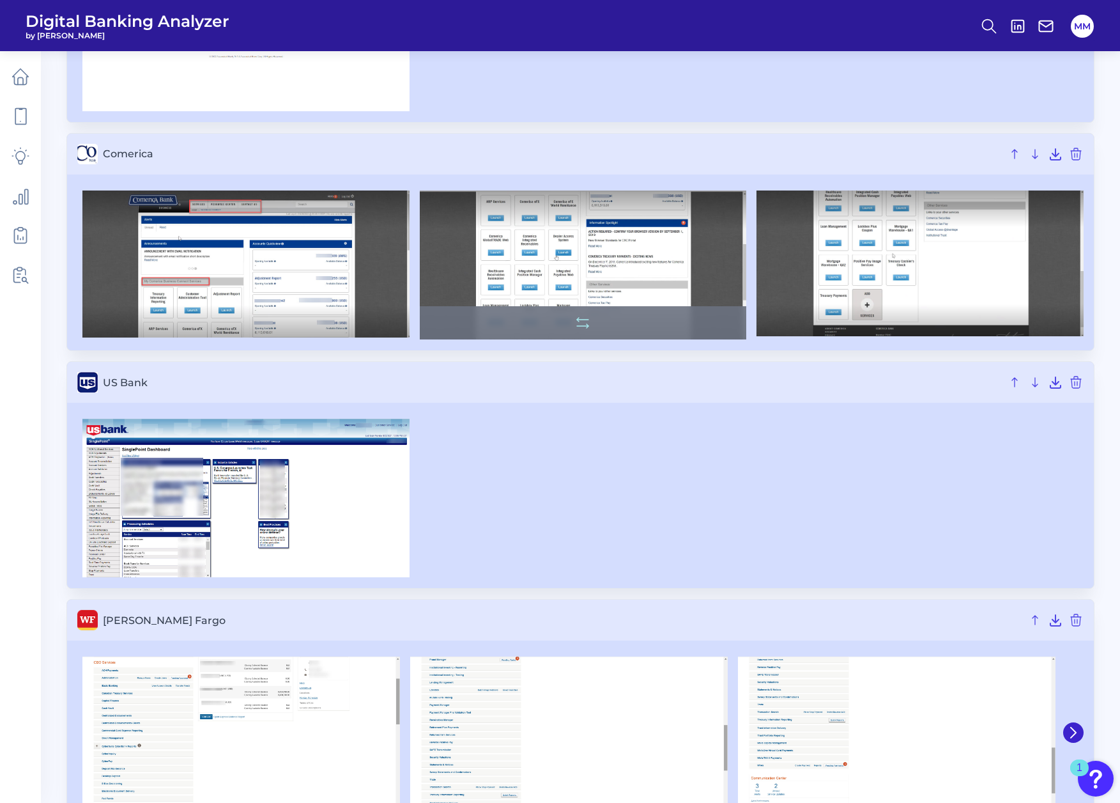
scroll to position [275, 0]
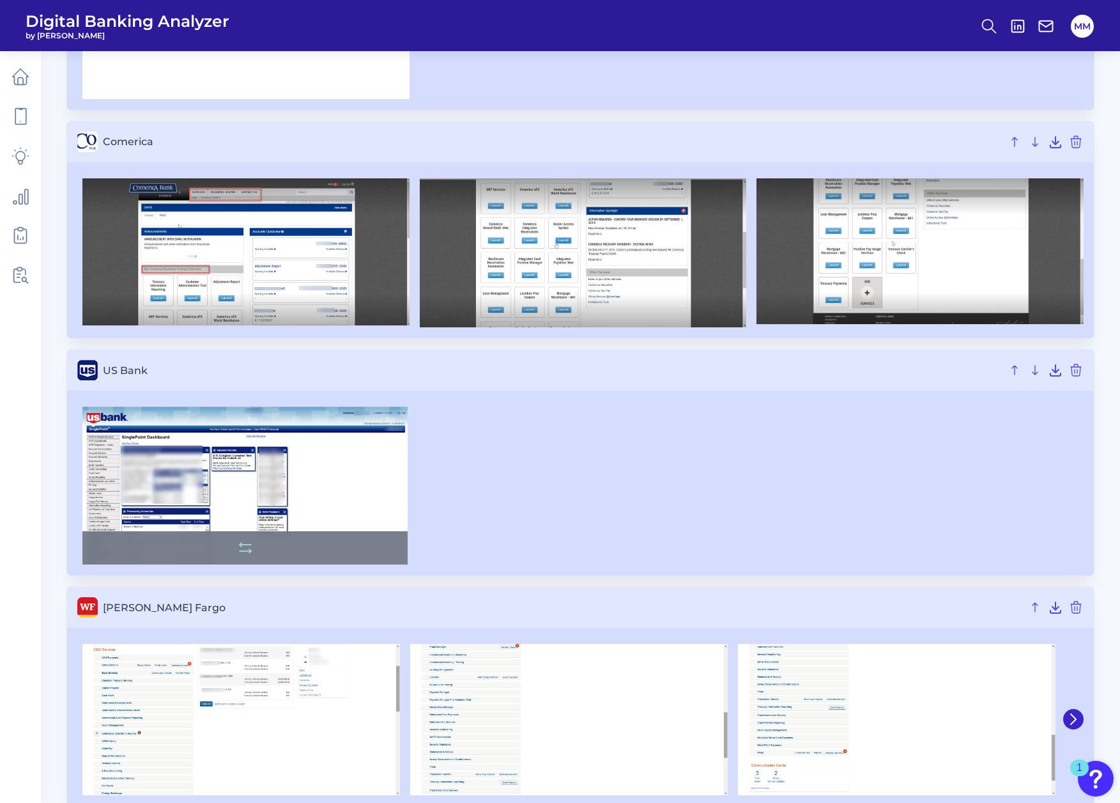
click at [249, 477] on img at bounding box center [244, 485] width 325 height 158
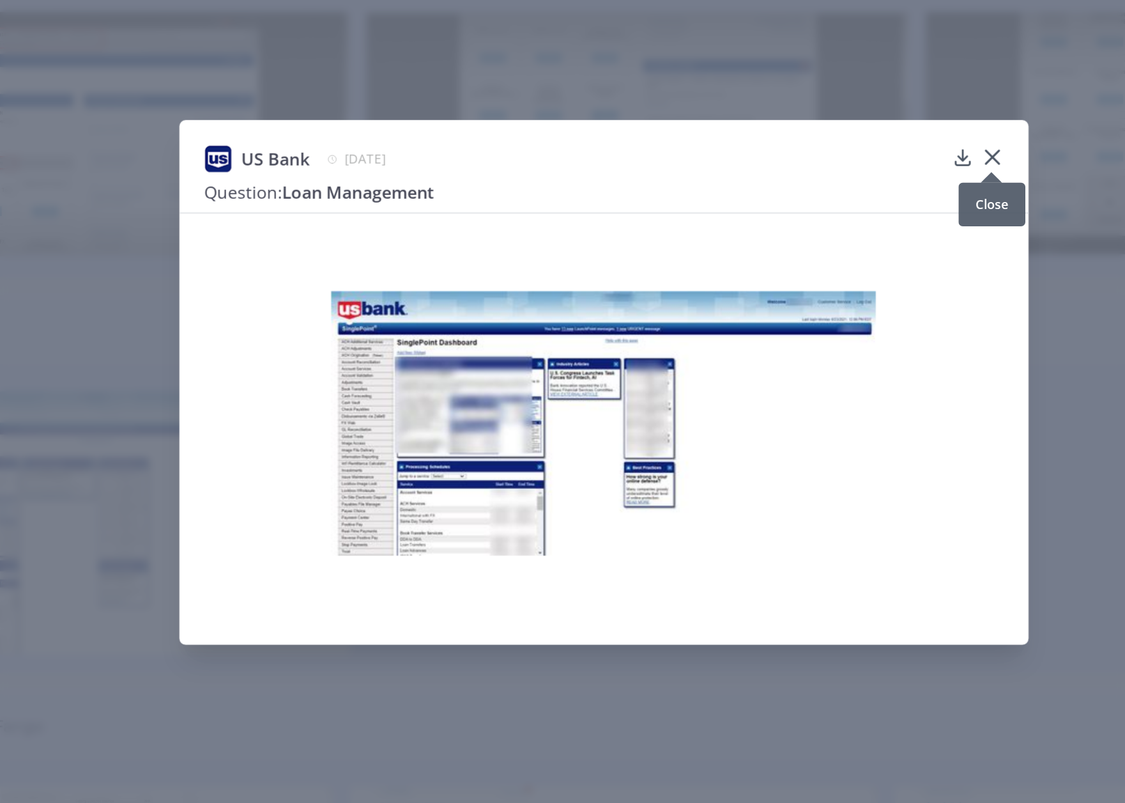
click at [798, 265] on icon at bounding box center [796, 265] width 13 height 13
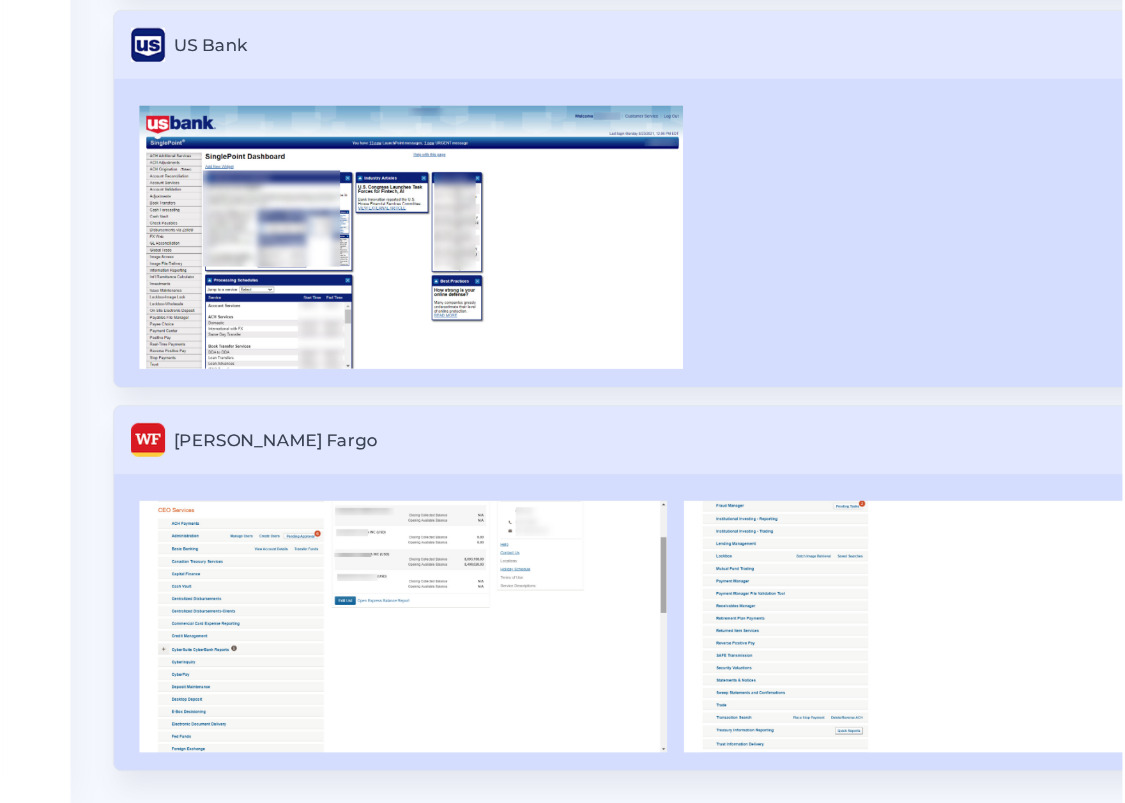
scroll to position [299, 0]
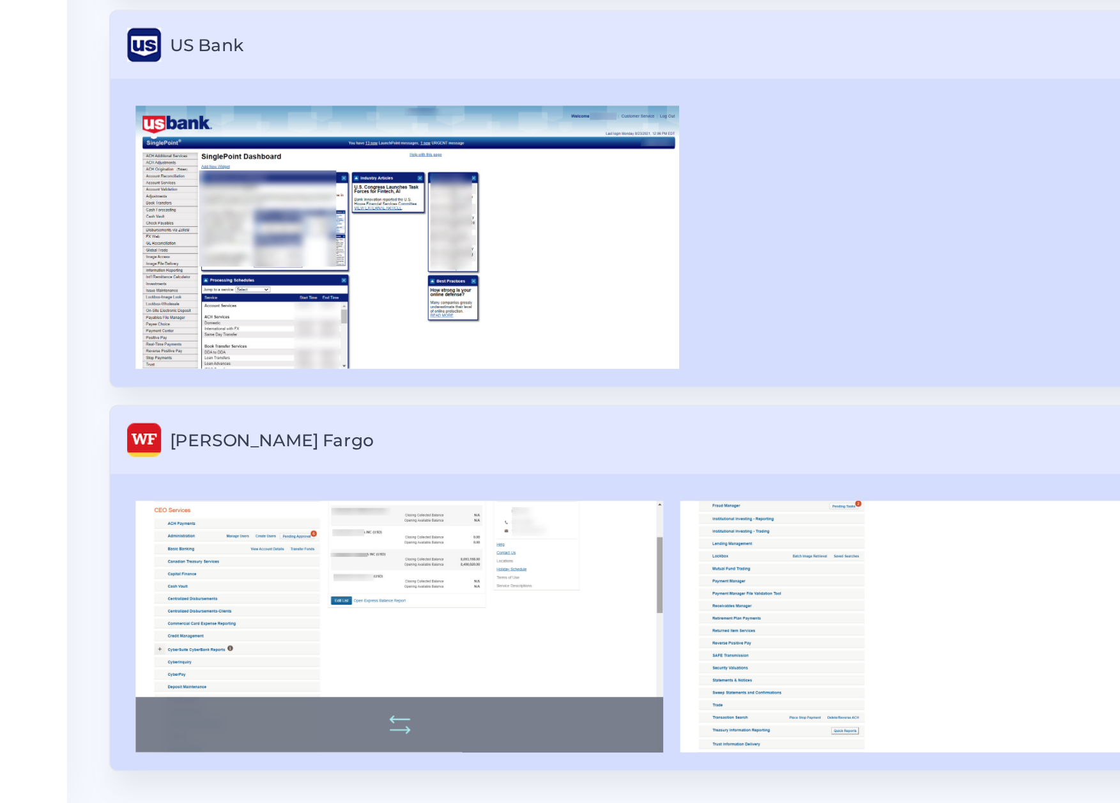
click at [295, 654] on img at bounding box center [241, 695] width 318 height 151
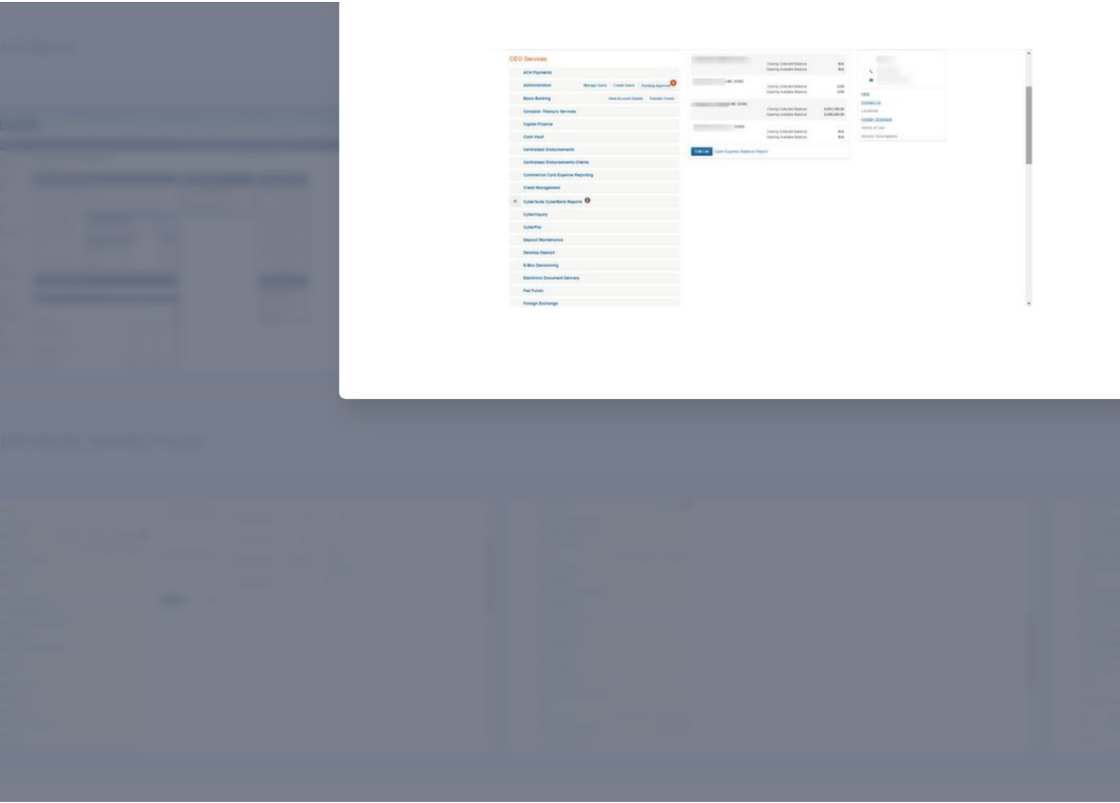
scroll to position [298, 0]
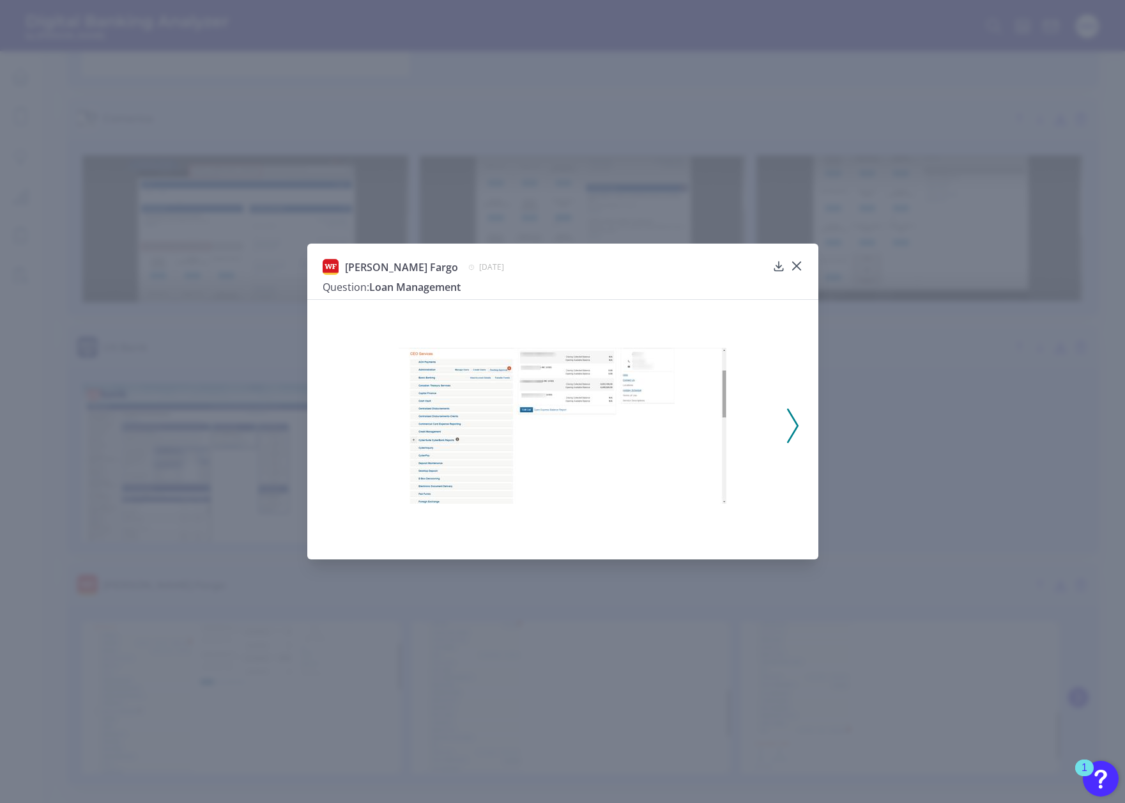
click at [716, 212] on div "Wells Fargo September 1, 2024 Question: Loan Management" at bounding box center [562, 401] width 1125 height 803
click at [796, 263] on icon at bounding box center [796, 265] width 13 height 13
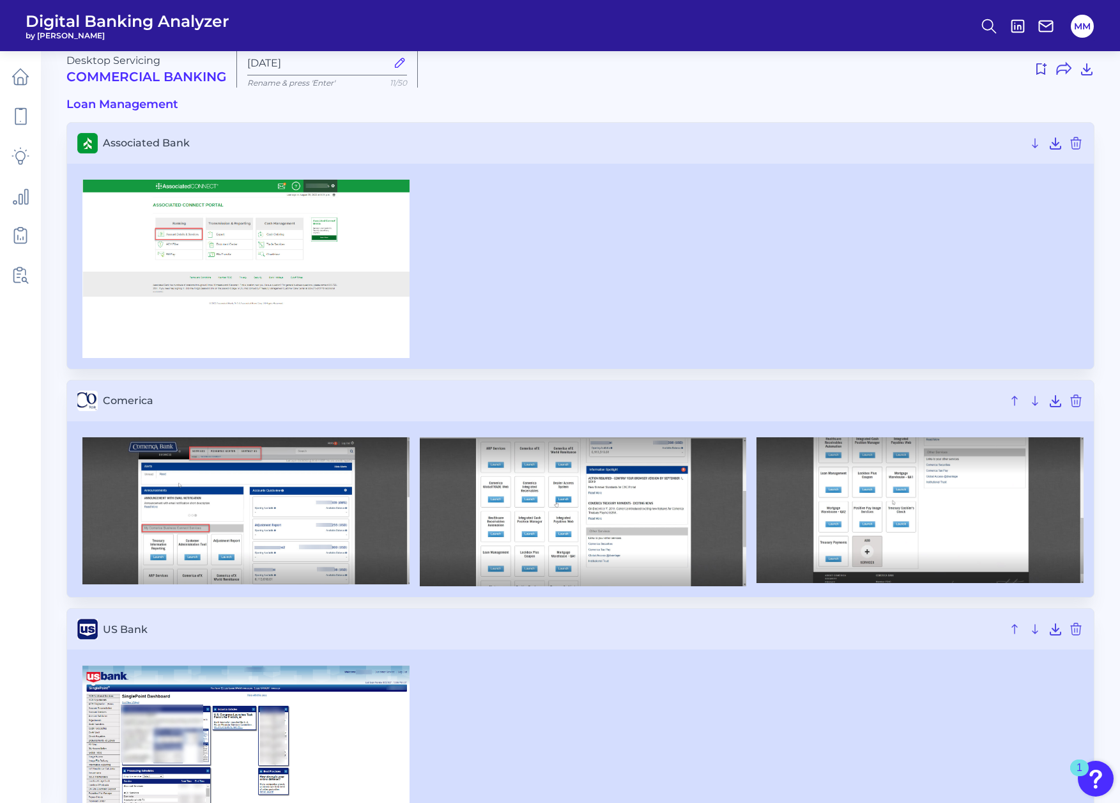
scroll to position [0, 0]
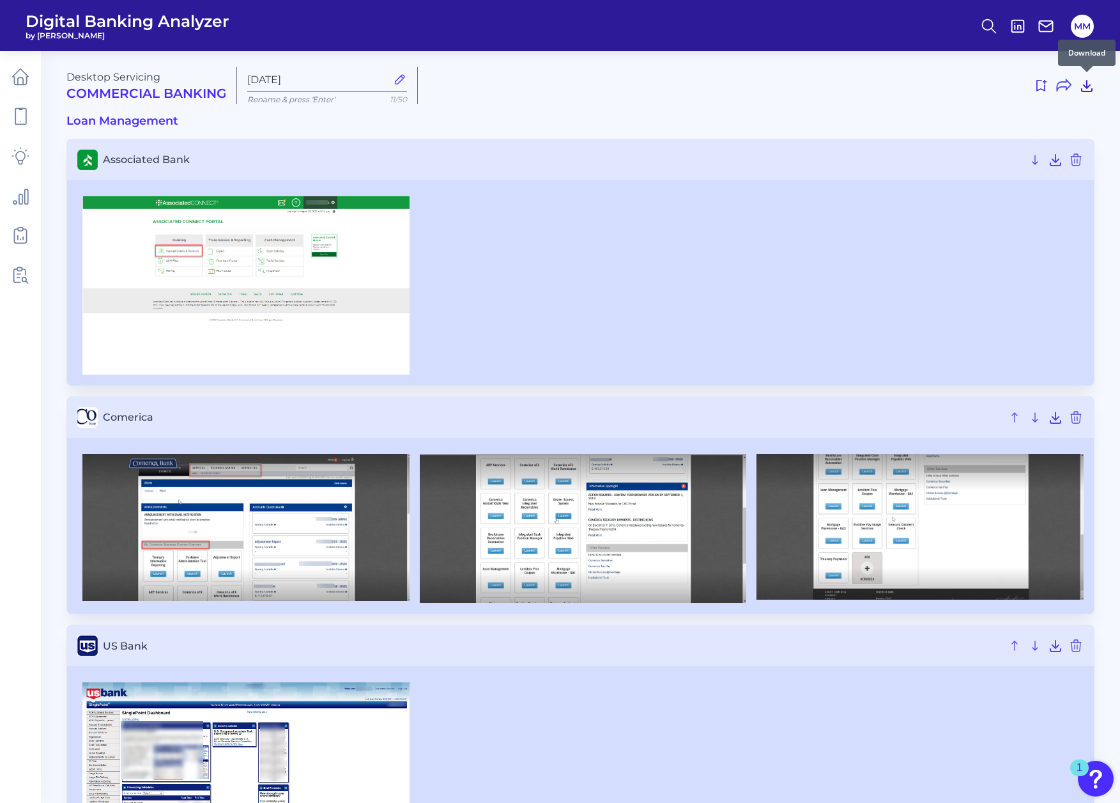
click at [1091, 86] on icon at bounding box center [1086, 85] width 15 height 15
click at [424, 176] on h3 "Associated Bank" at bounding box center [580, 159] width 1027 height 41
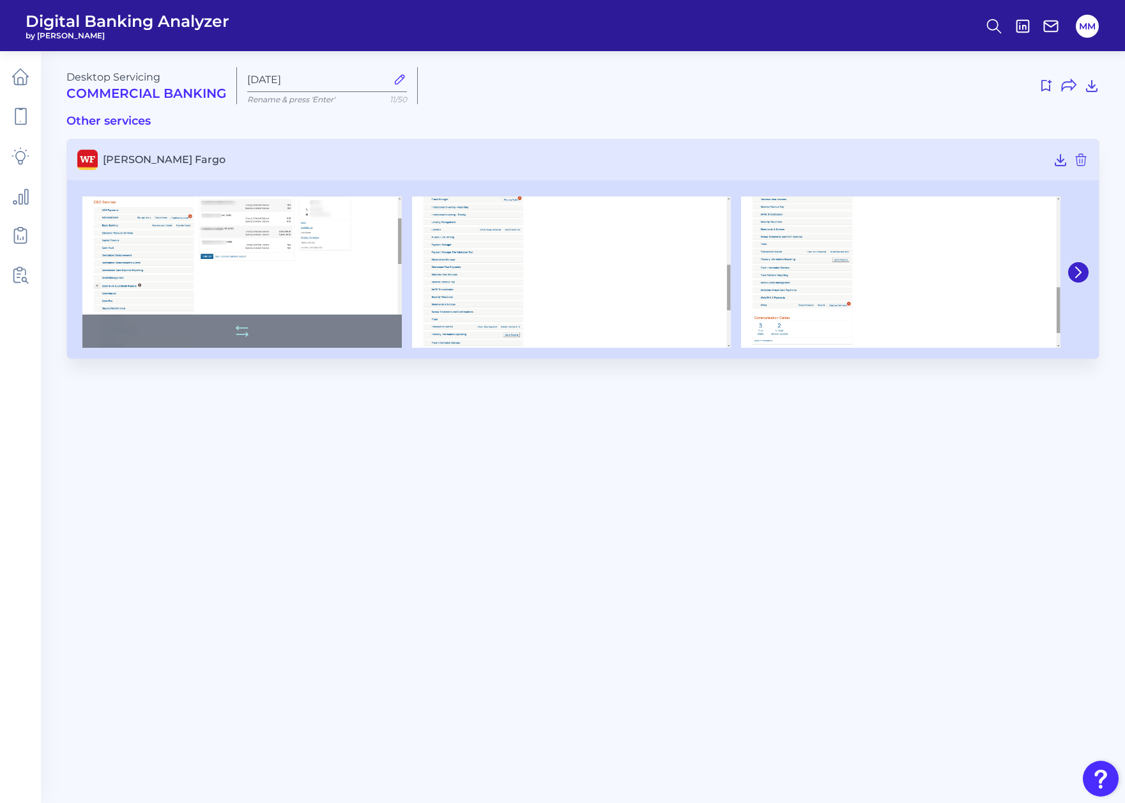
click at [227, 284] on img at bounding box center [241, 272] width 319 height 152
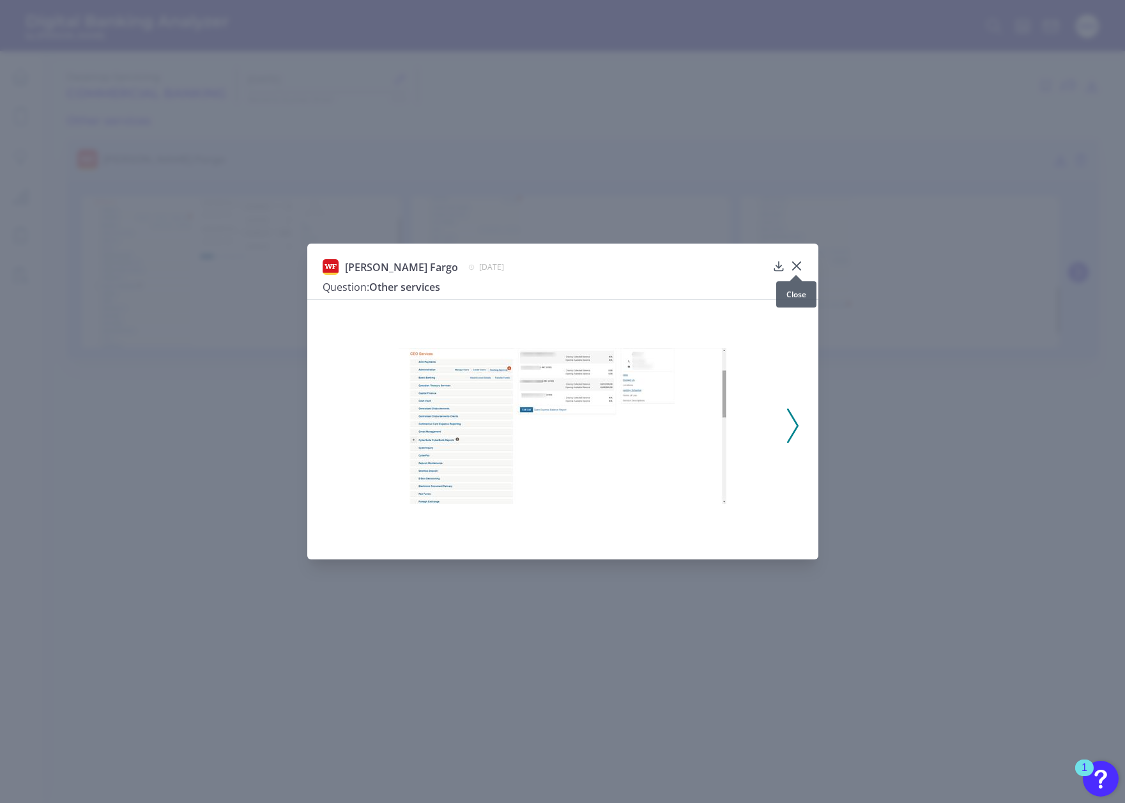
click at [796, 266] on icon at bounding box center [796, 266] width 8 height 8
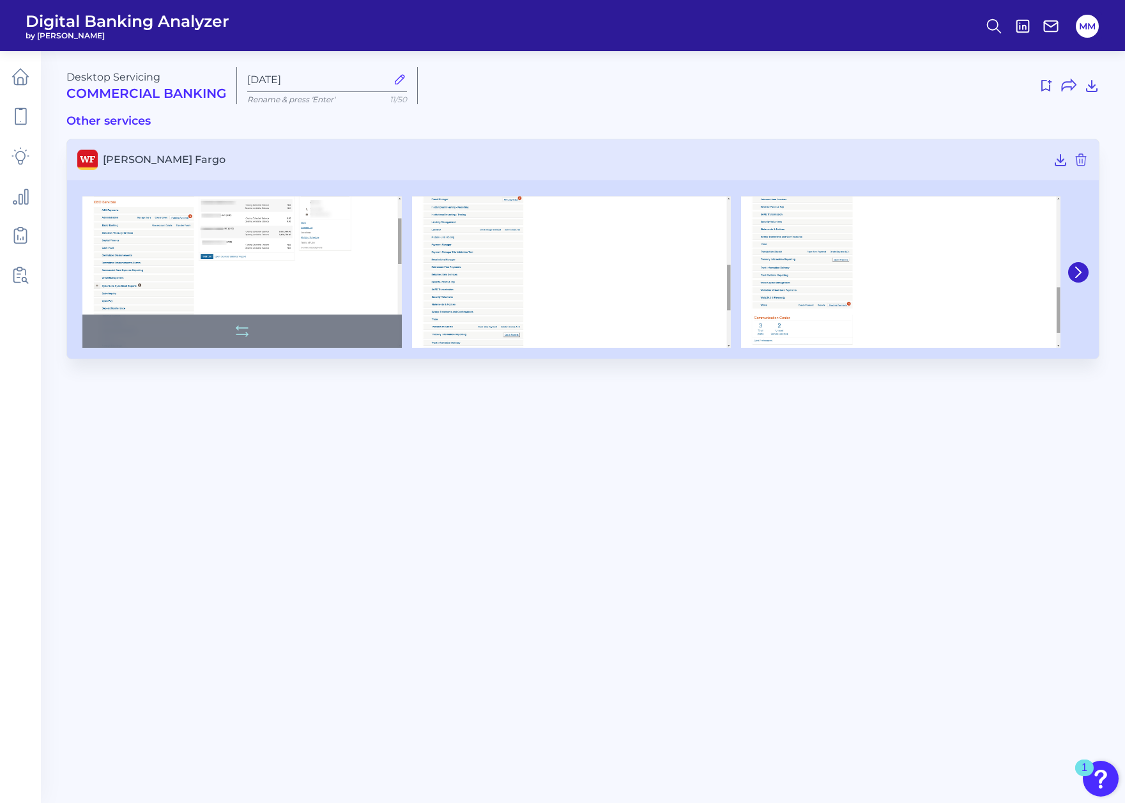
click at [330, 247] on img at bounding box center [241, 272] width 319 height 152
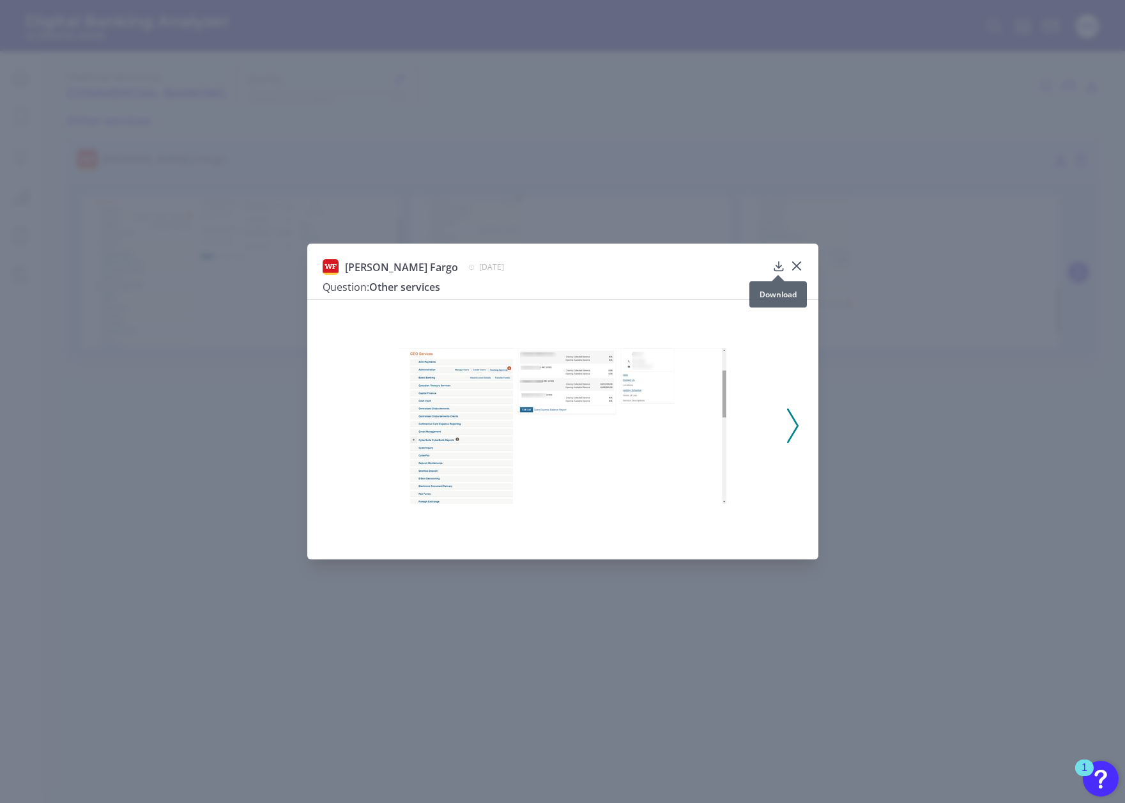
click at [779, 266] on icon at bounding box center [778, 265] width 8 height 9
click at [404, 193] on div "Wells Fargo September 1, 2024 Question: Other services" at bounding box center [562, 401] width 1125 height 803
click at [800, 263] on icon at bounding box center [796, 265] width 13 height 13
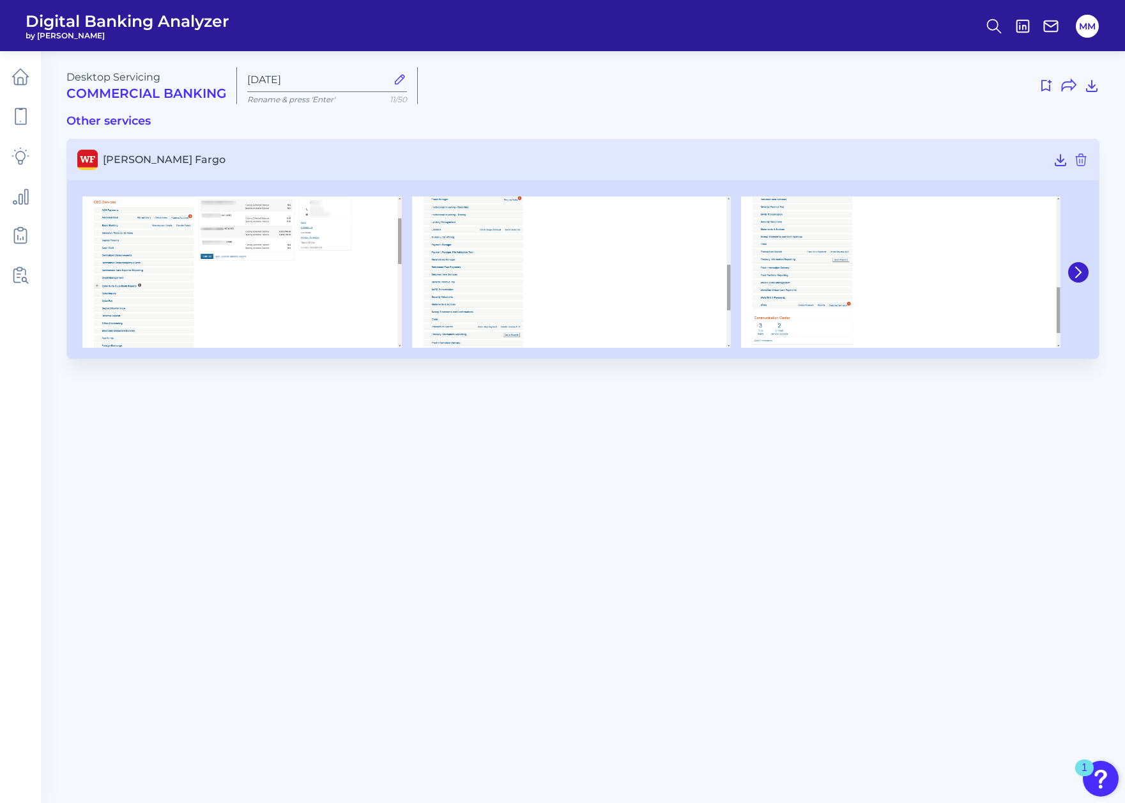
click at [643, 440] on main "Desktop Servicing Commercial Banking Aug 13 2025 Rename & press 'Enter' 11/50 O…" at bounding box center [562, 401] width 1125 height 803
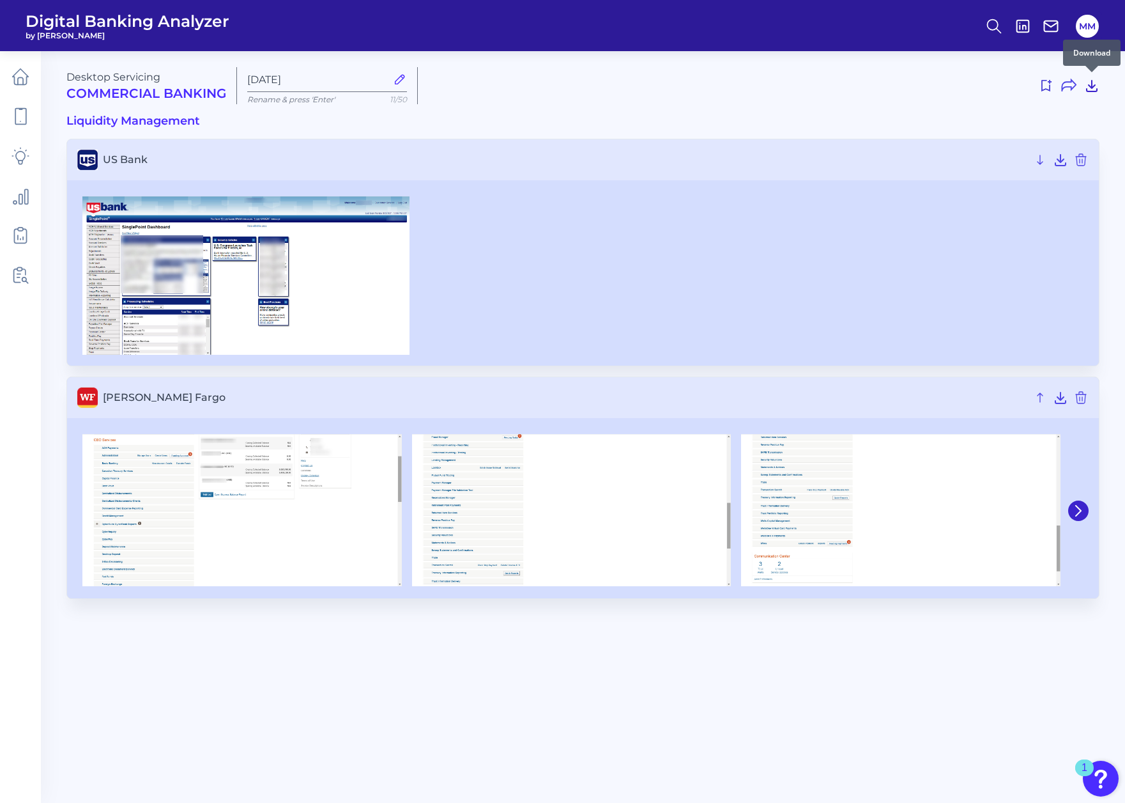
click at [1097, 86] on icon at bounding box center [1091, 85] width 15 height 15
